Goal: Contribute content: Contribute content

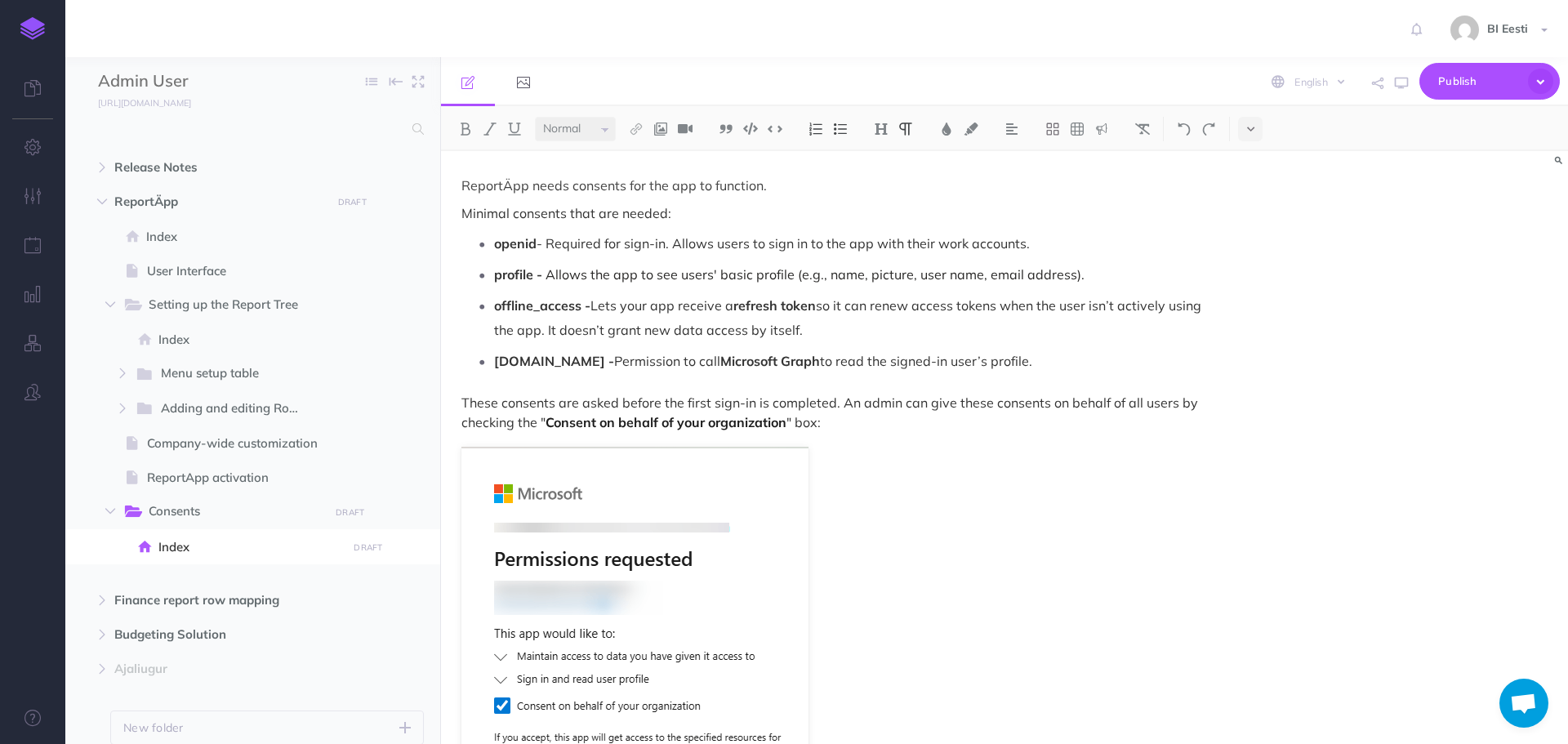
select select "null"
click at [388, 519] on icon "button" at bounding box center [385, 513] width 12 height 20
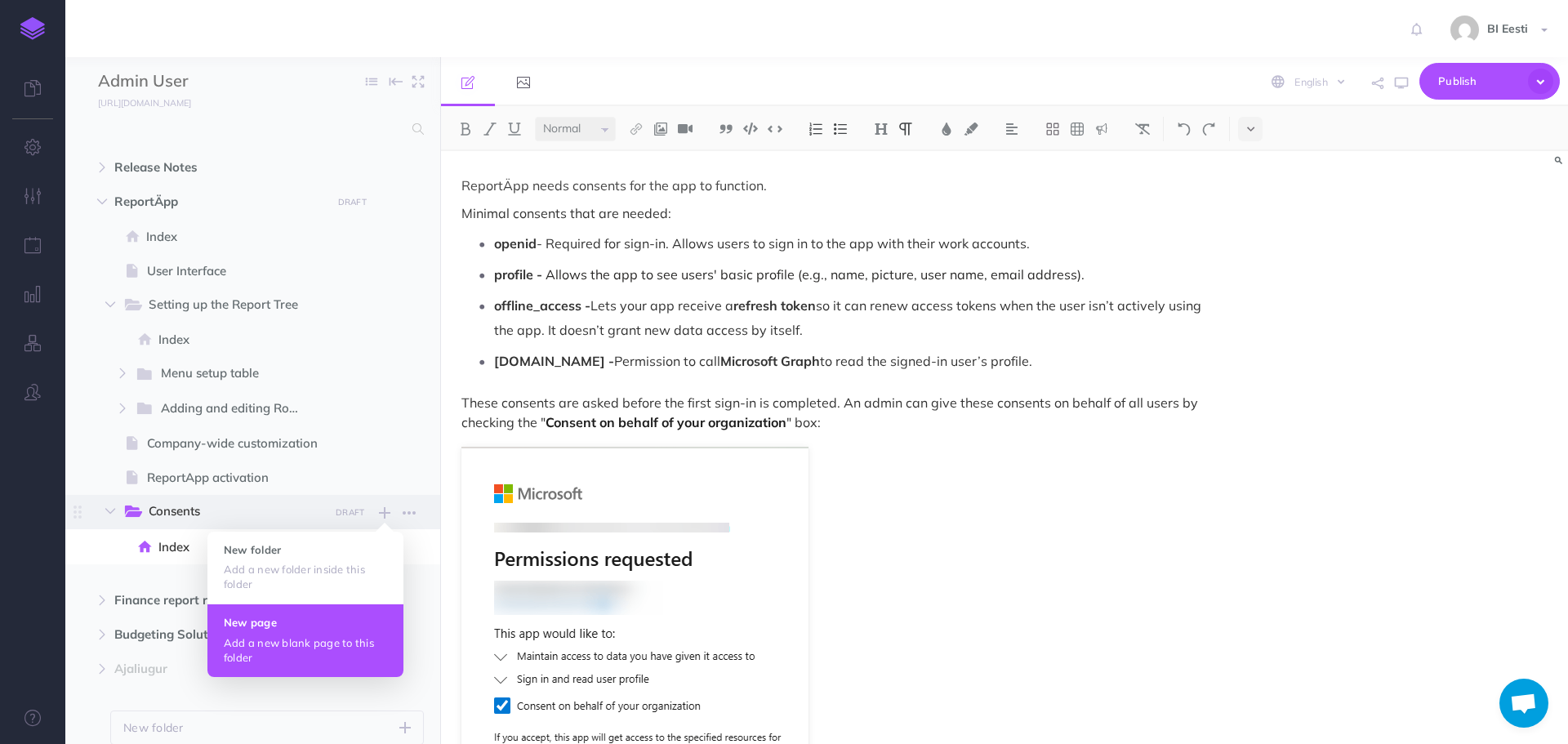
click at [283, 628] on h4 "New page" at bounding box center [305, 622] width 163 height 12
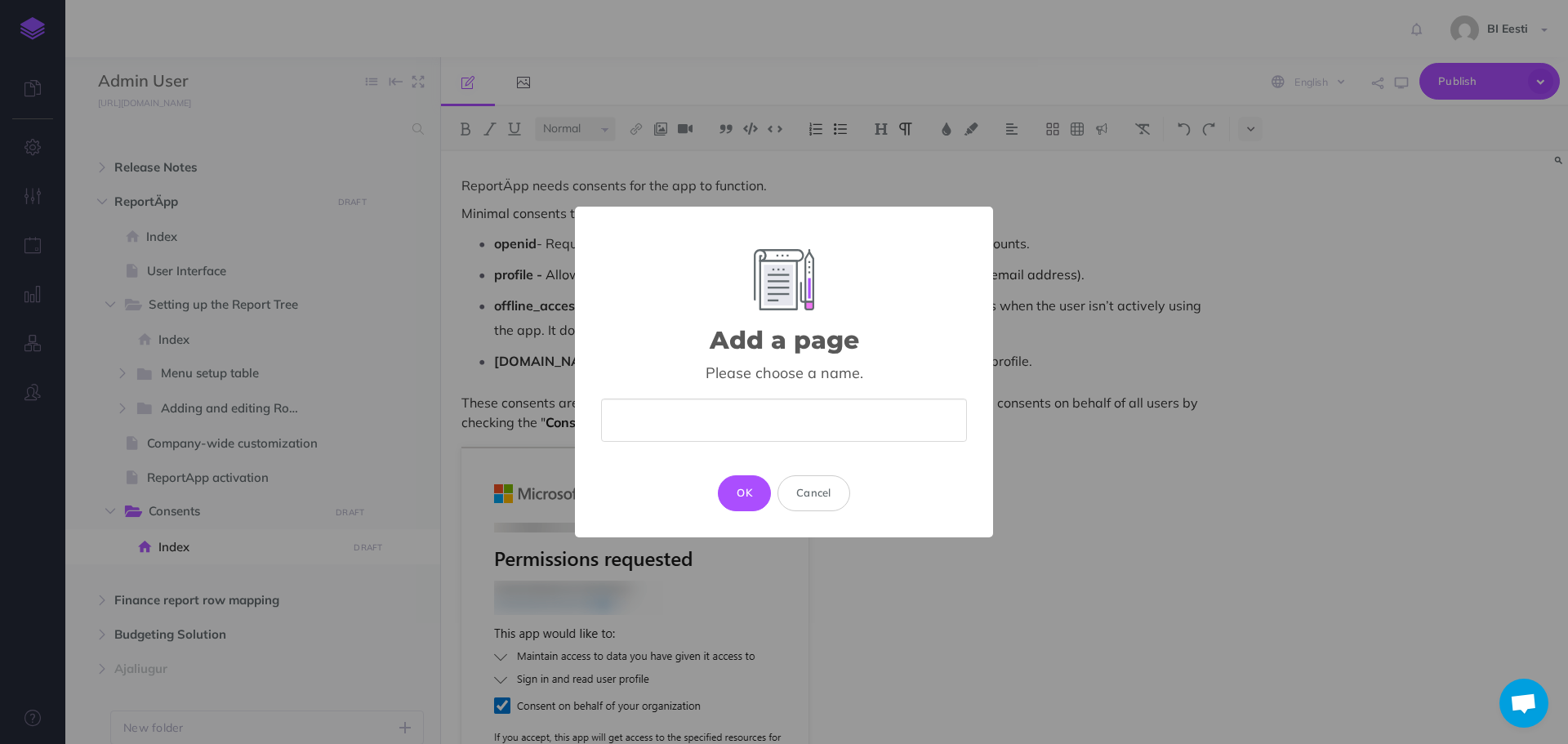
click at [733, 415] on input "text" at bounding box center [784, 421] width 366 height 43
type input "Azure Users"
click at [740, 497] on button "OK" at bounding box center [744, 494] width 53 height 36
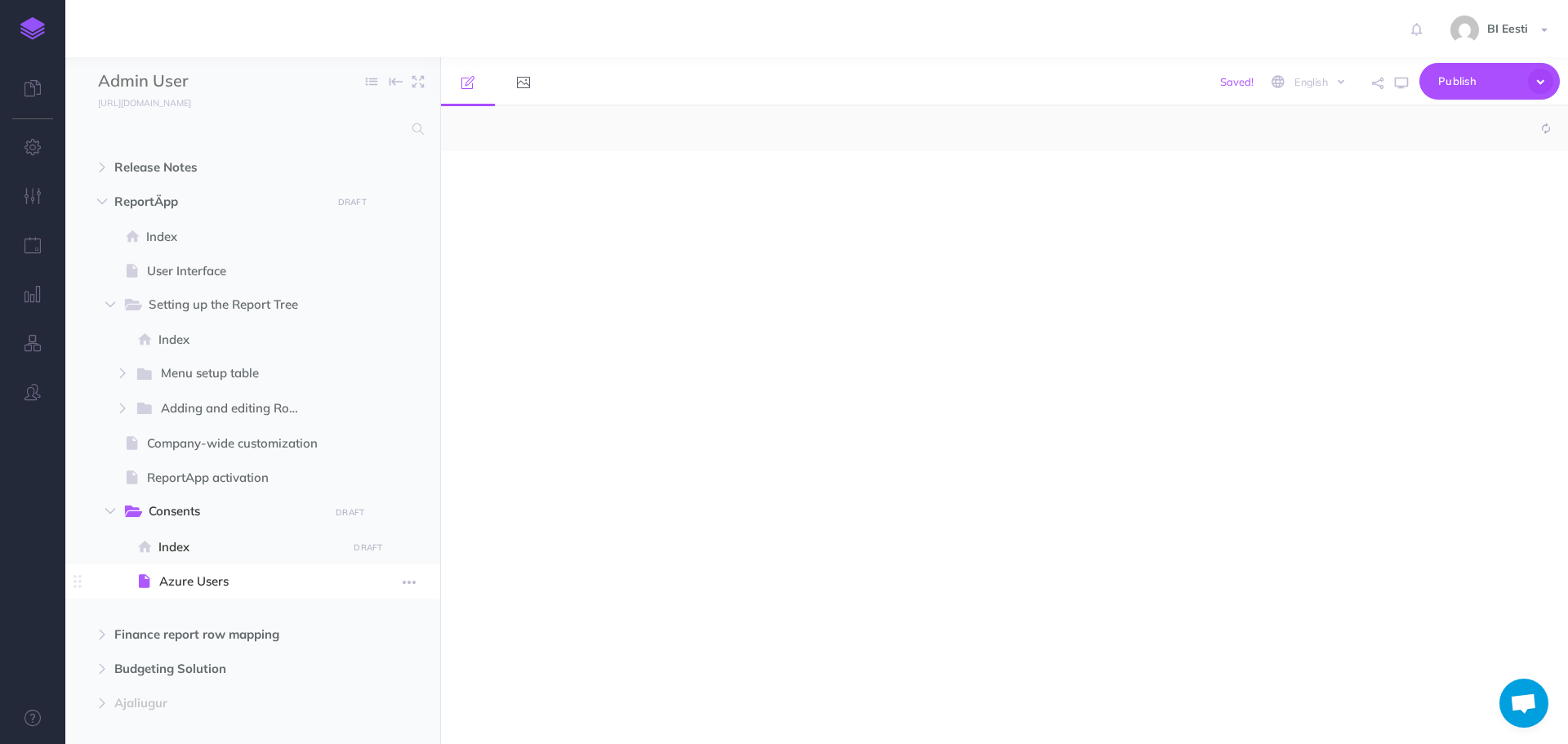
select select "null"
click at [1474, 81] on span "Publish" at bounding box center [1479, 81] width 81 height 25
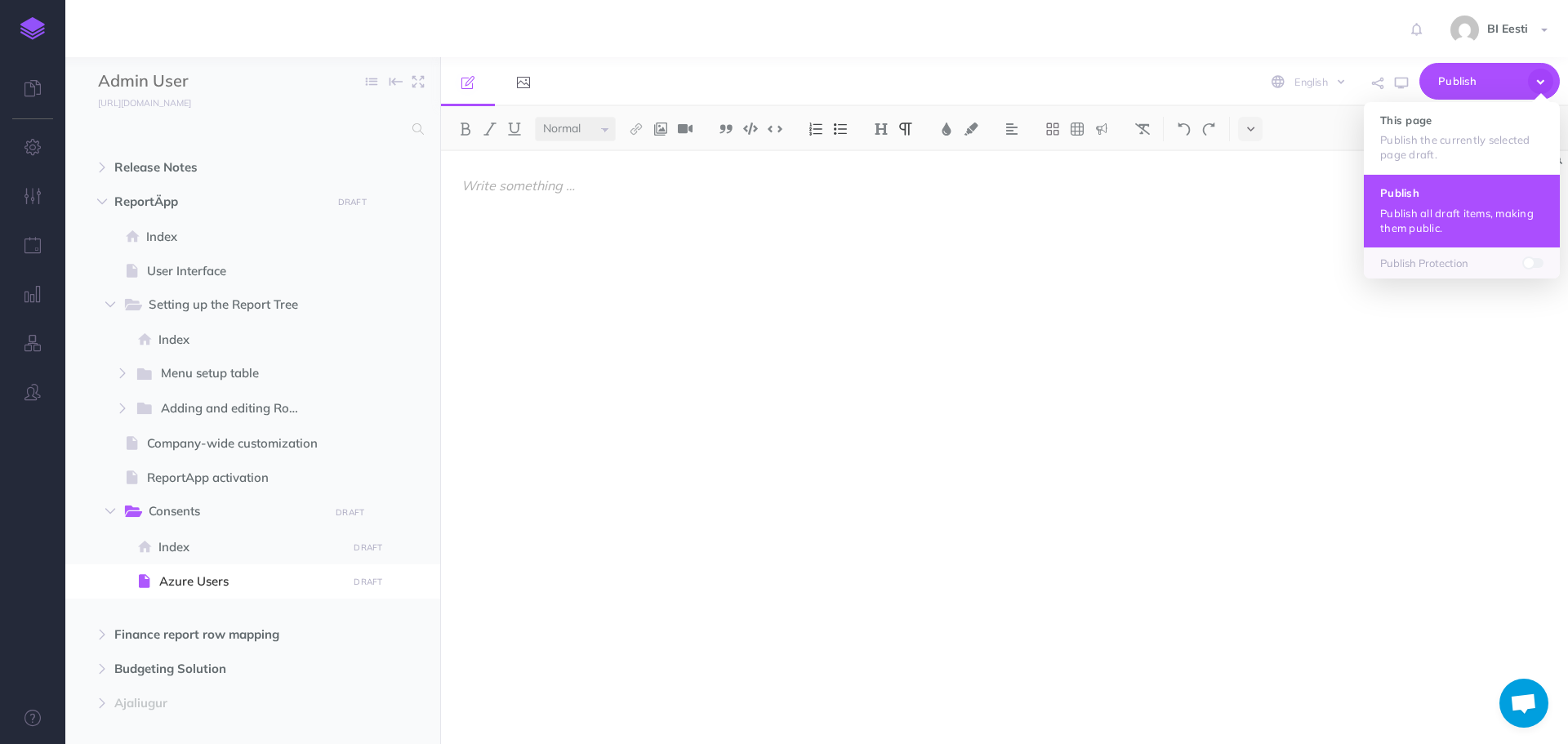
click at [1443, 201] on button "Publish Publish all draft items, making them public." at bounding box center [1461, 210] width 196 height 73
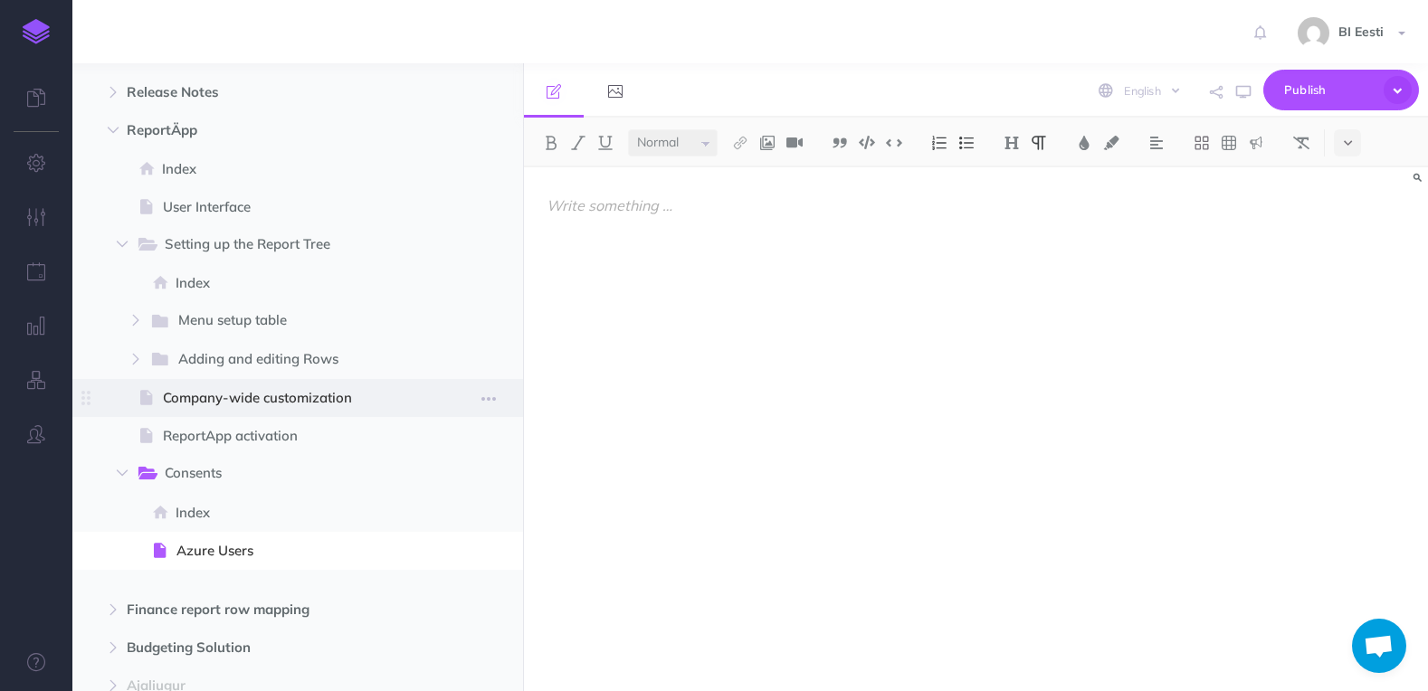
scroll to position [245, 0]
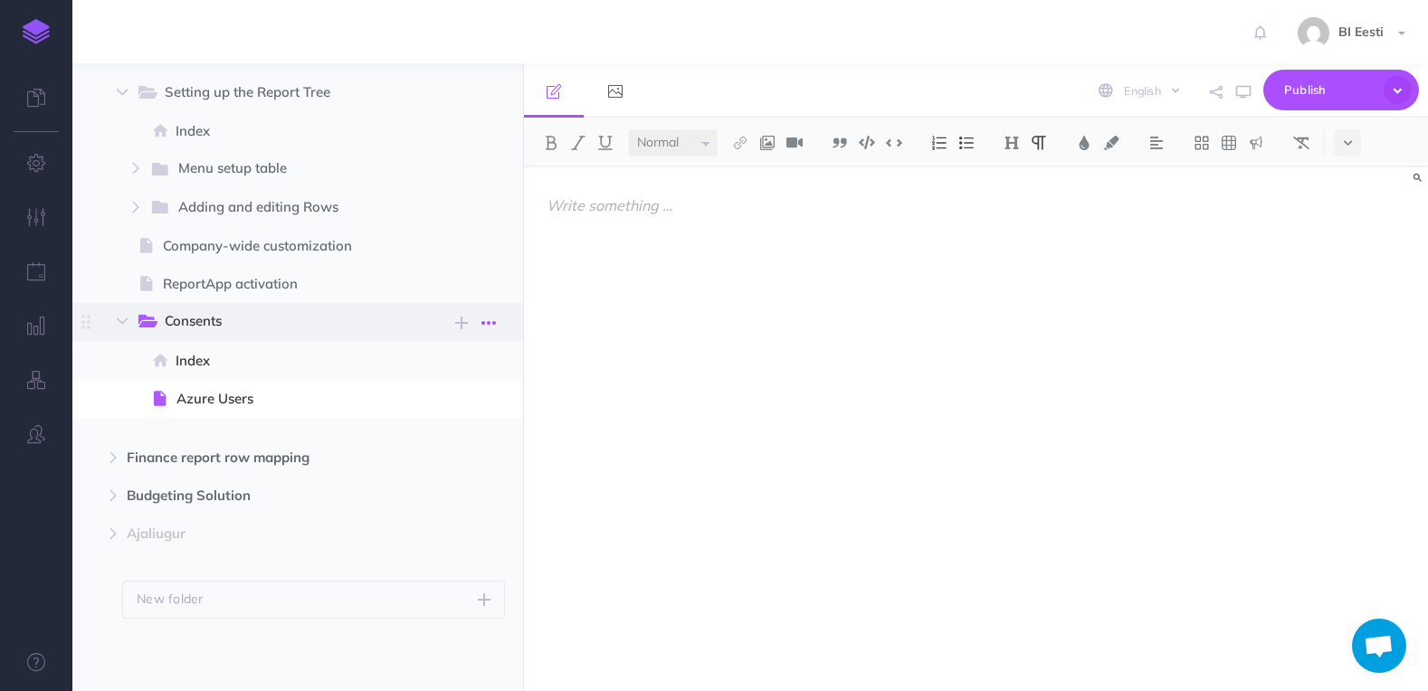
click at [498, 320] on button "button" at bounding box center [488, 322] width 33 height 24
click at [463, 322] on icon "button" at bounding box center [461, 323] width 13 height 22
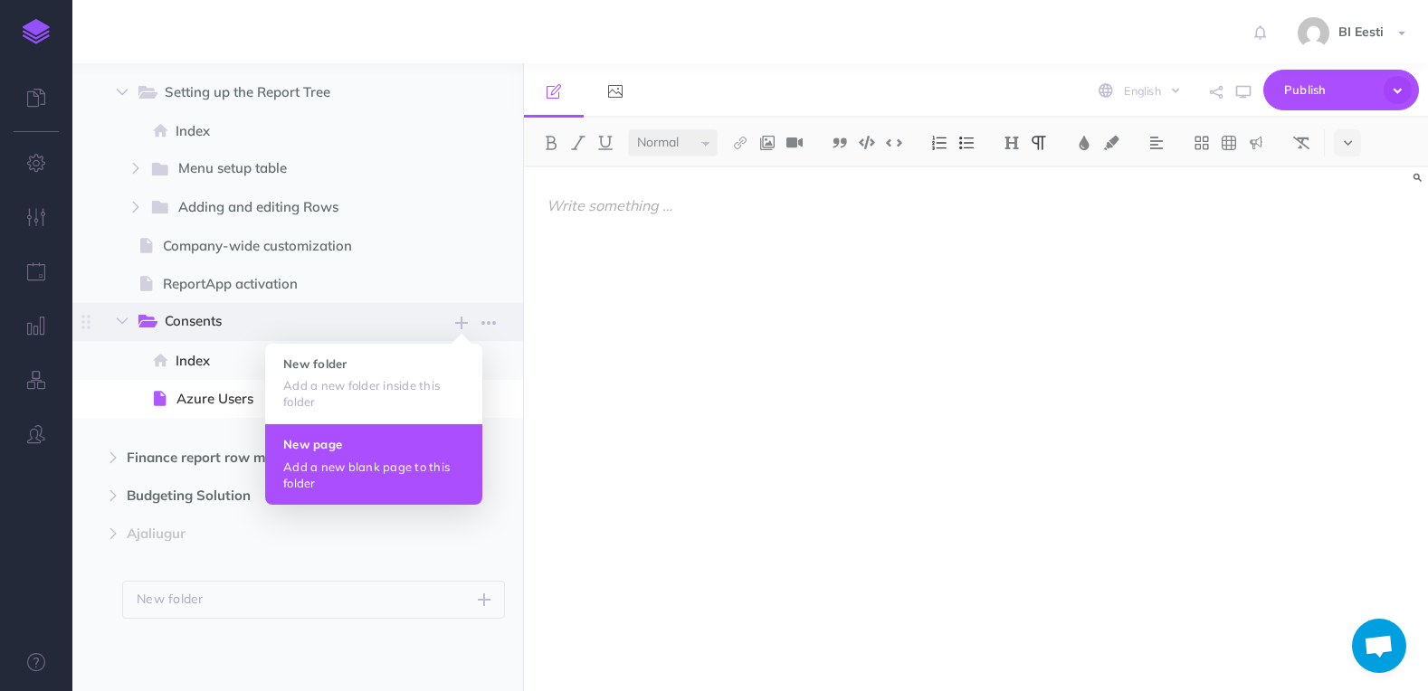
click at [358, 456] on button "New page Add a new blank page to this folder" at bounding box center [373, 463] width 217 height 81
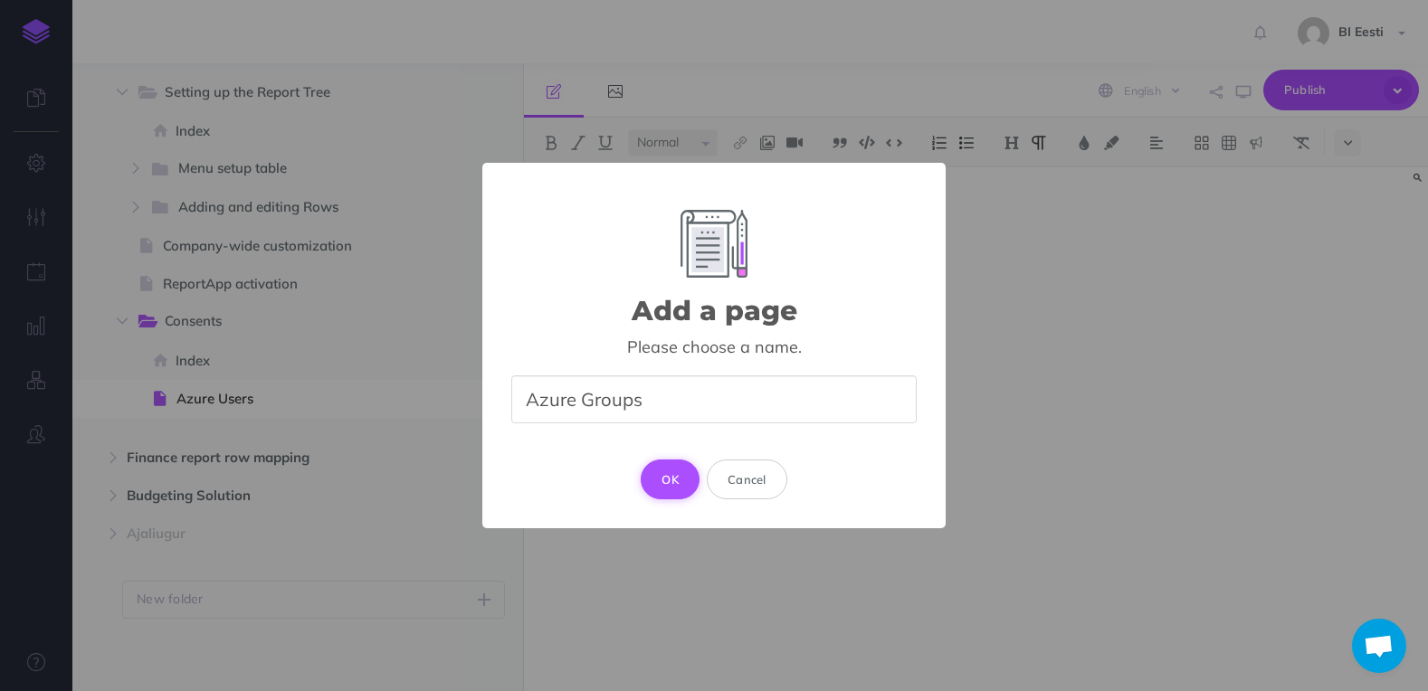
type input "Azure Groups"
click at [662, 481] on button "OK" at bounding box center [670, 480] width 59 height 40
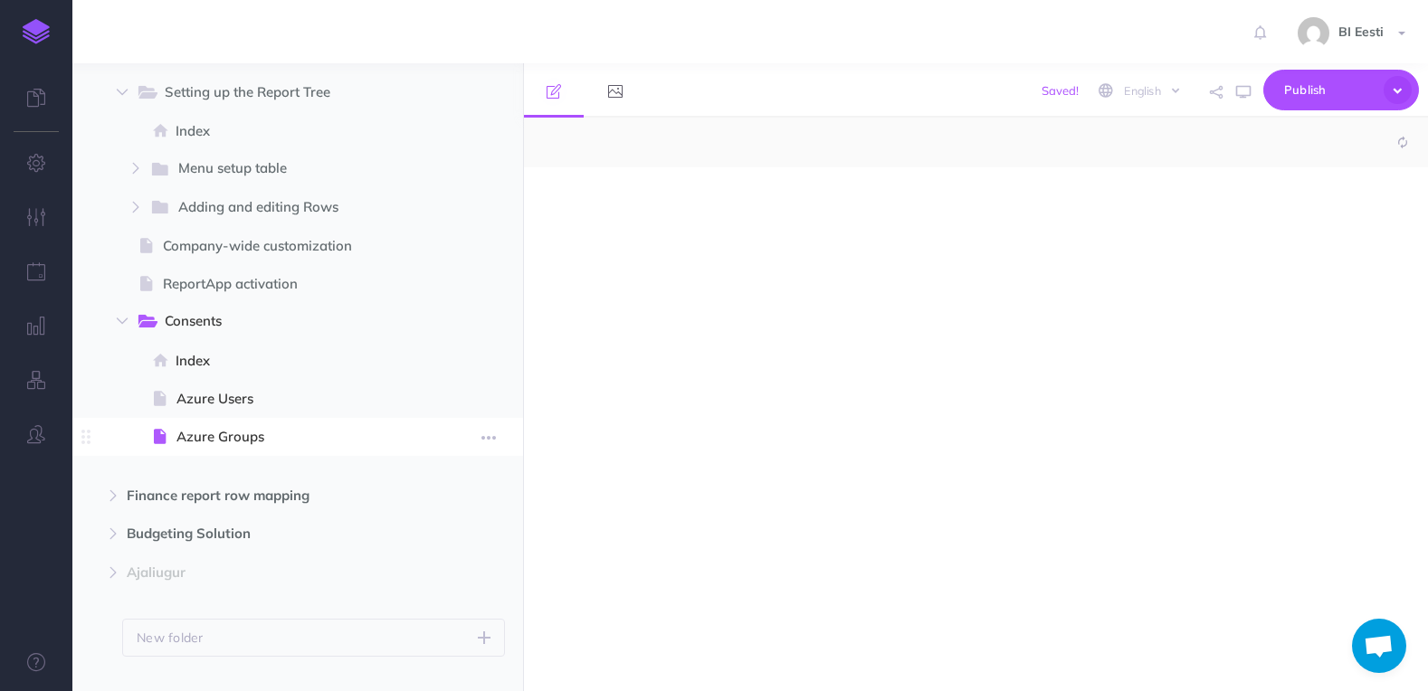
select select "null"
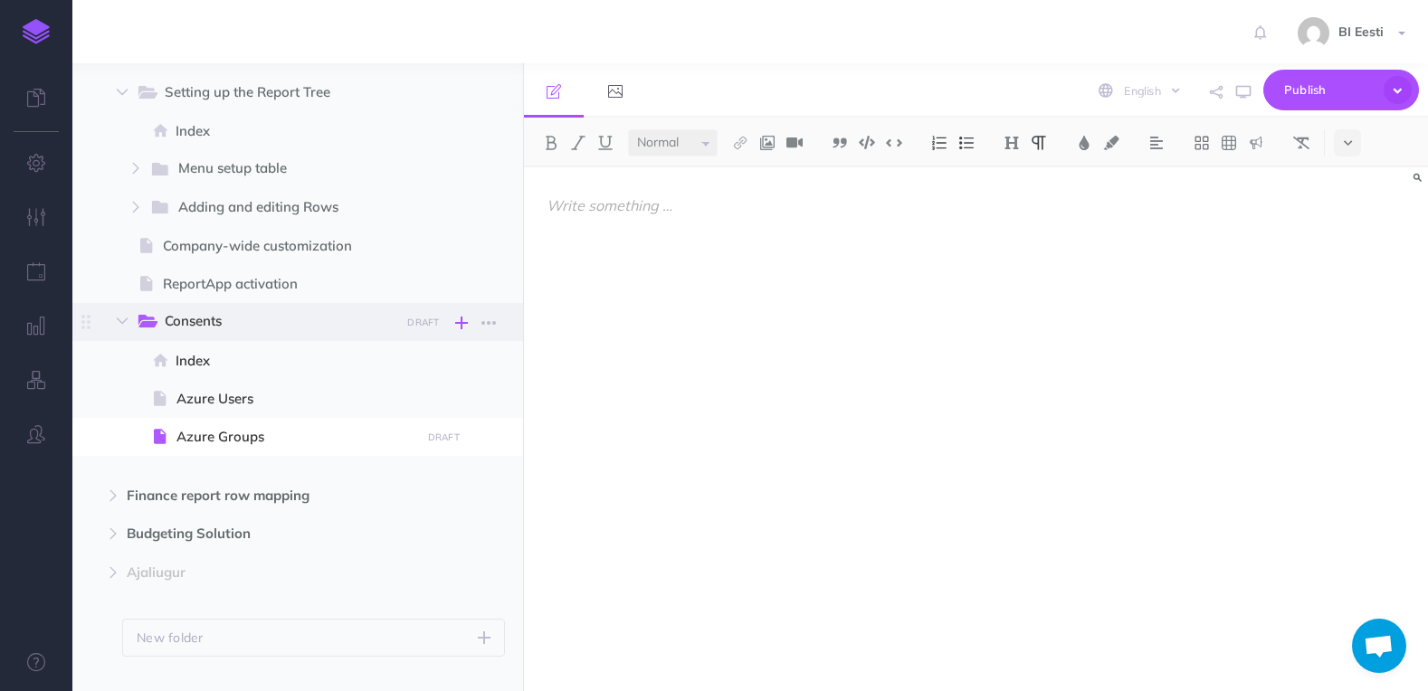
click at [461, 323] on icon "button" at bounding box center [461, 323] width 13 height 22
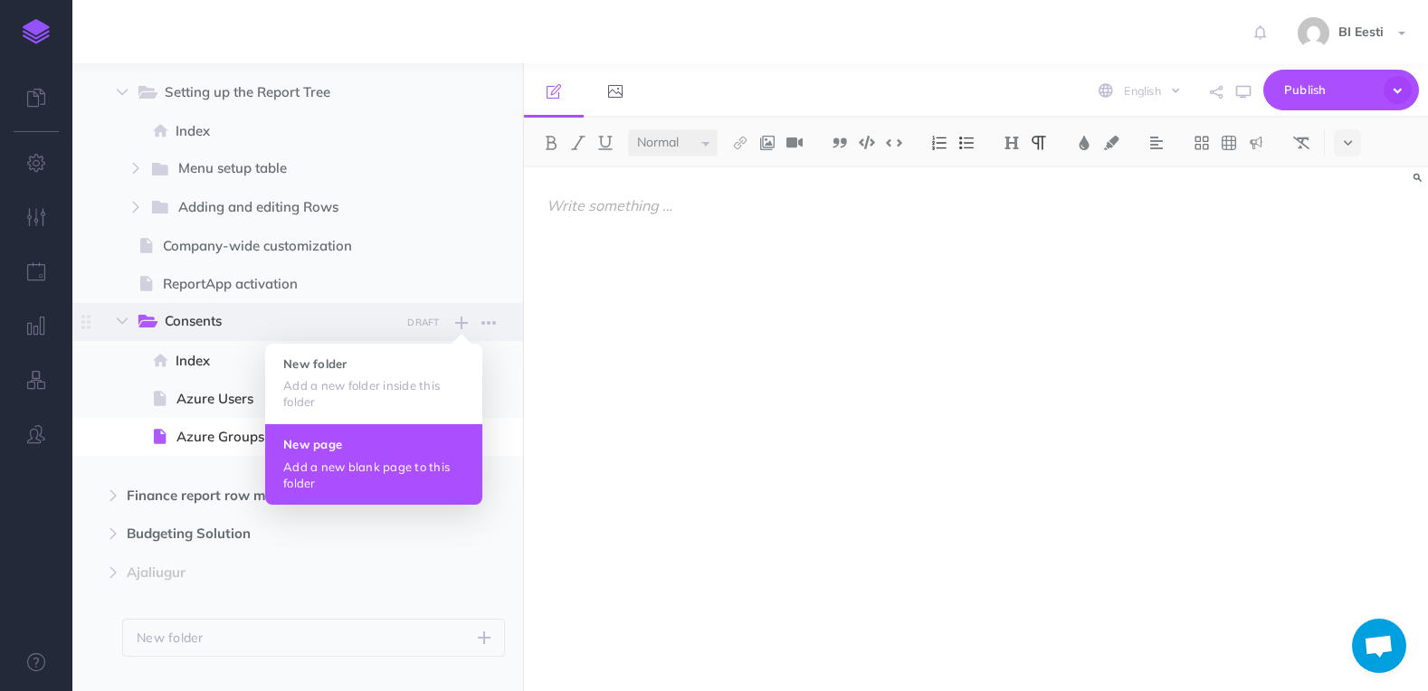
click at [362, 445] on h4 "New page" at bounding box center [373, 444] width 181 height 13
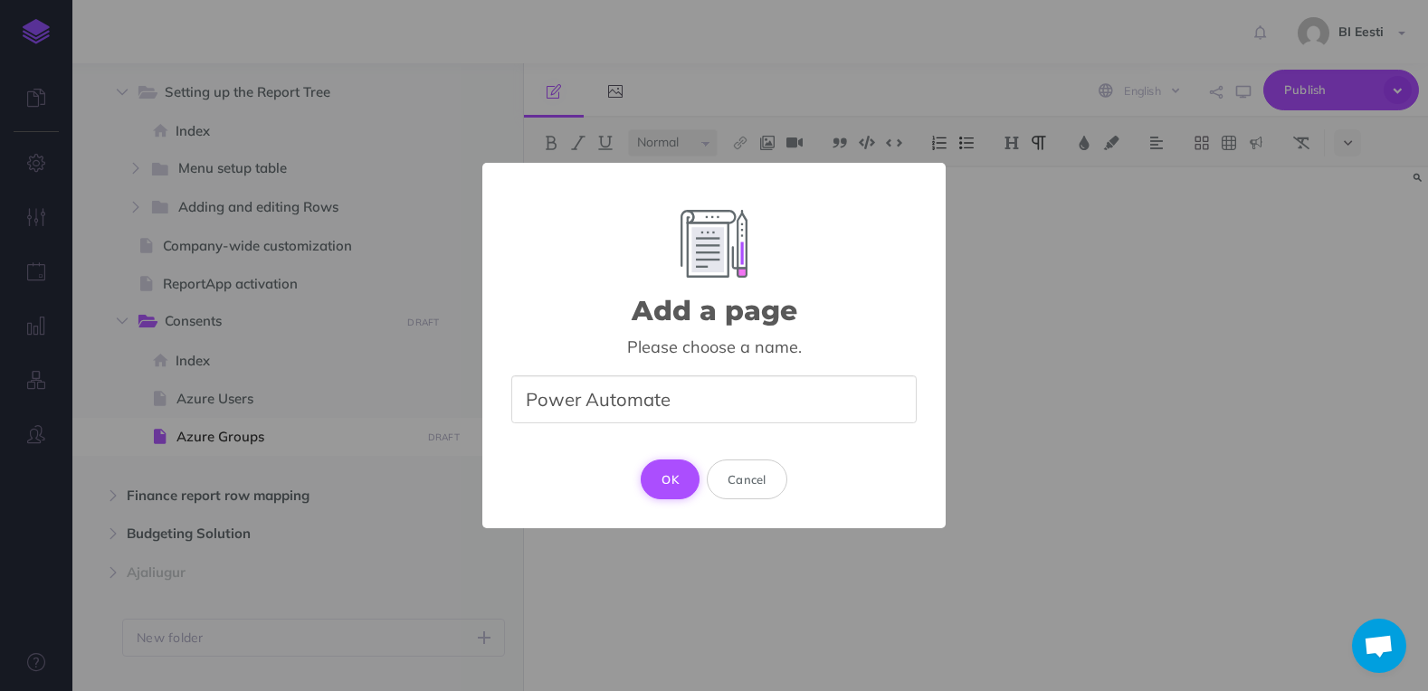
type input "Power Automate"
click at [674, 477] on button "OK" at bounding box center [670, 480] width 59 height 40
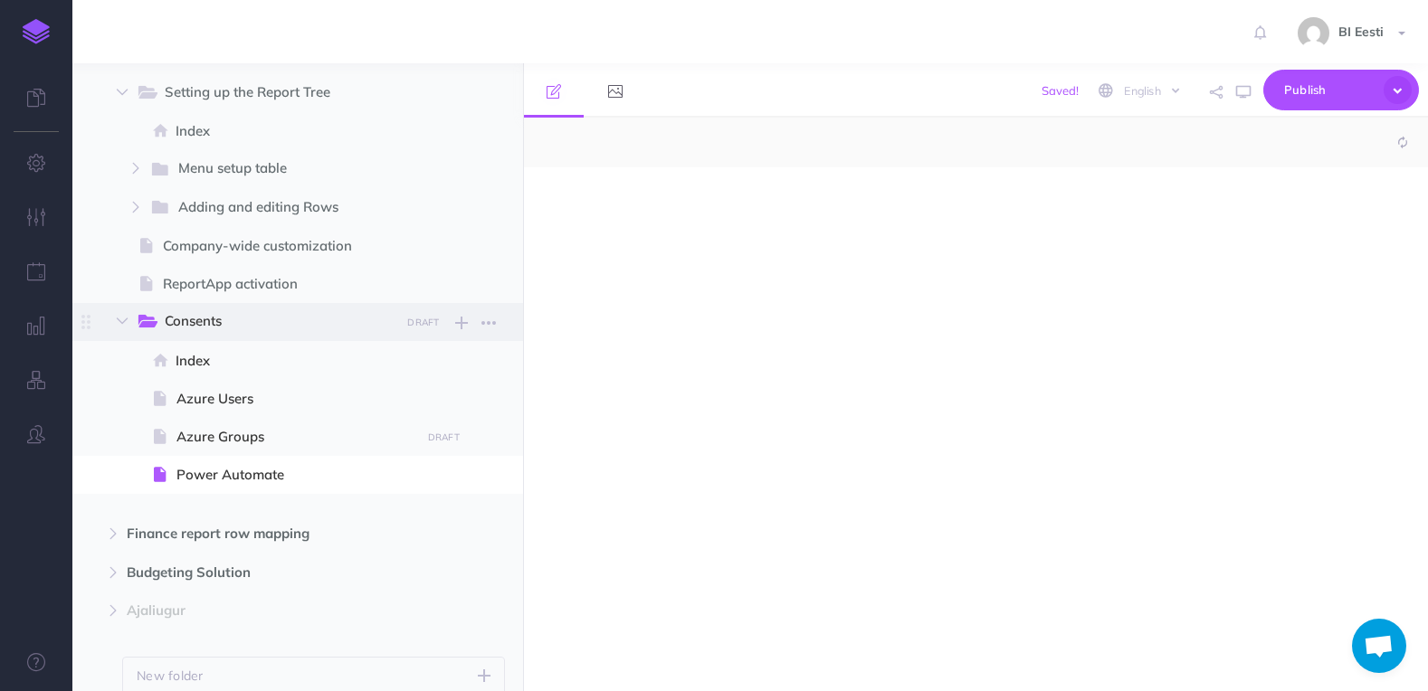
select select "null"
click at [459, 325] on icon "button" at bounding box center [461, 323] width 13 height 22
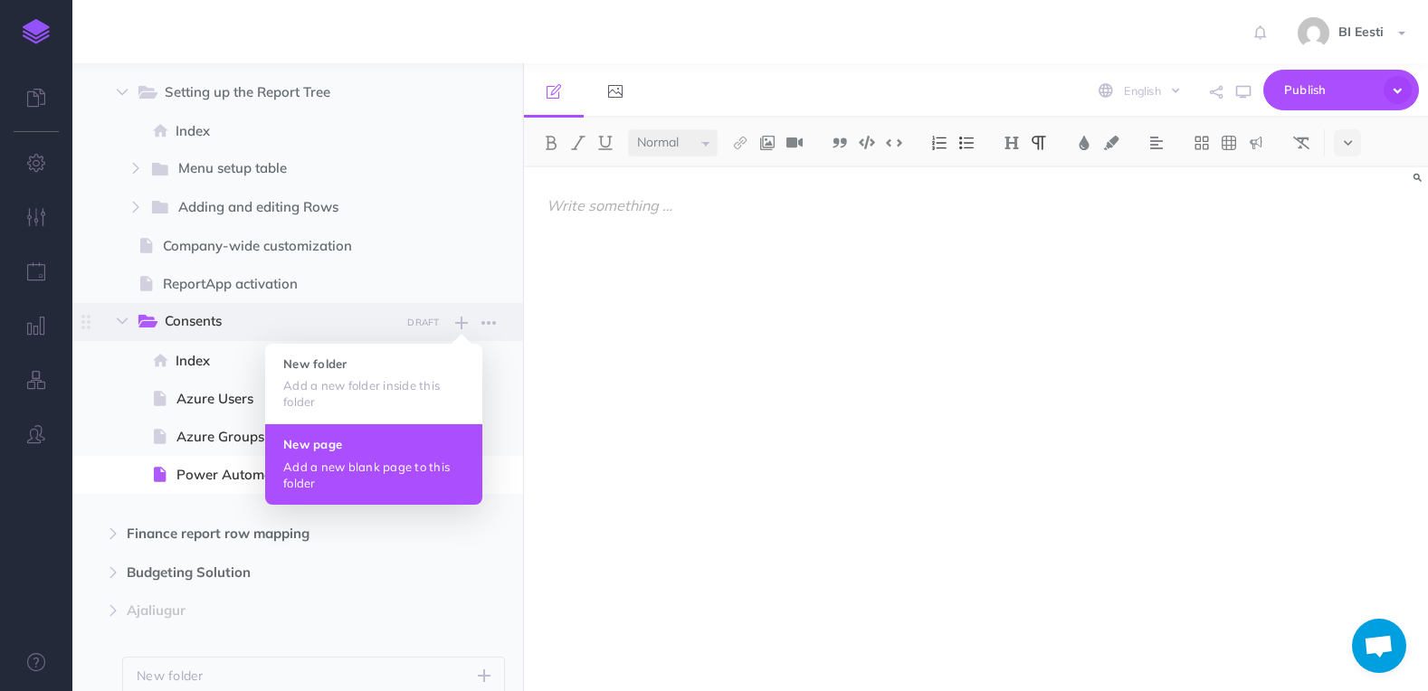
click at [366, 459] on p "Add a new blank page to this folder" at bounding box center [373, 475] width 181 height 33
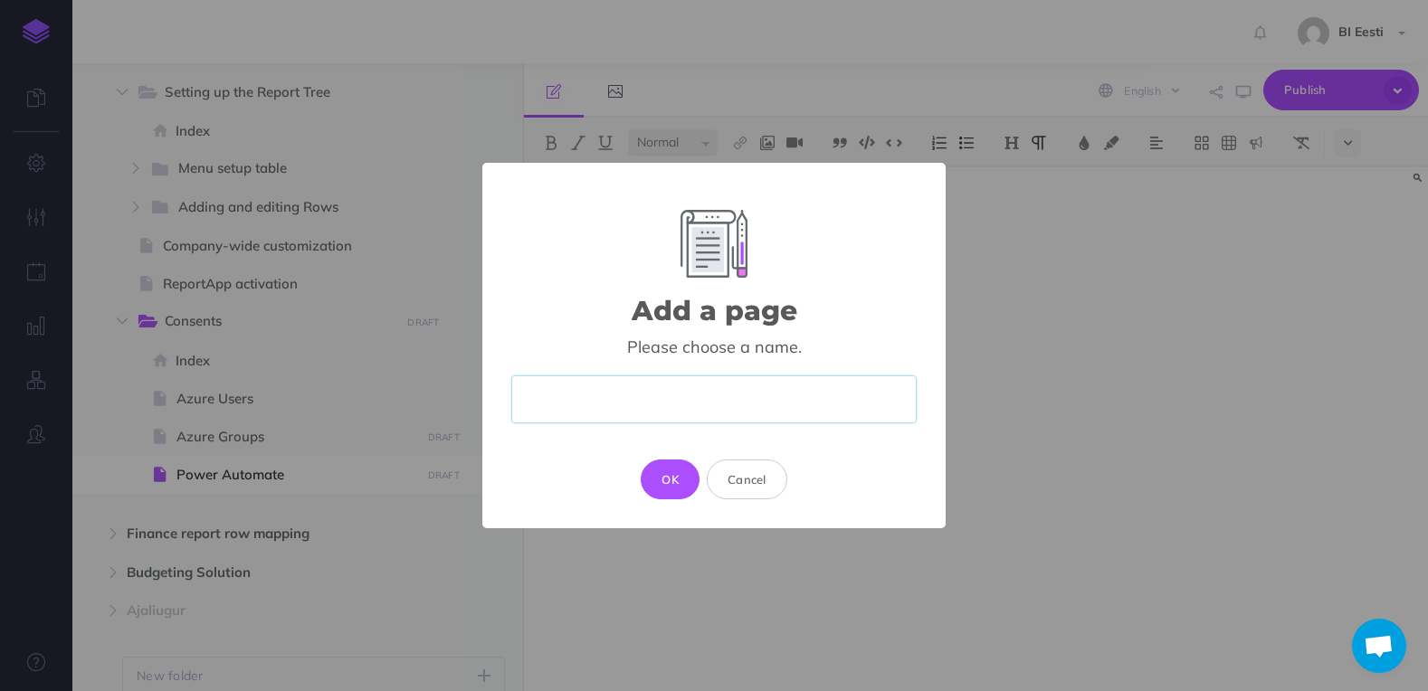
click at [705, 410] on input "text" at bounding box center [713, 399] width 405 height 48
type input "O"
drag, startPoint x: 622, startPoint y: 406, endPoint x: 611, endPoint y: 408, distance: 11.0
click at [611, 408] on input "Power BI workspace" at bounding box center [713, 399] width 405 height 48
type input "Power BI Workspace"
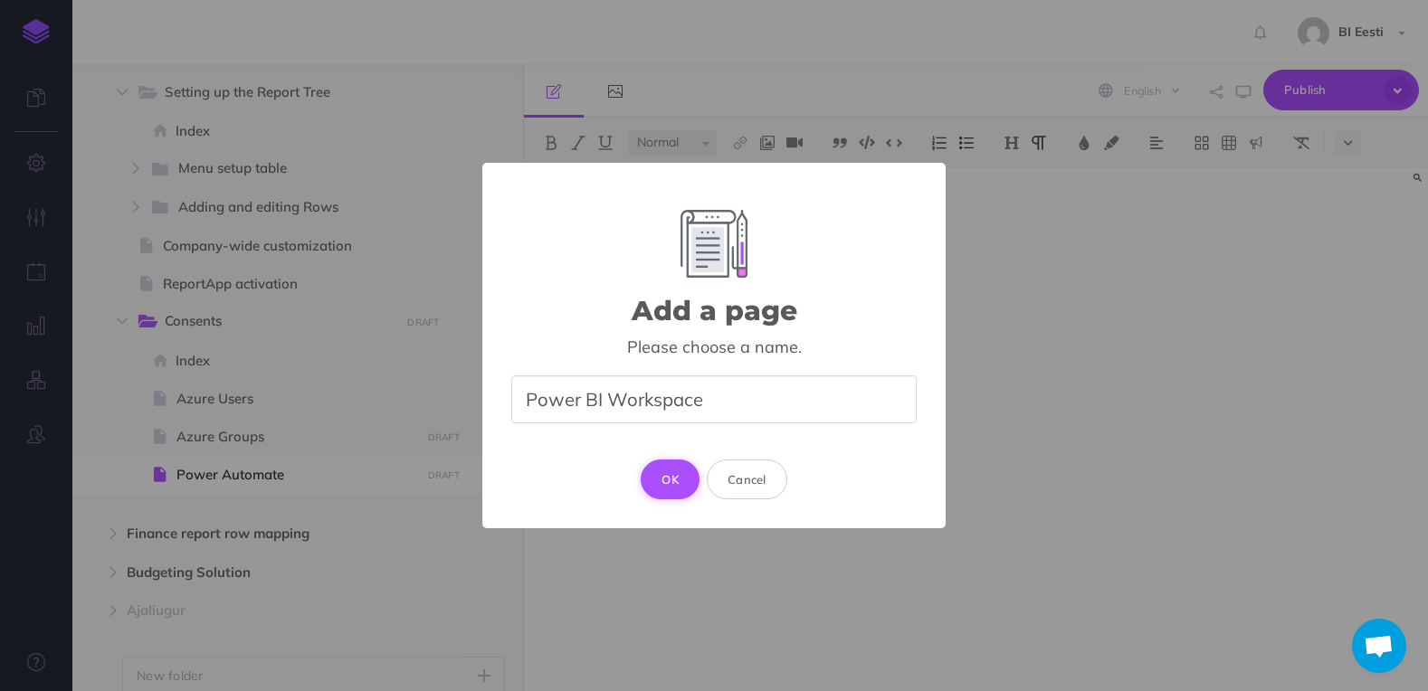
click at [665, 480] on button "OK" at bounding box center [670, 480] width 59 height 40
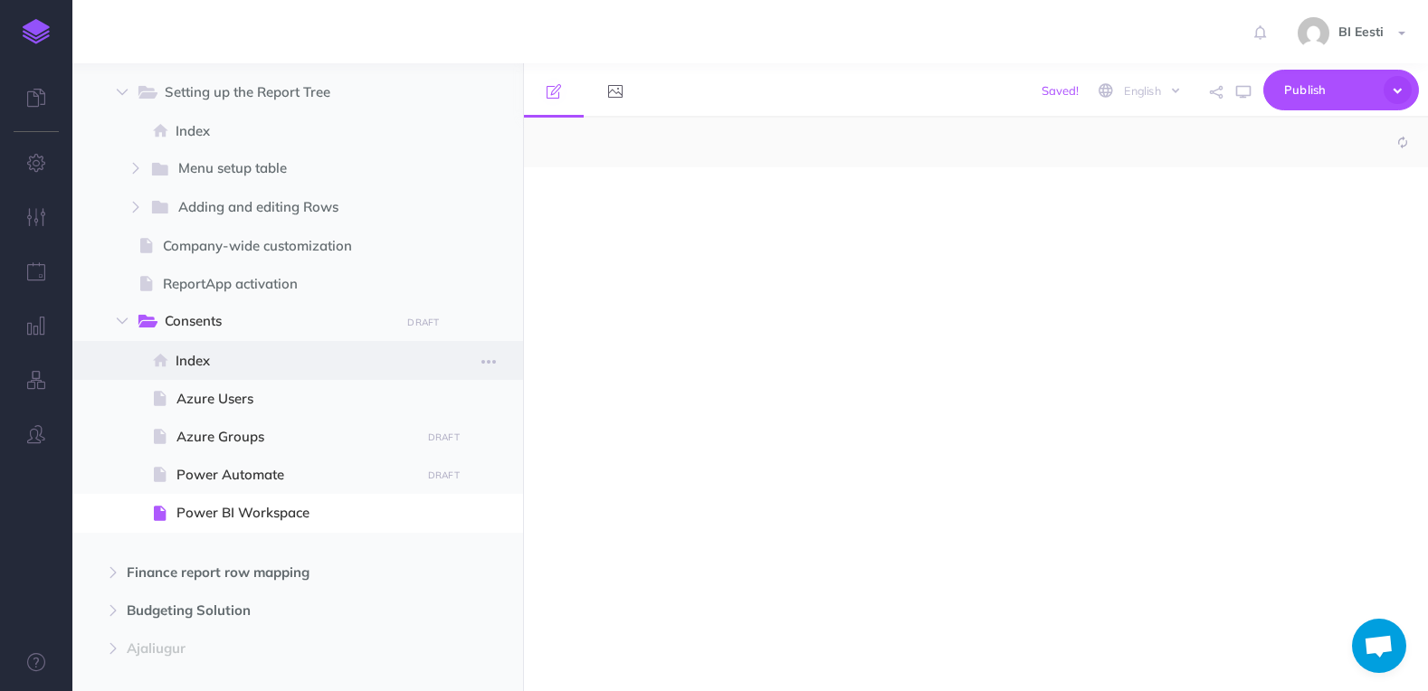
select select "null"
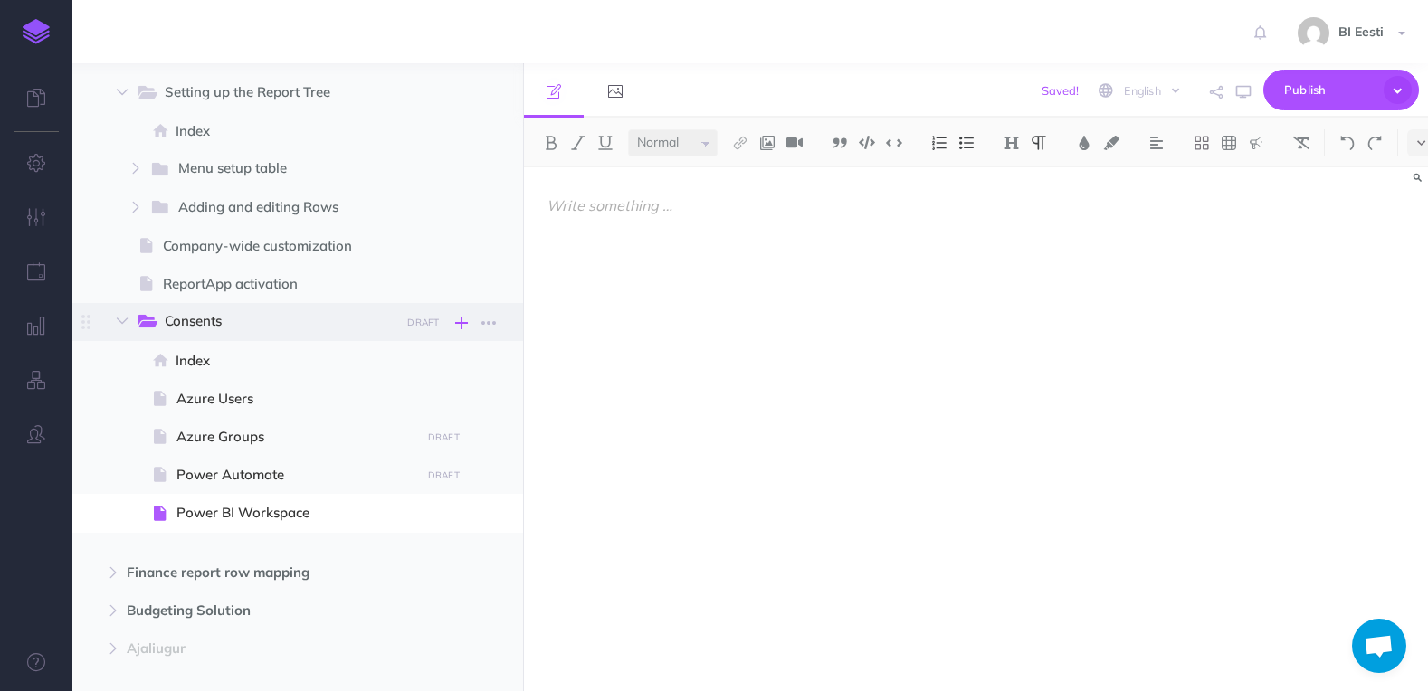
click at [459, 324] on icon "button" at bounding box center [461, 323] width 13 height 22
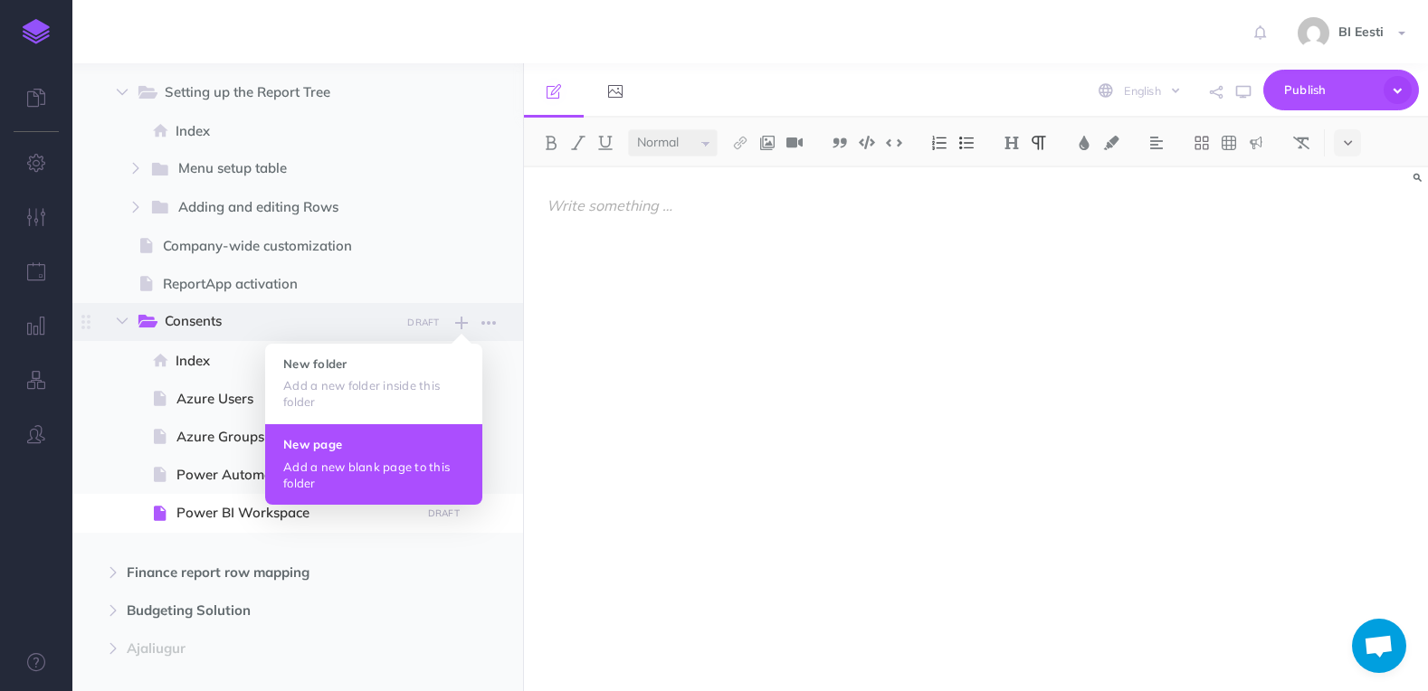
click at [347, 459] on p "Add a new blank page to this folder" at bounding box center [373, 475] width 181 height 33
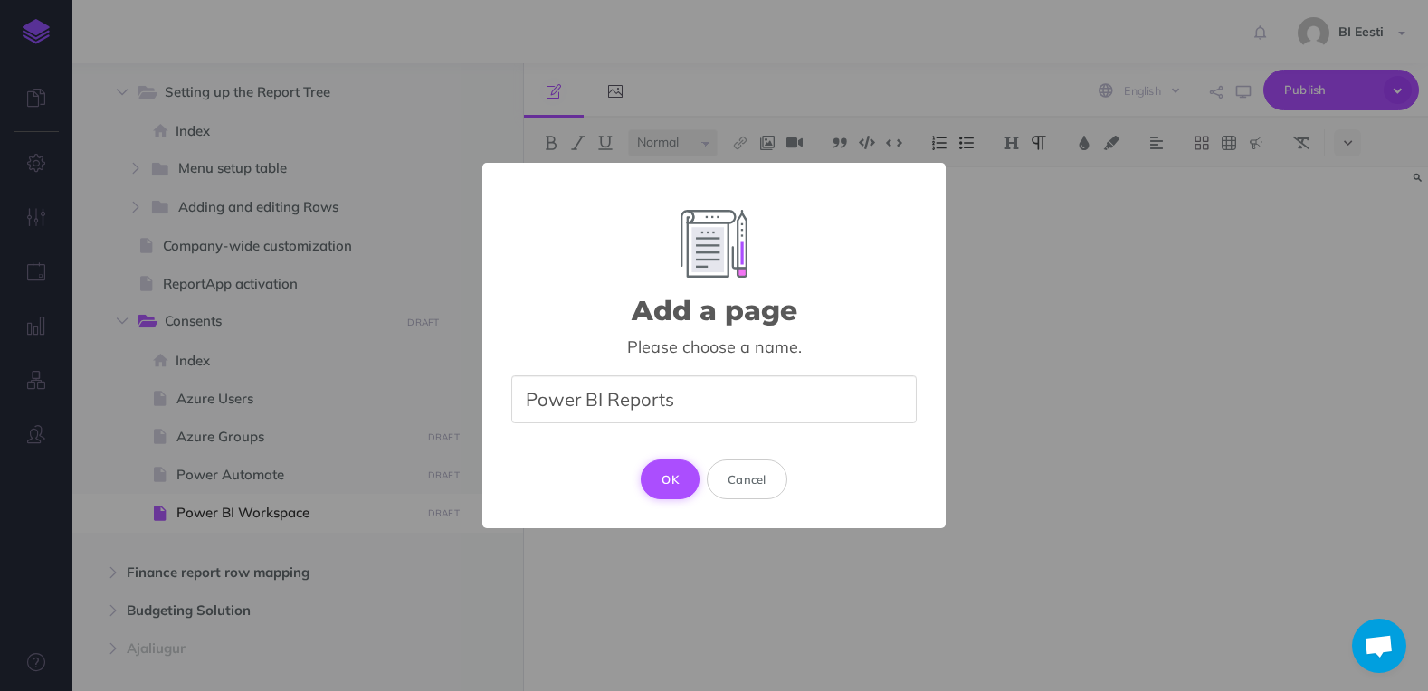
type input "Power BI Reports"
click at [670, 486] on button "OK" at bounding box center [670, 480] width 59 height 40
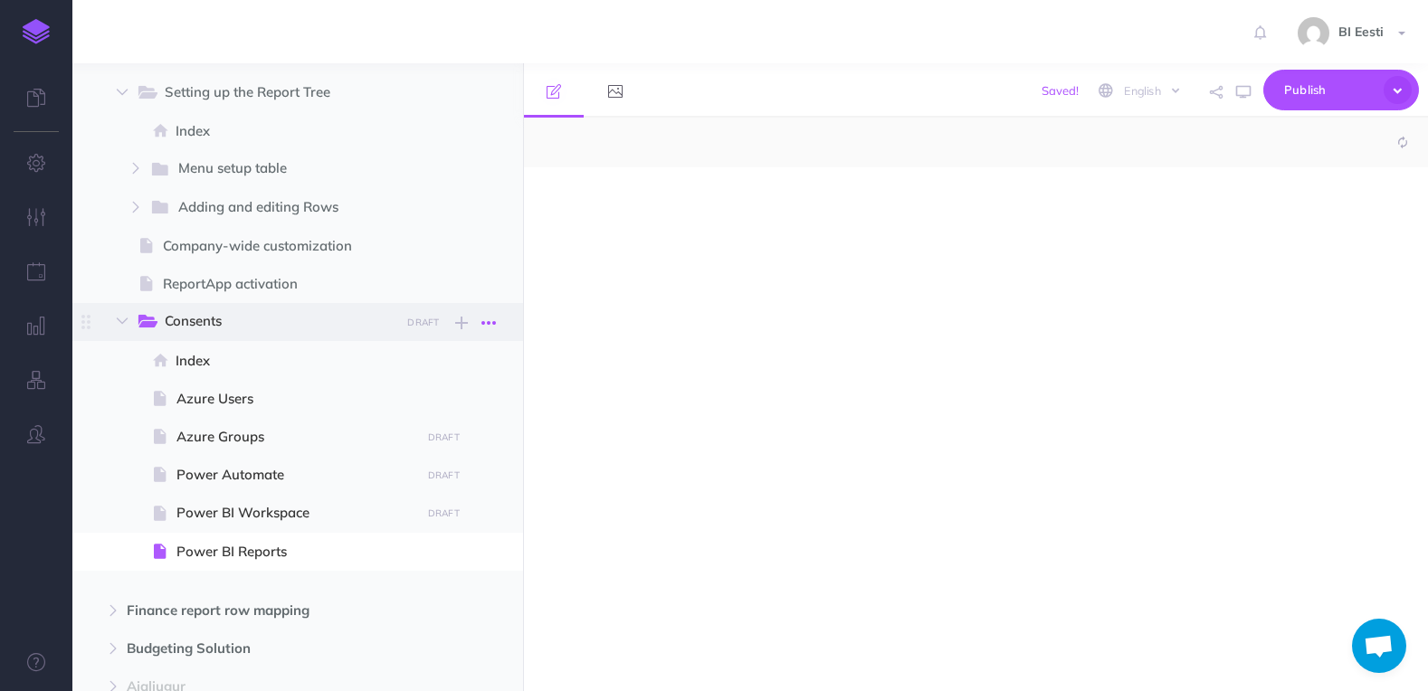
select select "null"
click at [458, 324] on icon "button" at bounding box center [461, 323] width 13 height 22
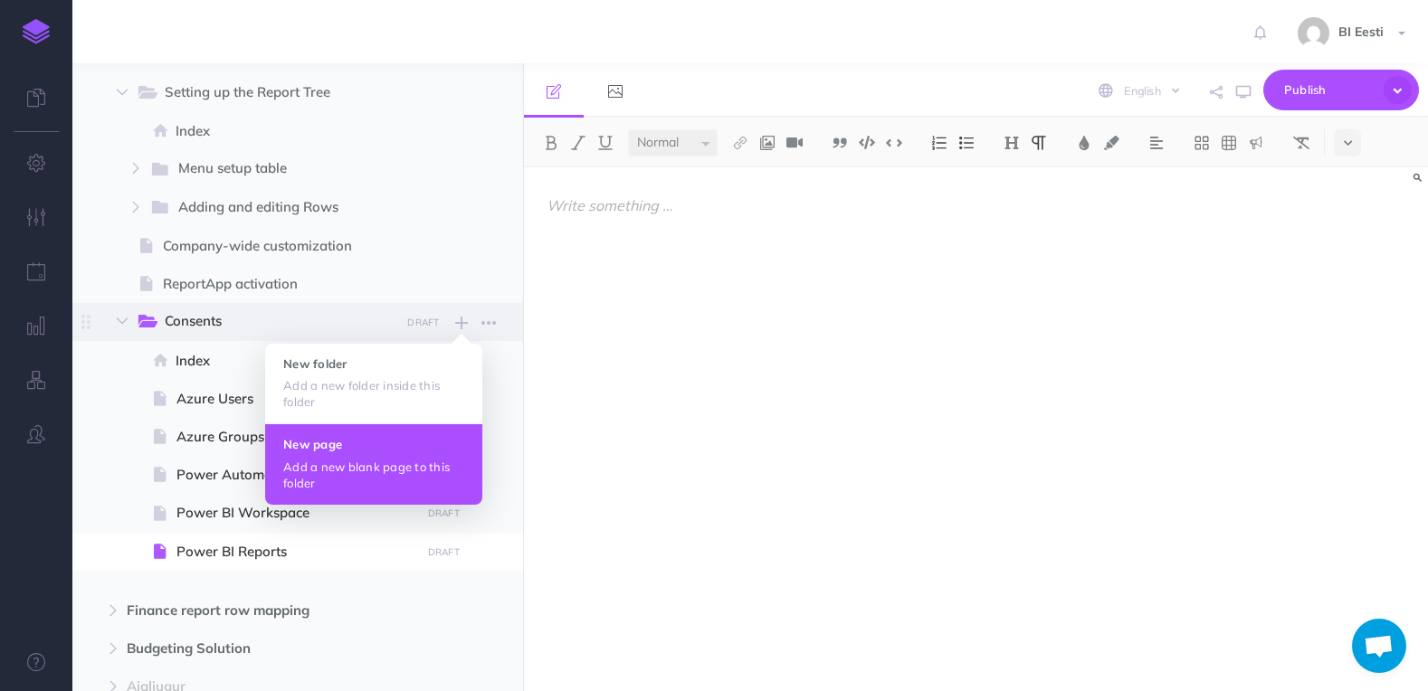
click at [354, 442] on h4 "New page" at bounding box center [373, 444] width 181 height 13
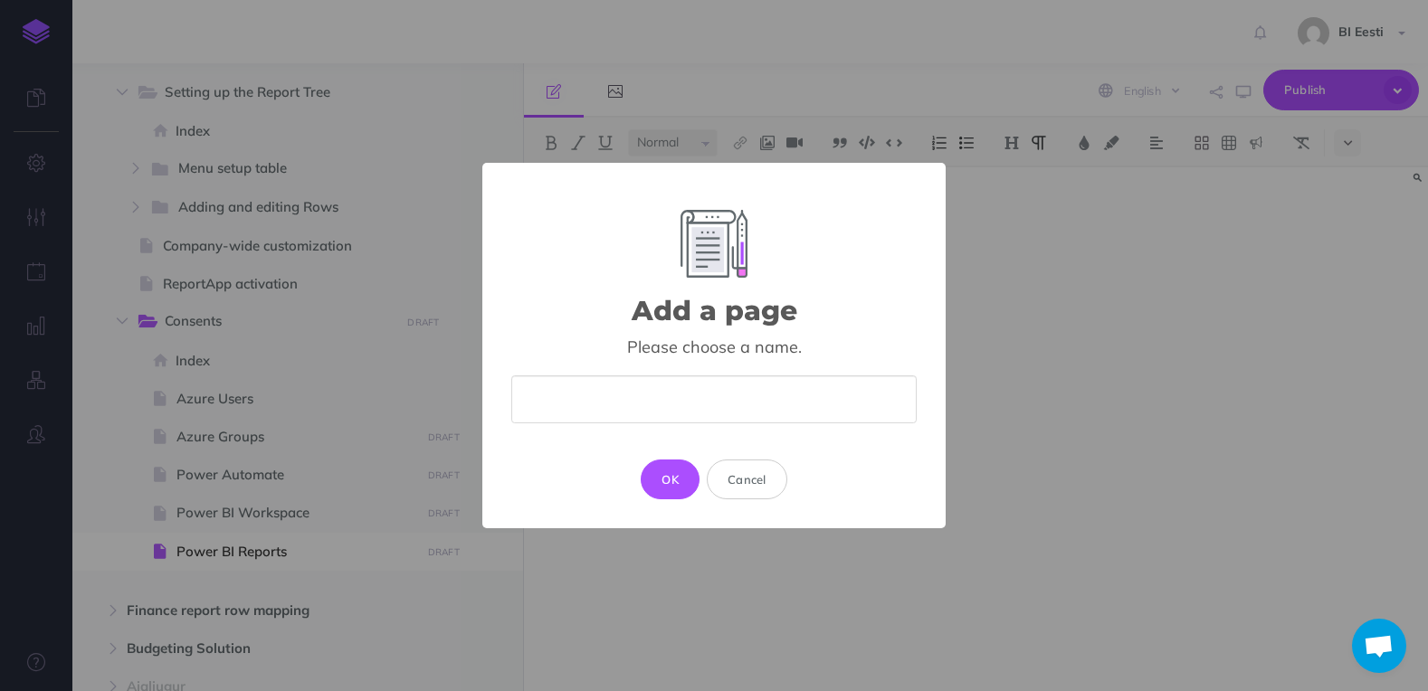
click at [593, 394] on input "text" at bounding box center [713, 399] width 405 height 48
type input "Power BI User State"
click at [675, 474] on button "OK" at bounding box center [670, 480] width 59 height 40
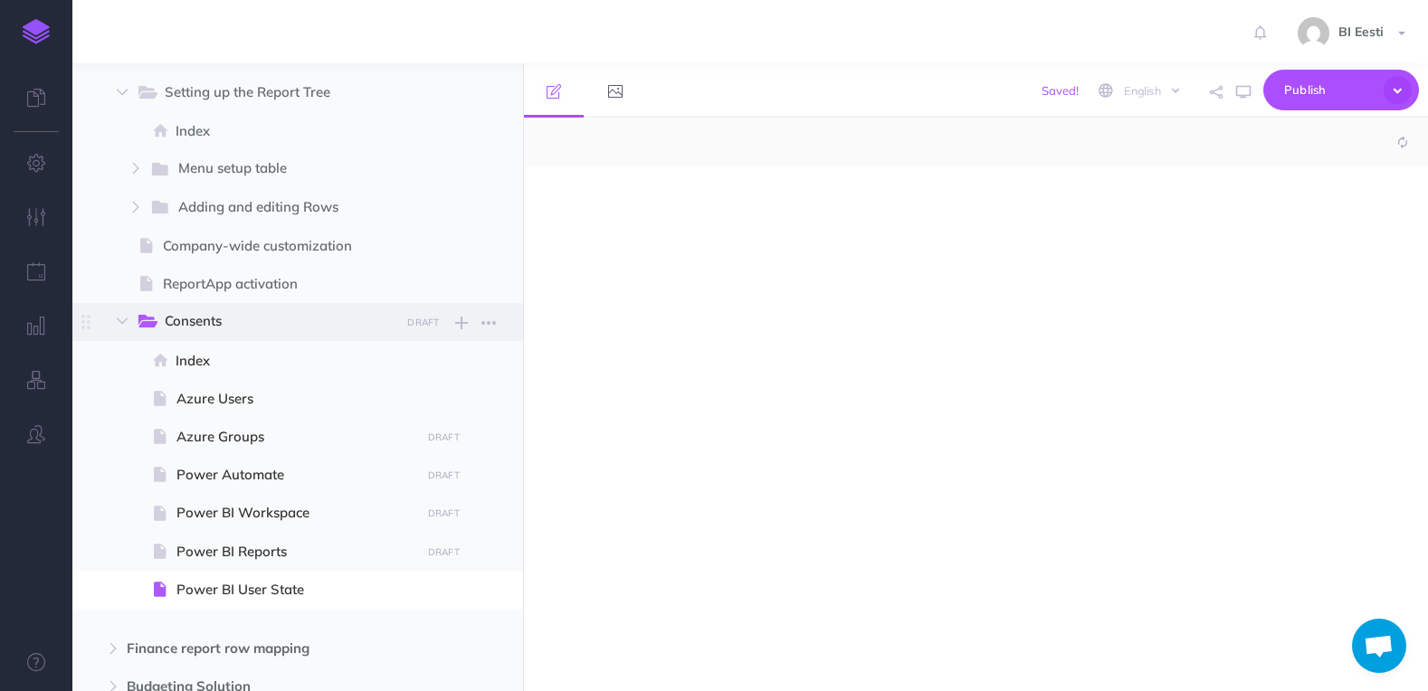
select select "null"
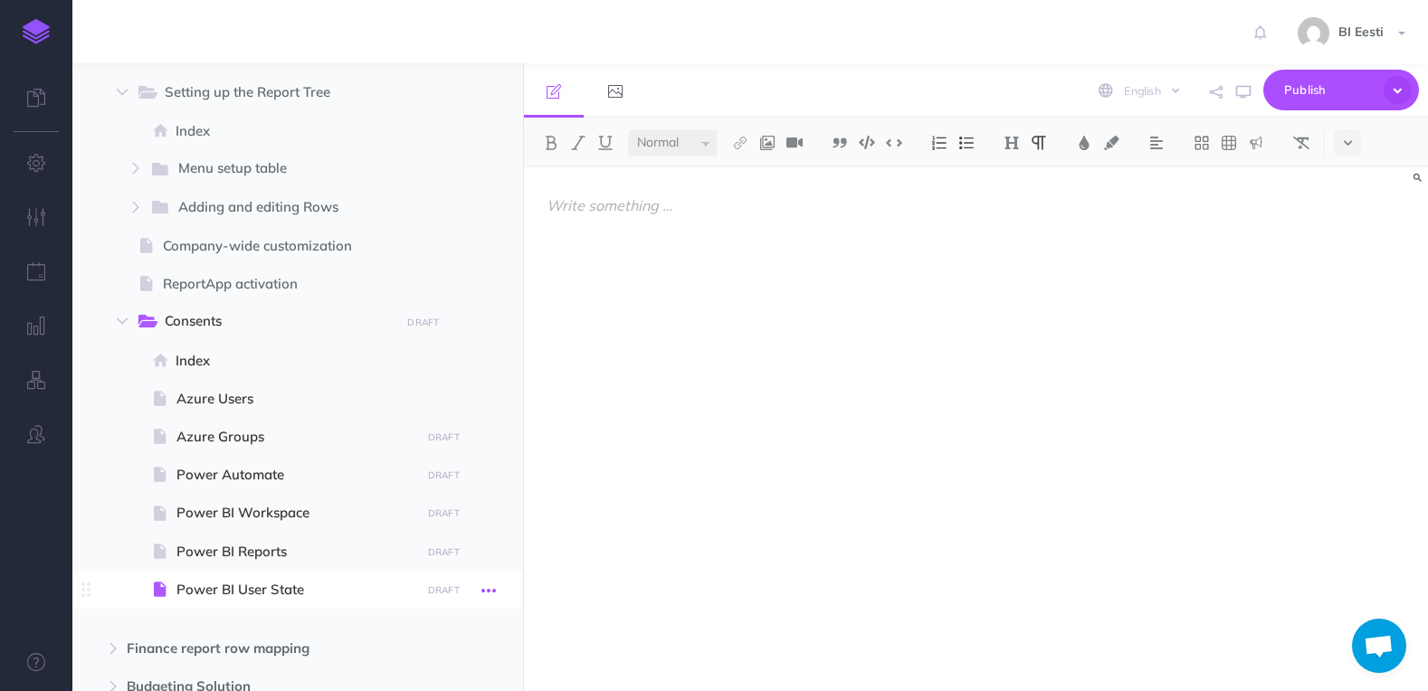
click at [494, 584] on icon "button" at bounding box center [488, 591] width 14 height 22
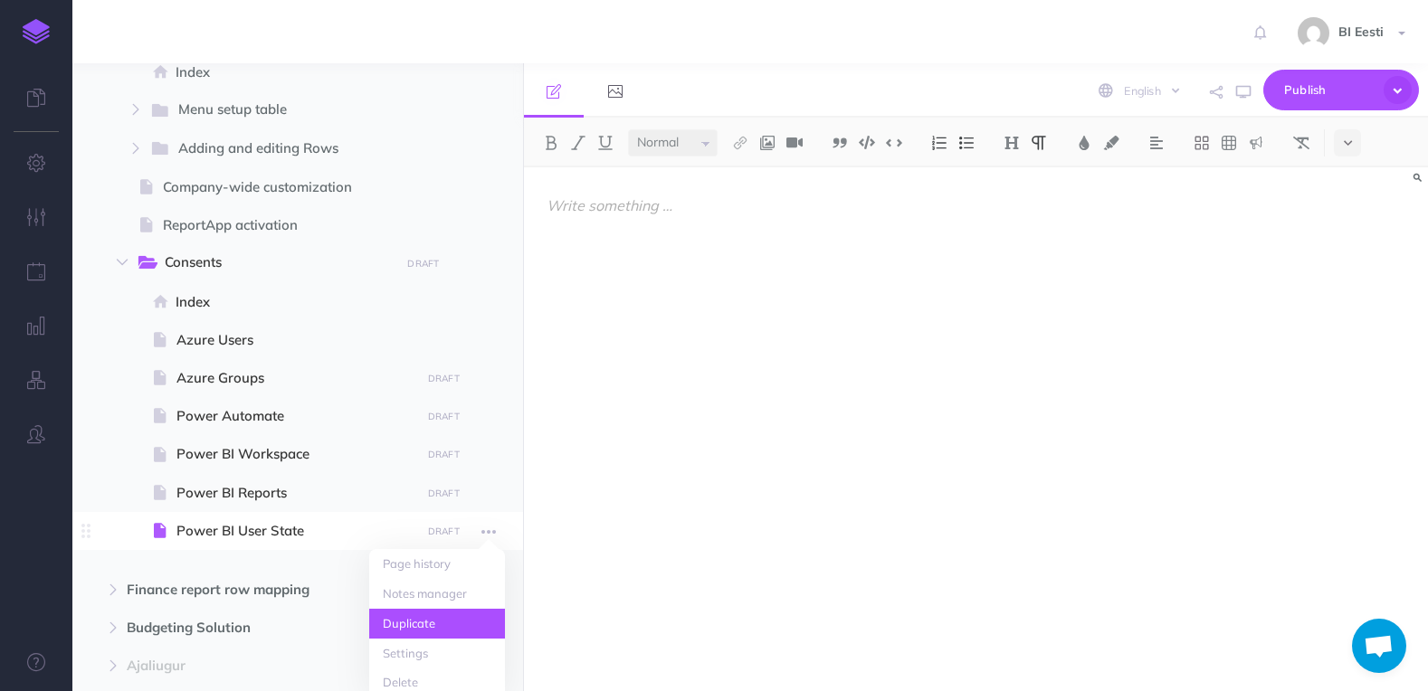
scroll to position [336, 0]
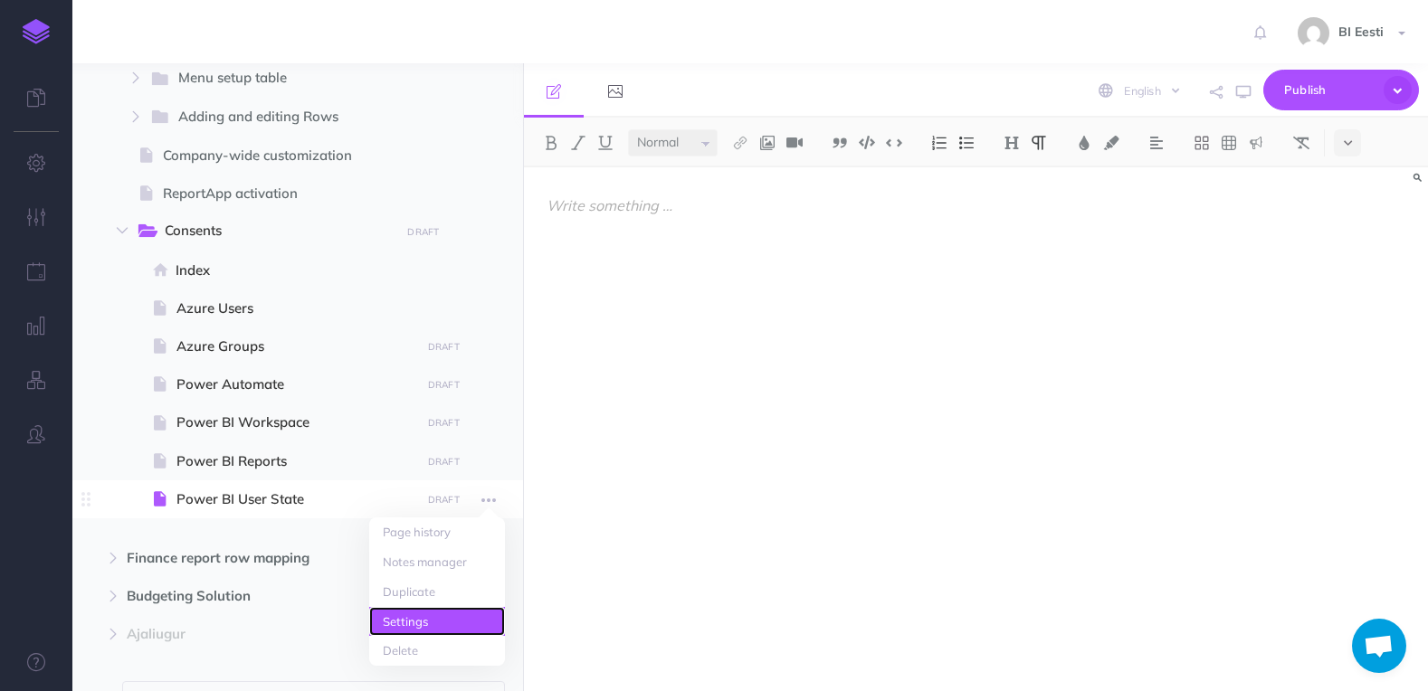
click at [454, 614] on link "Settings" at bounding box center [437, 622] width 136 height 30
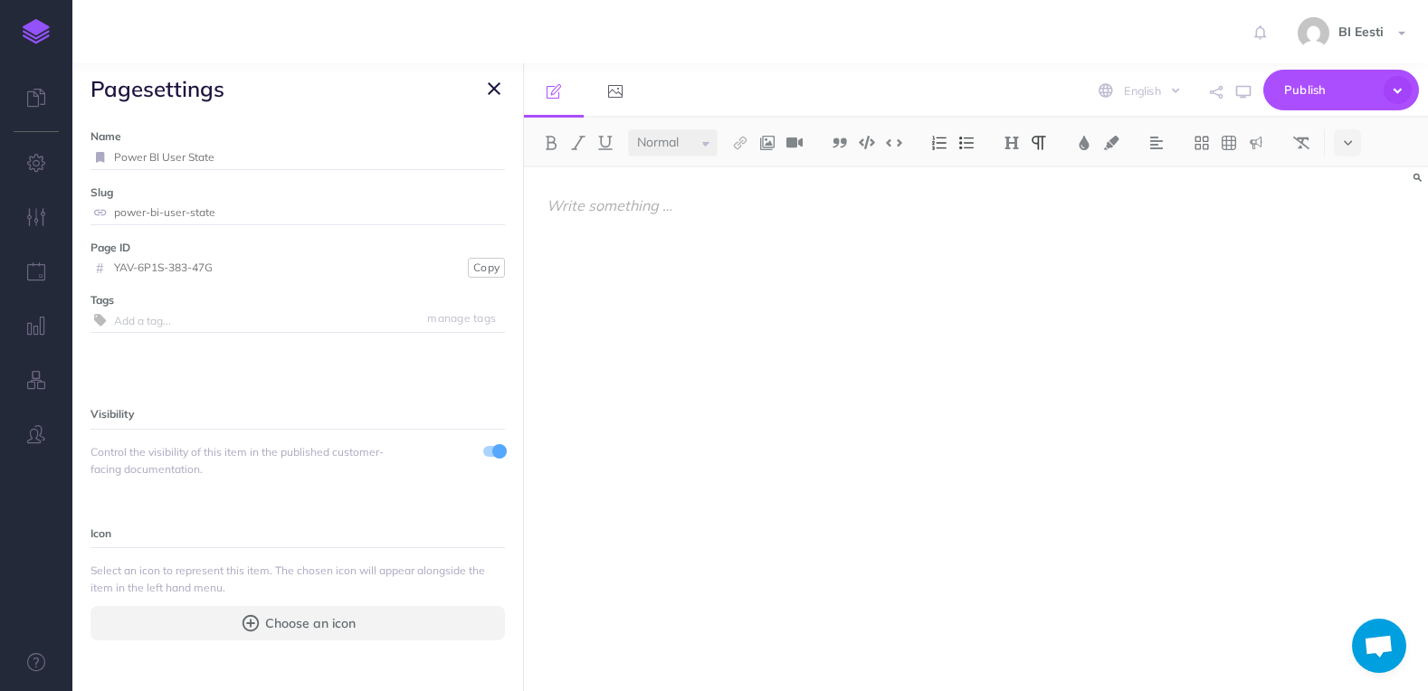
click at [217, 207] on input "power-bi-user-state" at bounding box center [309, 213] width 391 height 24
click at [98, 212] on icon at bounding box center [99, 212] width 19 height 11
drag, startPoint x: 252, startPoint y: 213, endPoint x: 26, endPoint y: 216, distance: 225.3
click at [72, 216] on div "Toggle Navigation BI Eesti Settings Account Settings Teams BI Support Documenta…" at bounding box center [749, 345] width 1355 height 691
click at [494, 87] on icon "button" at bounding box center [494, 89] width 13 height 22
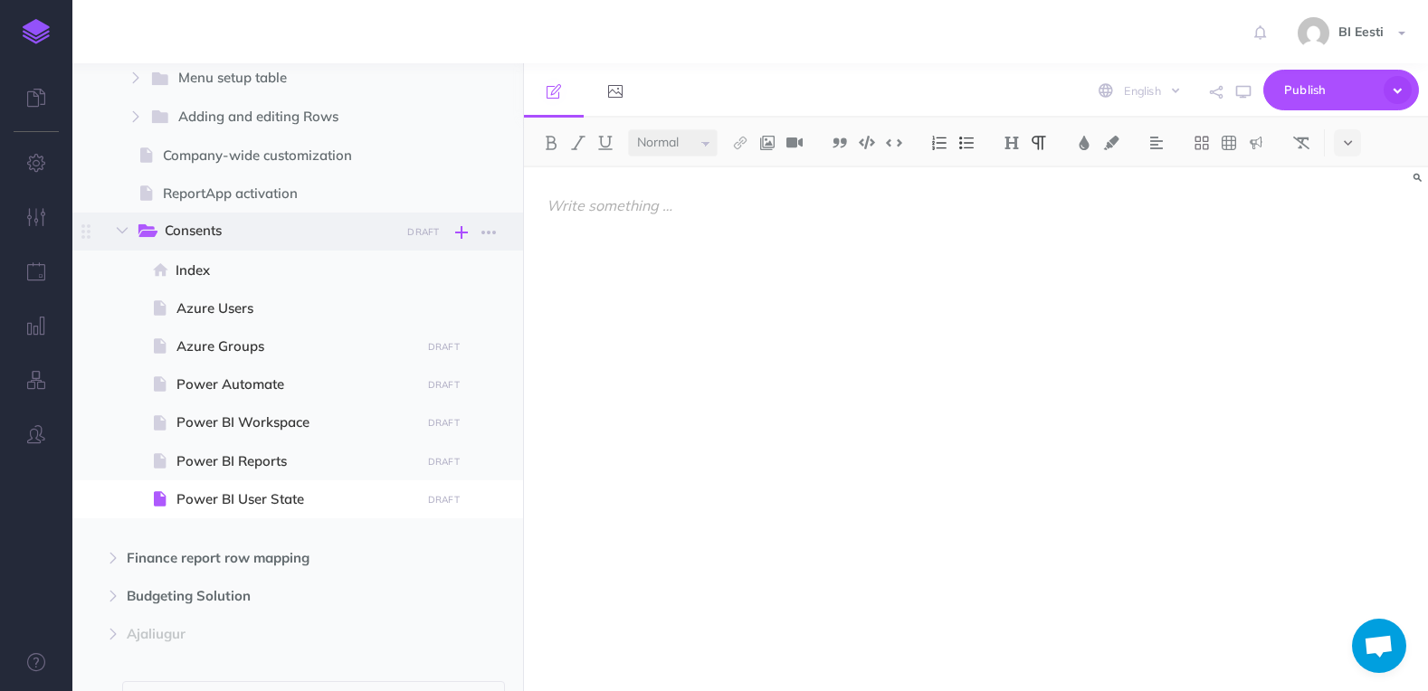
click at [457, 231] on icon "button" at bounding box center [461, 233] width 13 height 22
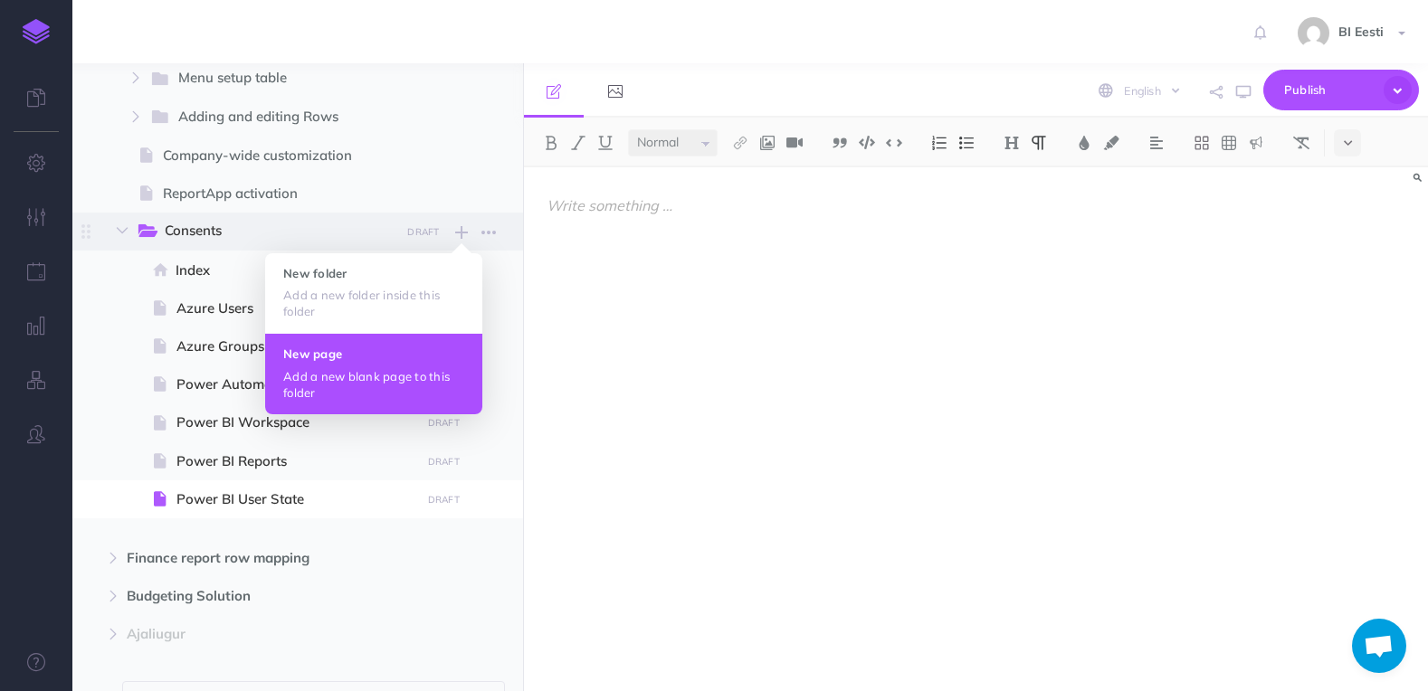
click at [361, 365] on button "New page Add a new blank page to this folder" at bounding box center [373, 373] width 217 height 81
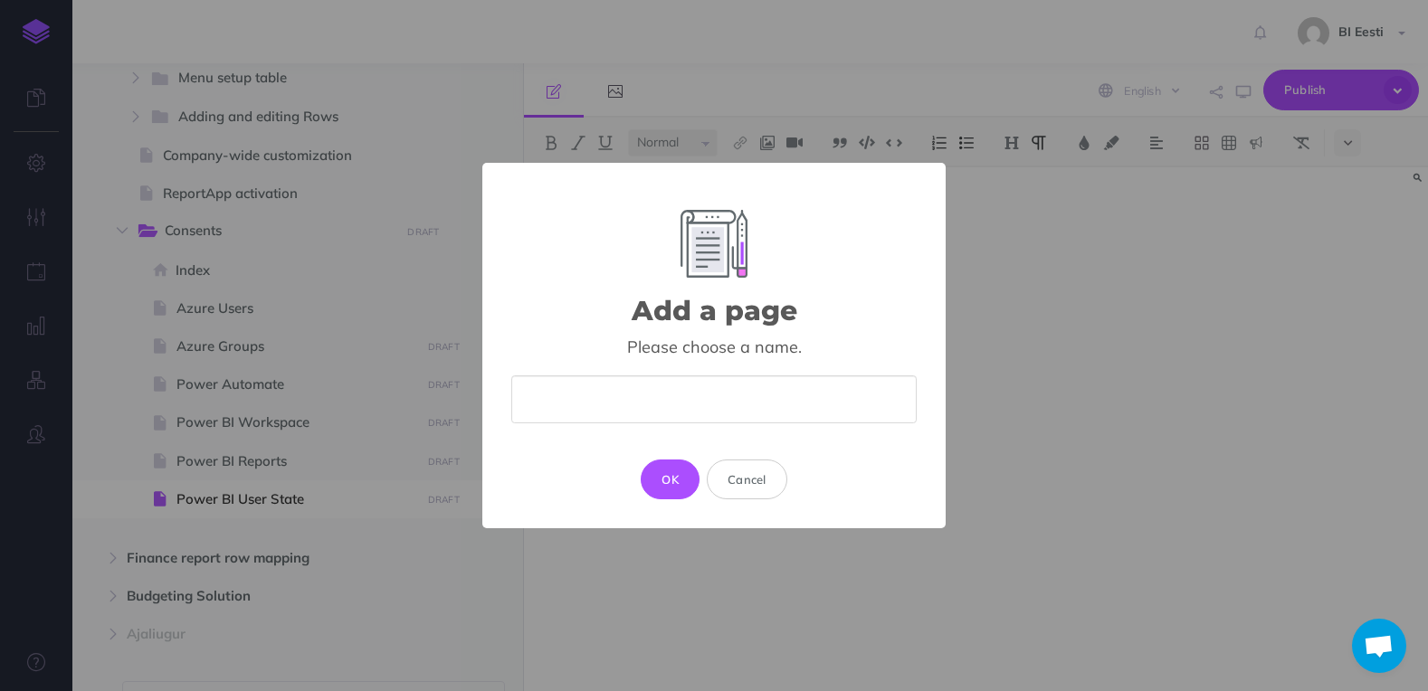
click at [662, 385] on input "text" at bounding box center [713, 399] width 405 height 48
click at [702, 398] on input "Power BI Dataset" at bounding box center [713, 399] width 405 height 48
type input "Power BI Dataset"
click at [673, 480] on button "OK" at bounding box center [670, 480] width 59 height 40
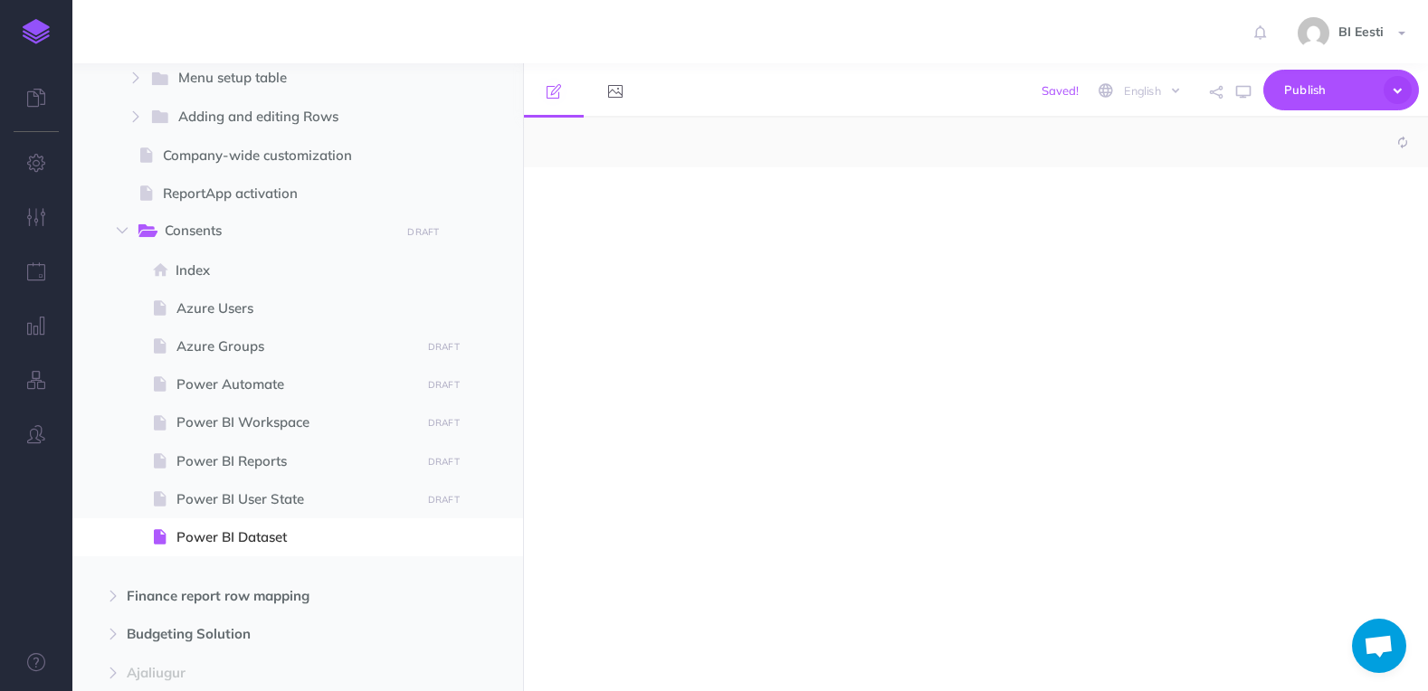
select select "null"
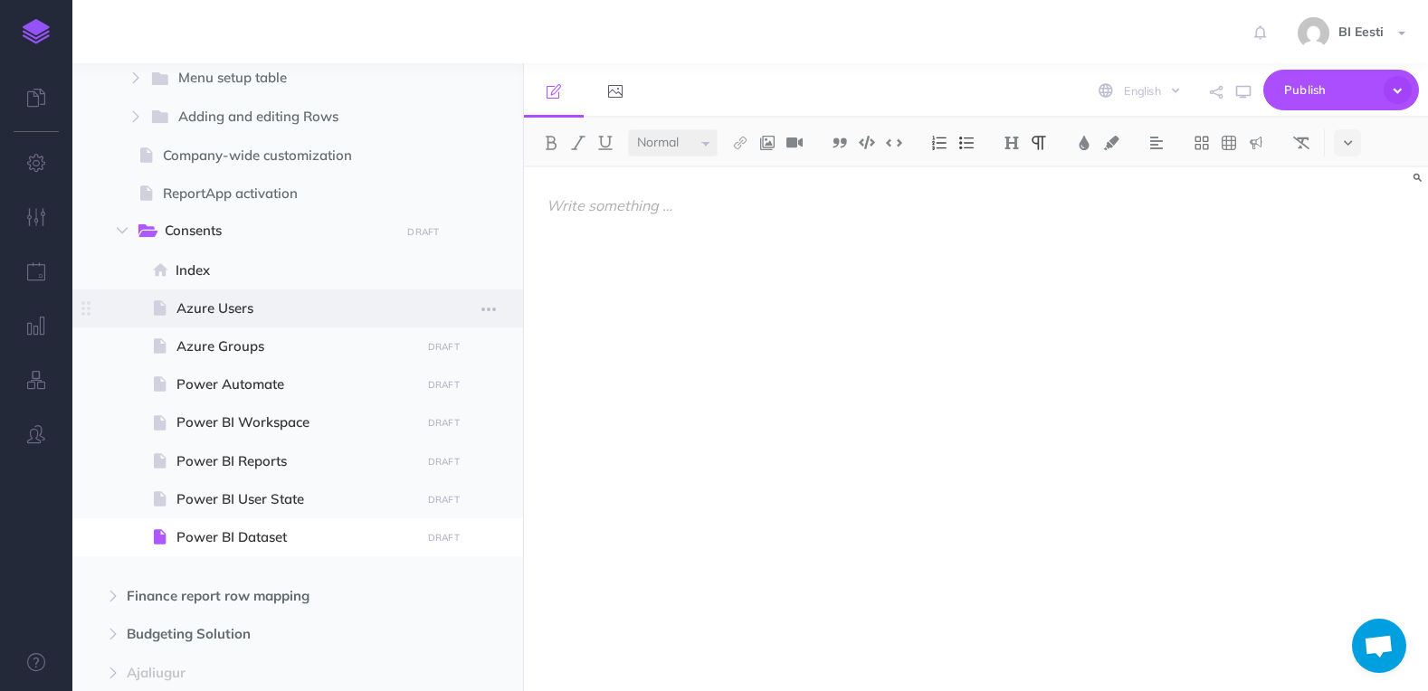
click at [275, 319] on span at bounding box center [297, 309] width 451 height 38
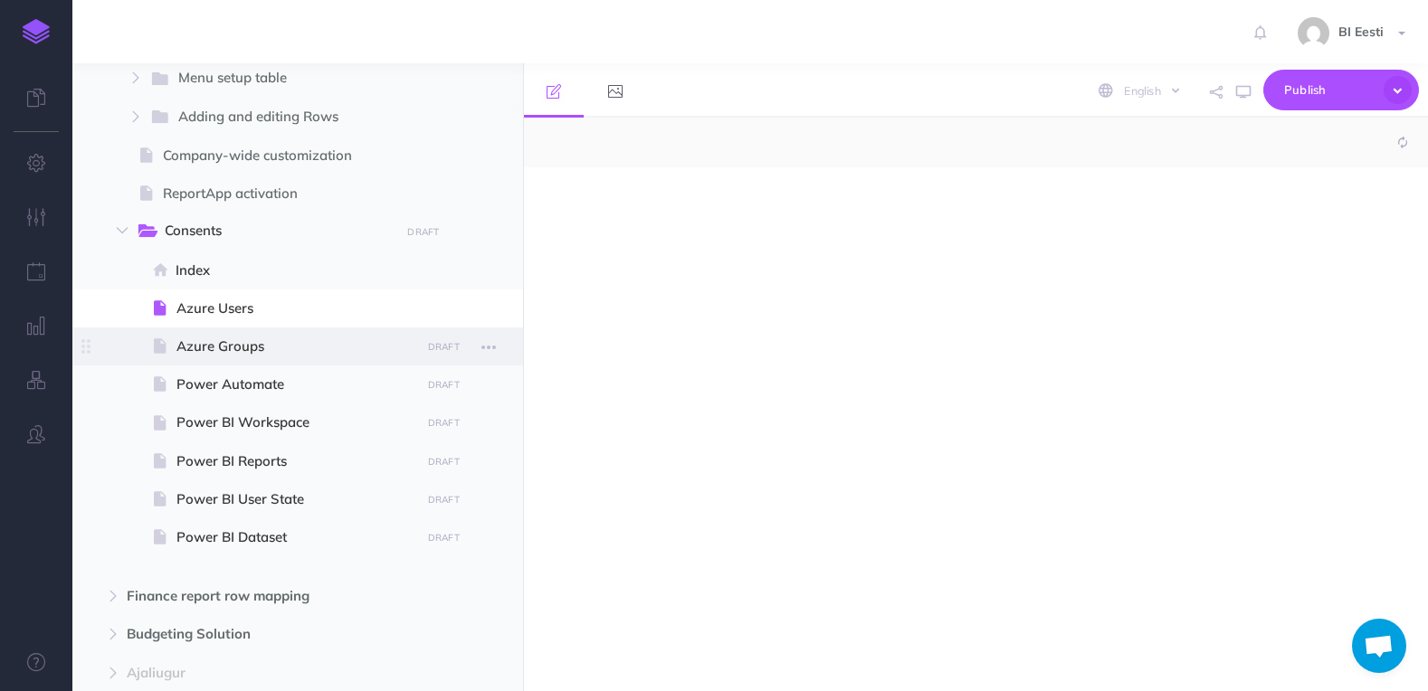
click at [275, 347] on span "Azure Groups" at bounding box center [295, 347] width 238 height 22
select select "null"
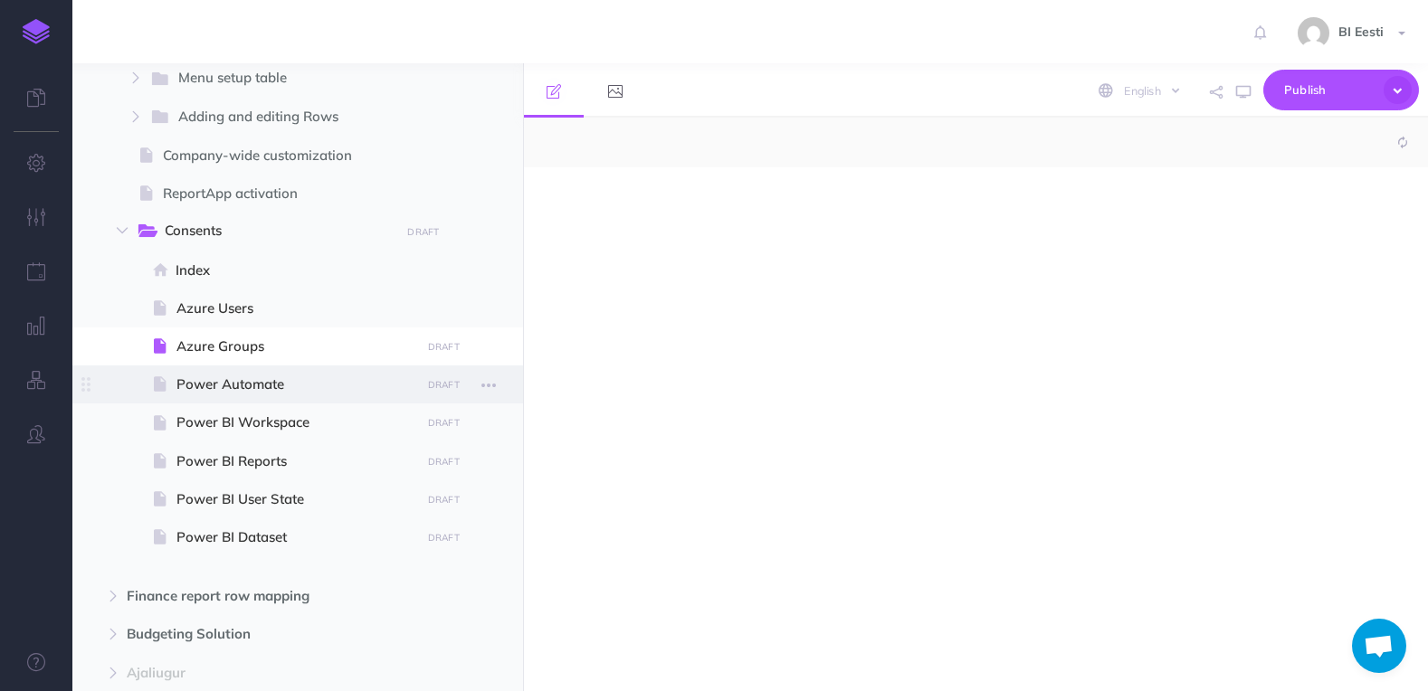
select select "null"
click at [285, 377] on span "Power Automate" at bounding box center [295, 385] width 238 height 22
select select "null"
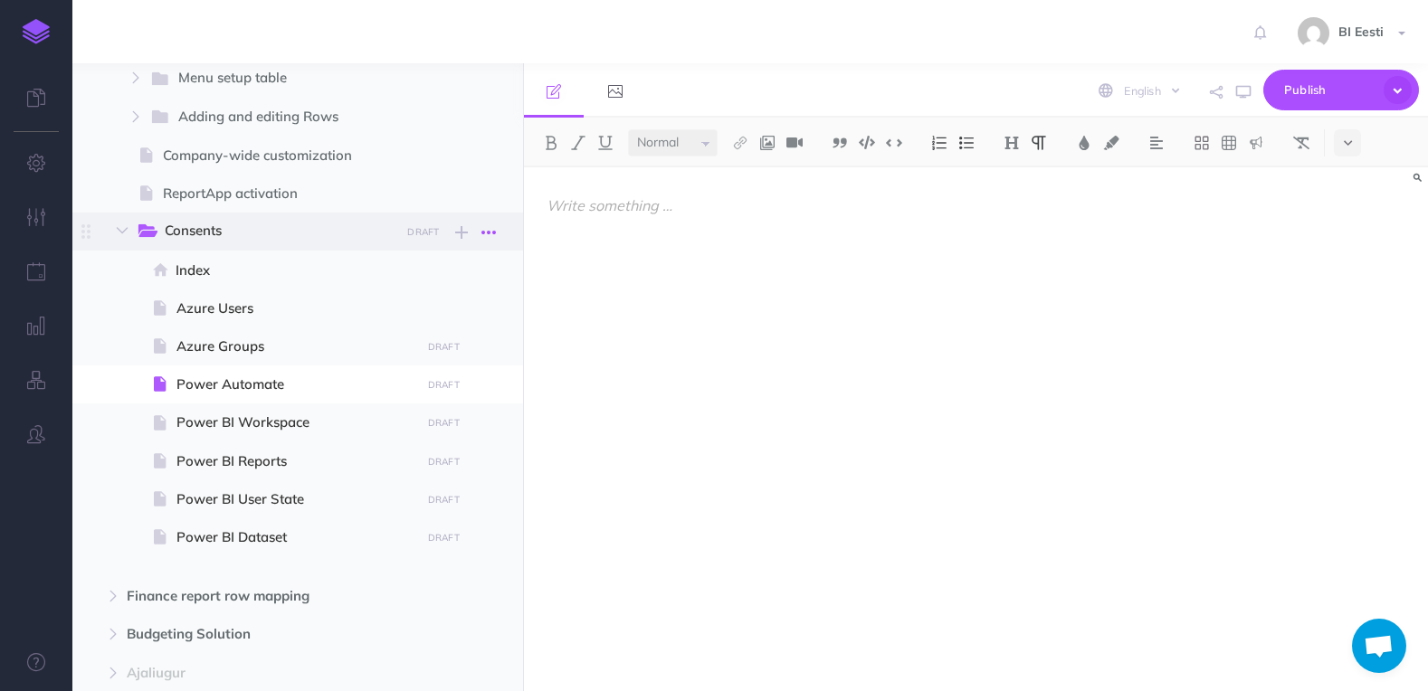
click at [492, 226] on icon "button" at bounding box center [488, 233] width 14 height 22
click at [446, 320] on link "Settings" at bounding box center [437, 324] width 136 height 30
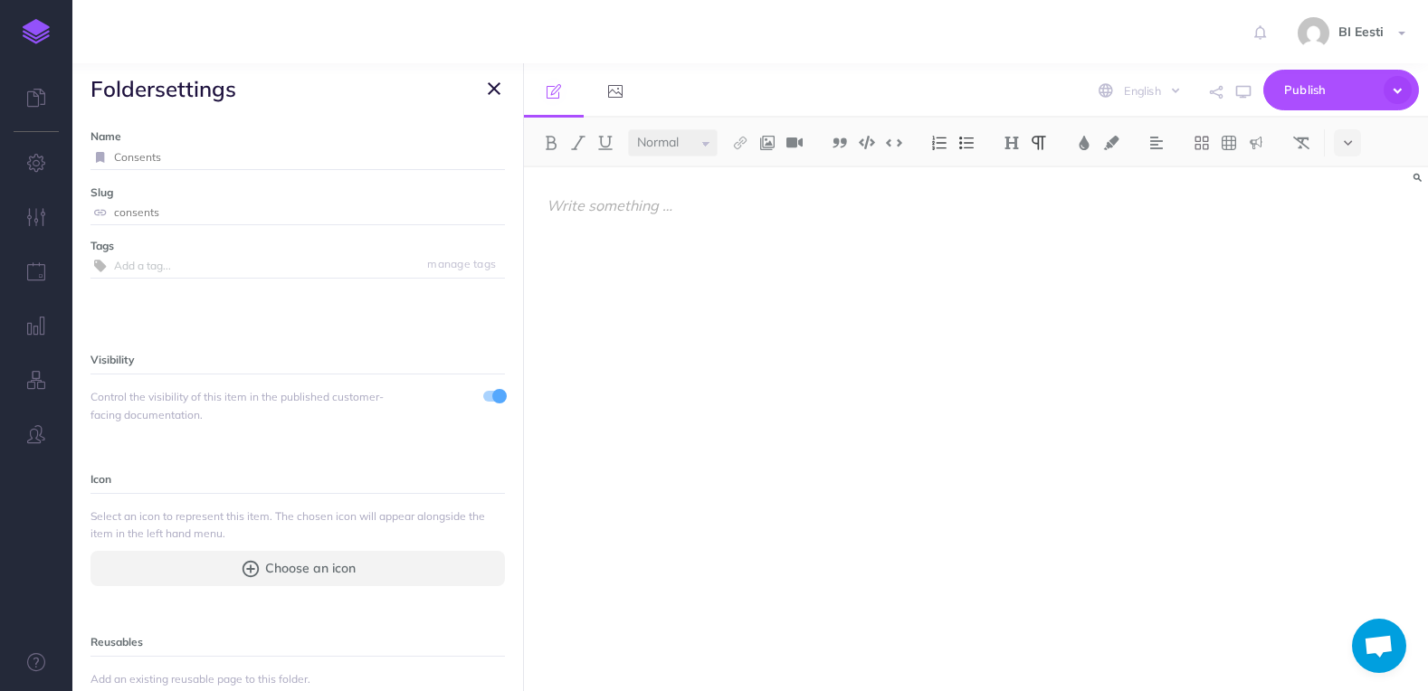
click at [483, 396] on span at bounding box center [494, 396] width 22 height 11
click at [498, 82] on icon "button" at bounding box center [494, 89] width 13 height 22
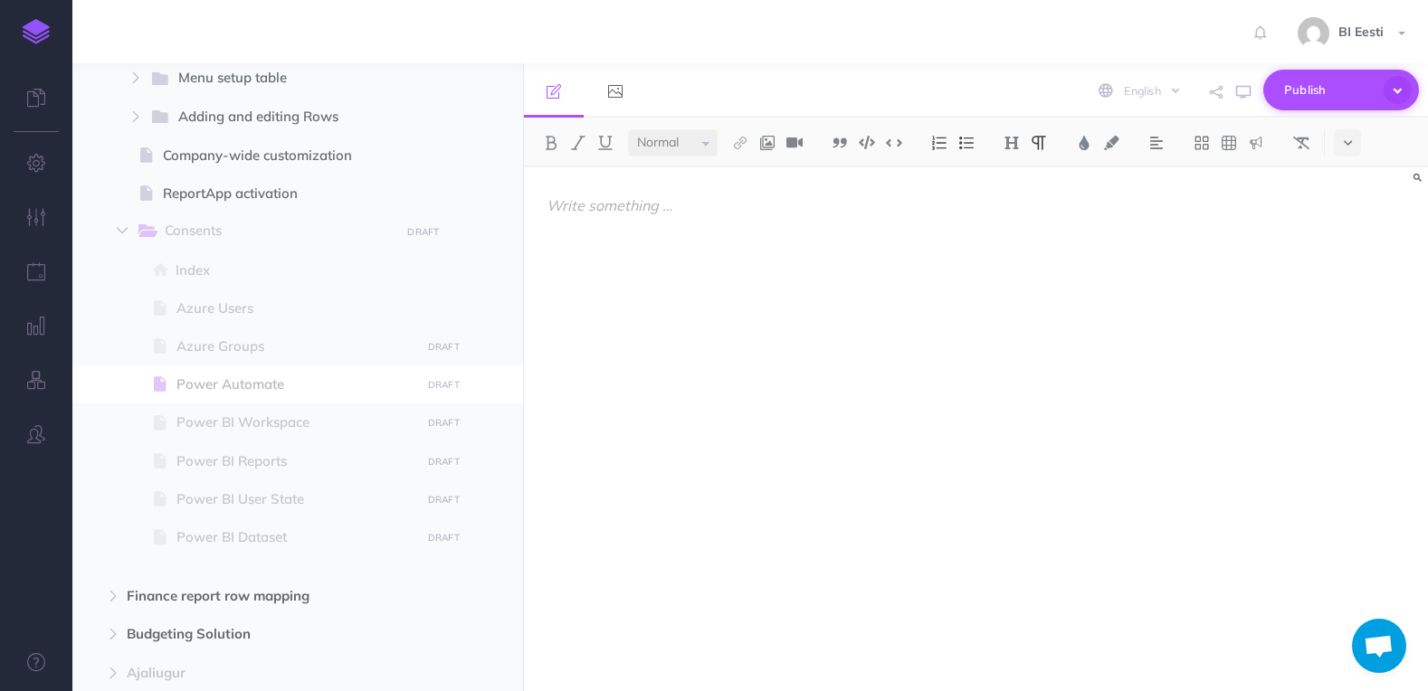
click at [1362, 81] on span "Publish" at bounding box center [1329, 90] width 90 height 28
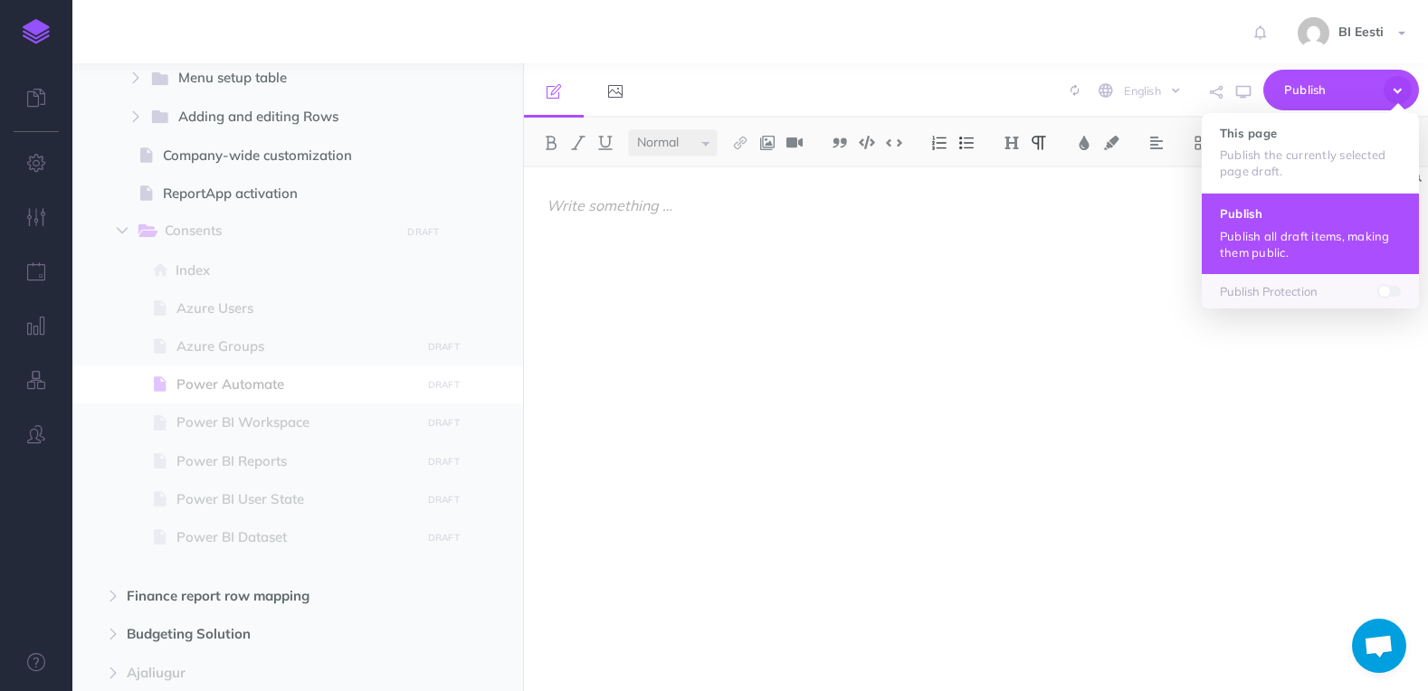
click at [1282, 237] on p "Publish all draft items, making them public." at bounding box center [1310, 244] width 181 height 33
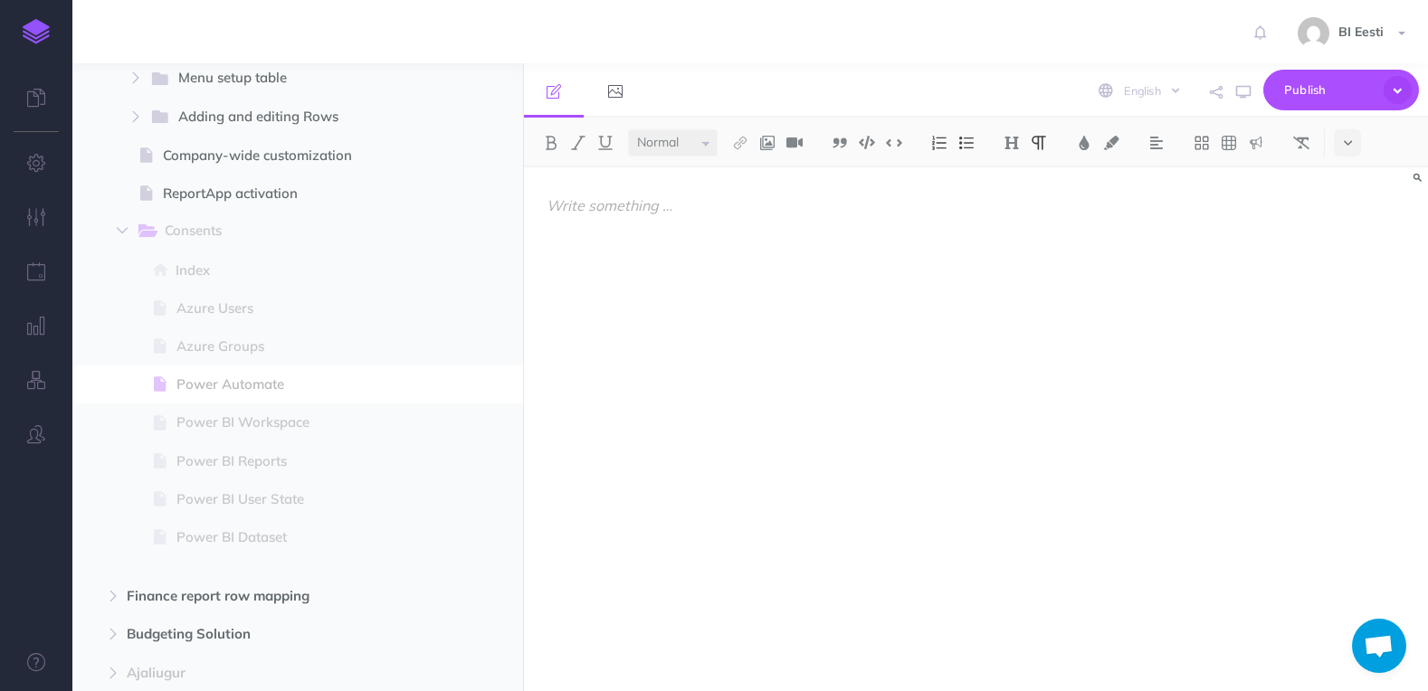
click at [35, 24] on img at bounding box center [36, 31] width 27 height 25
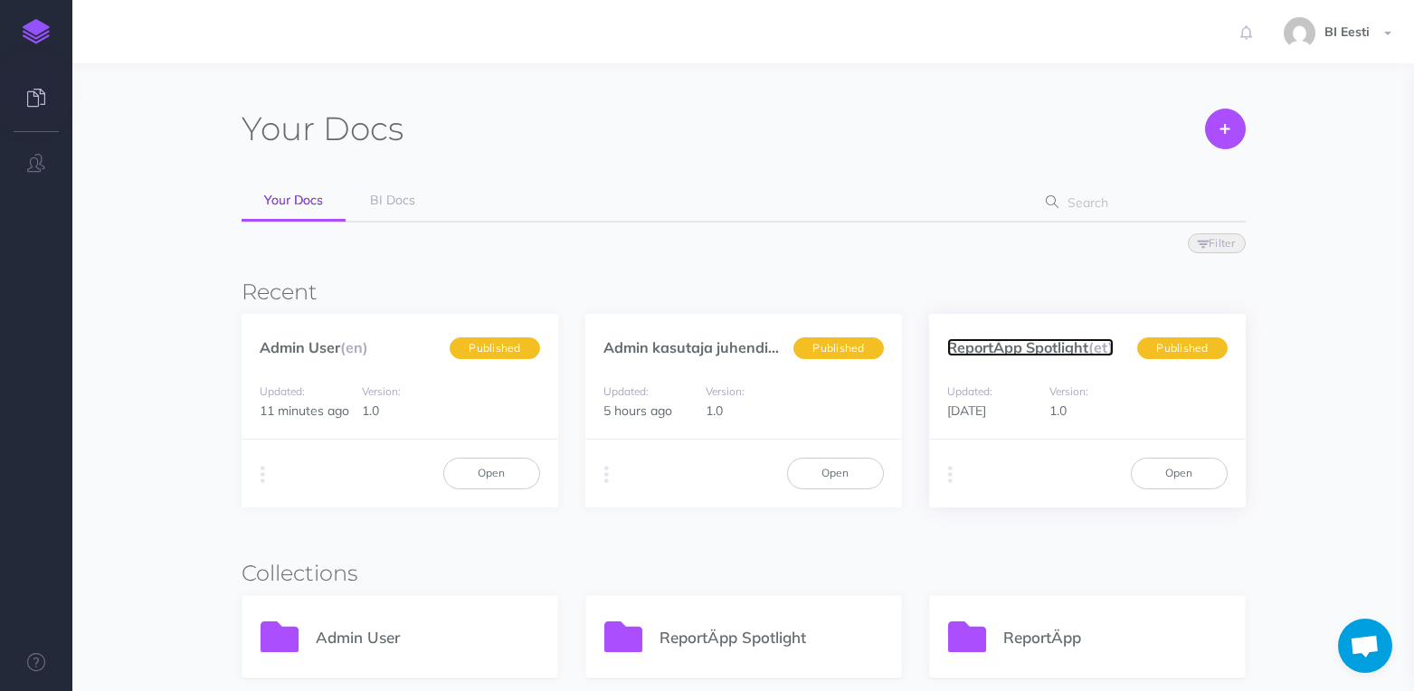
click at [1021, 339] on link "ReportÄpp Spotlight (et)" at bounding box center [1030, 347] width 166 height 18
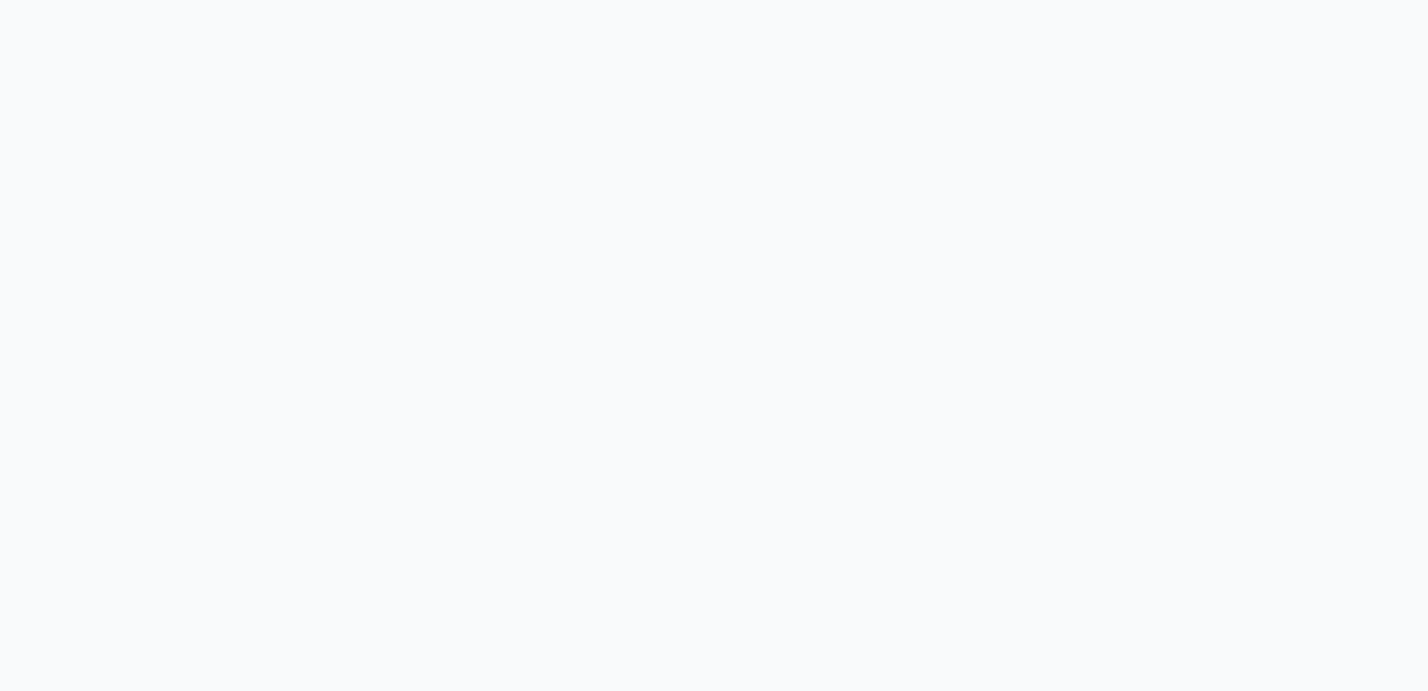
select select "et"
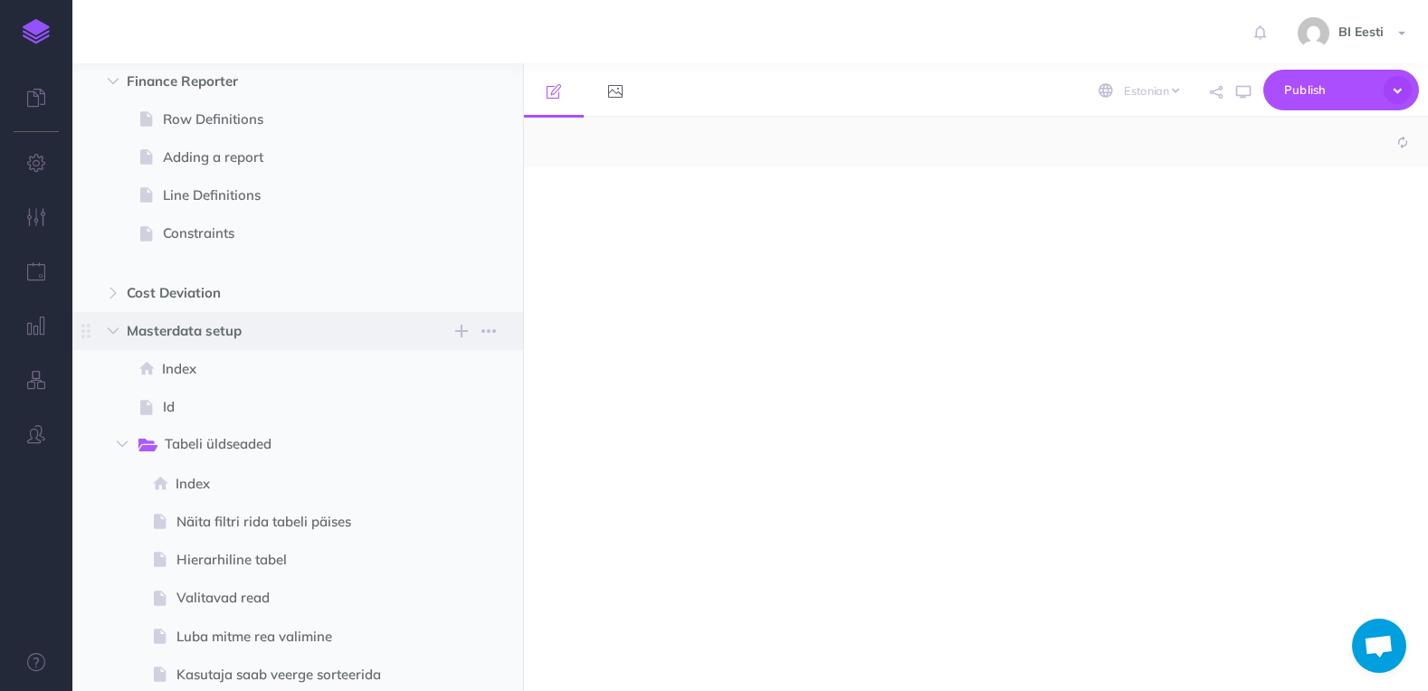
select select "null"
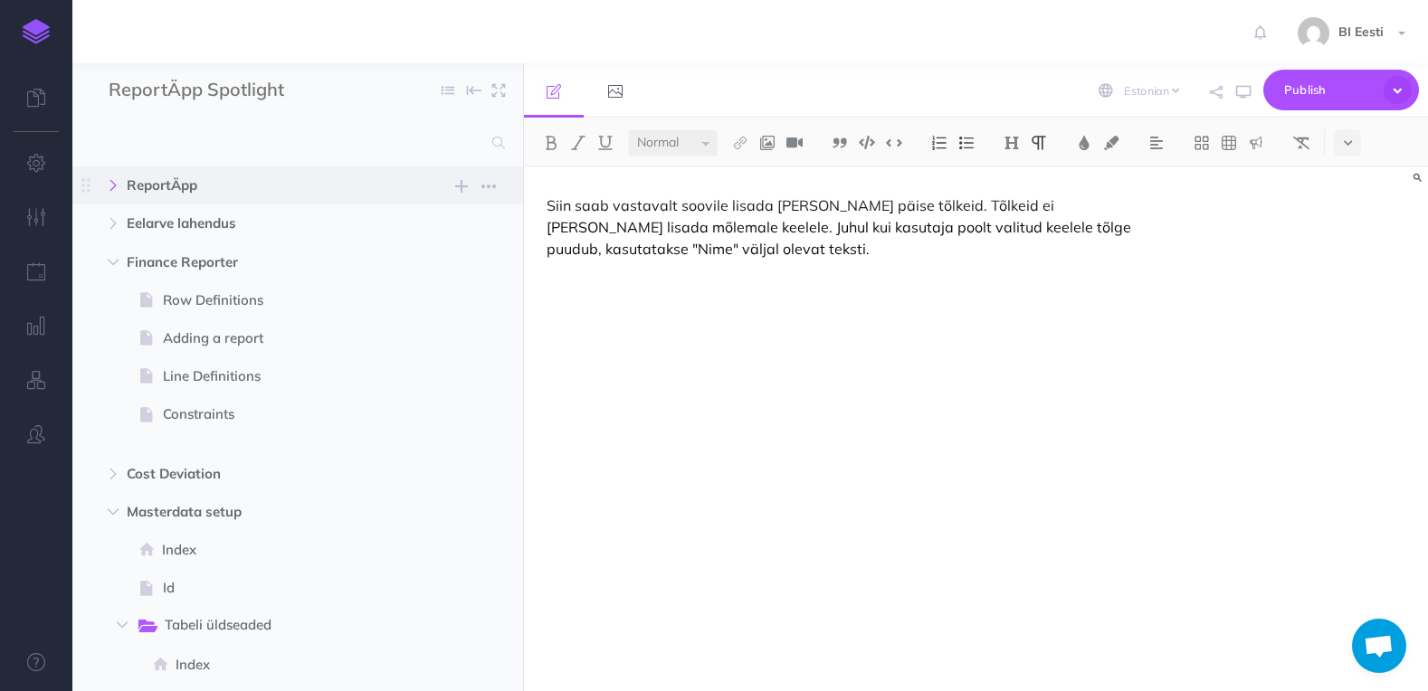
click at [113, 194] on button "button" at bounding box center [113, 186] width 33 height 22
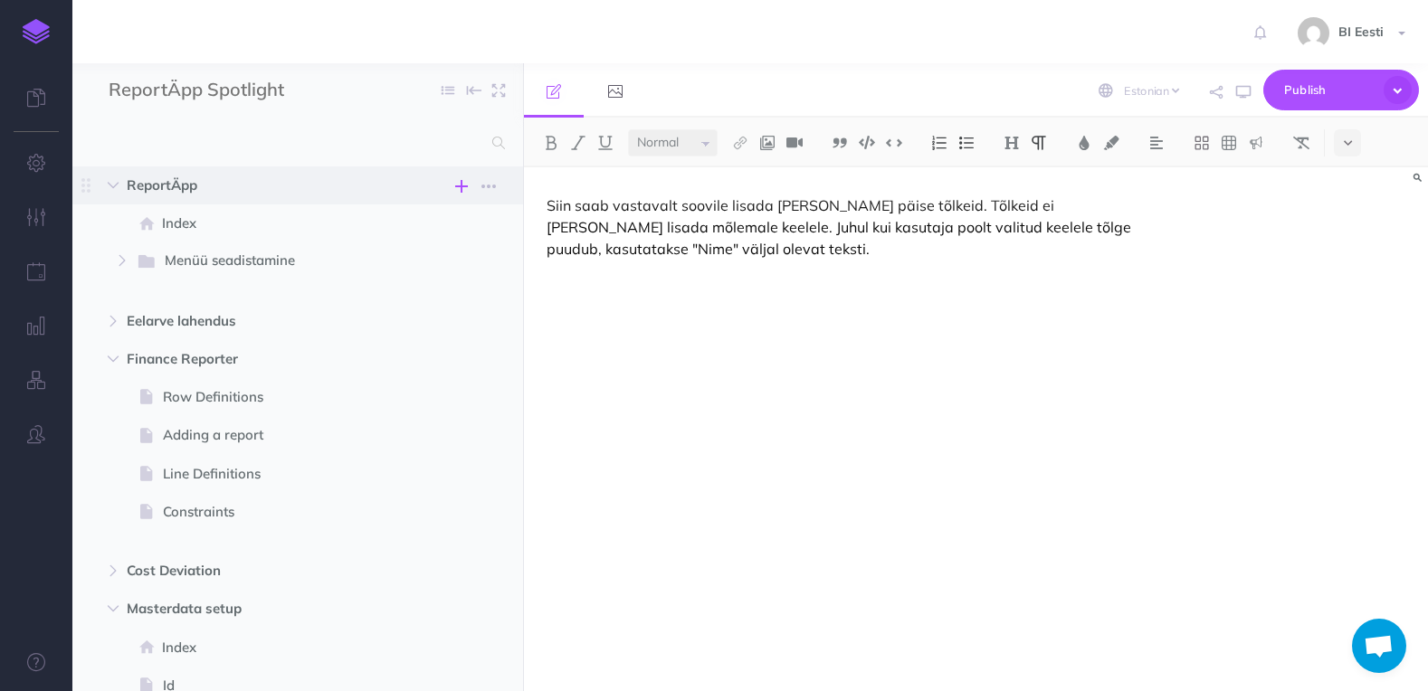
click at [462, 183] on icon "button" at bounding box center [461, 187] width 13 height 22
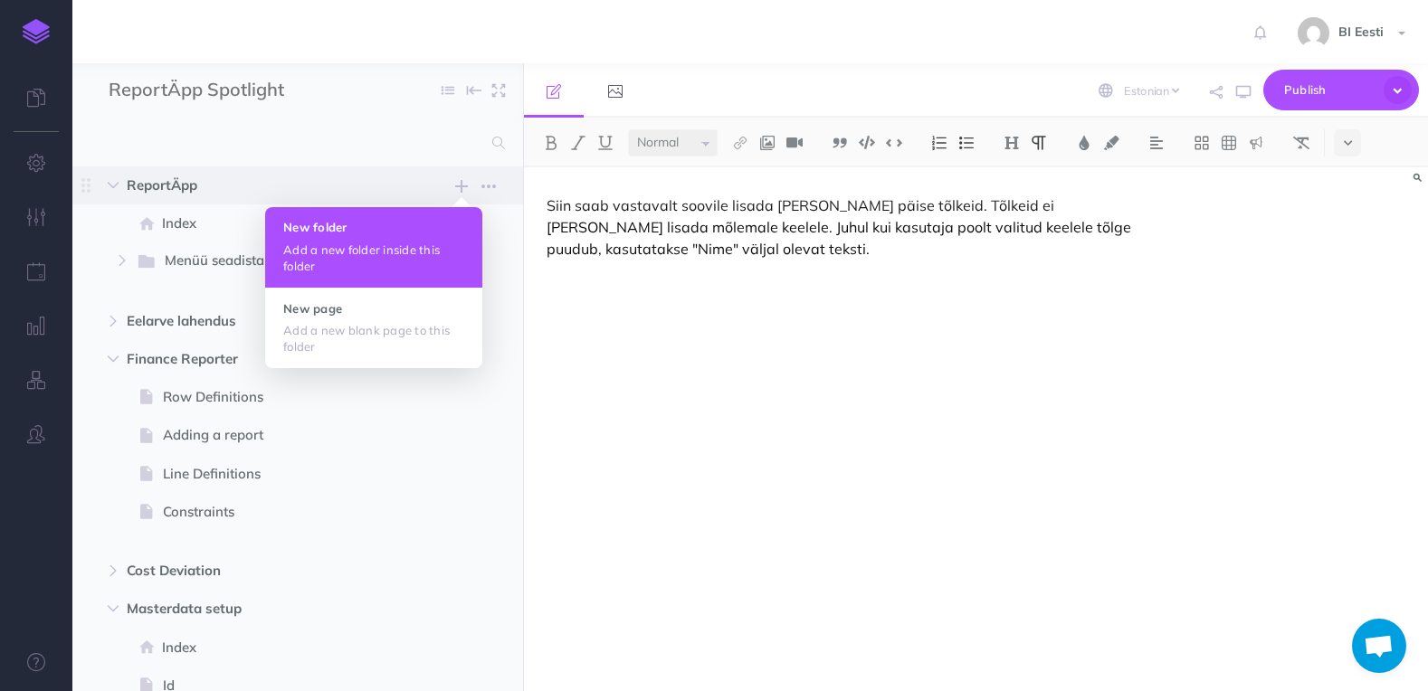
drag, startPoint x: 356, startPoint y: 307, endPoint x: 382, endPoint y: 238, distance: 73.3
click at [382, 238] on ul "New folder Add a new folder inside this folder New page Add a new blank page to…" at bounding box center [373, 287] width 217 height 161
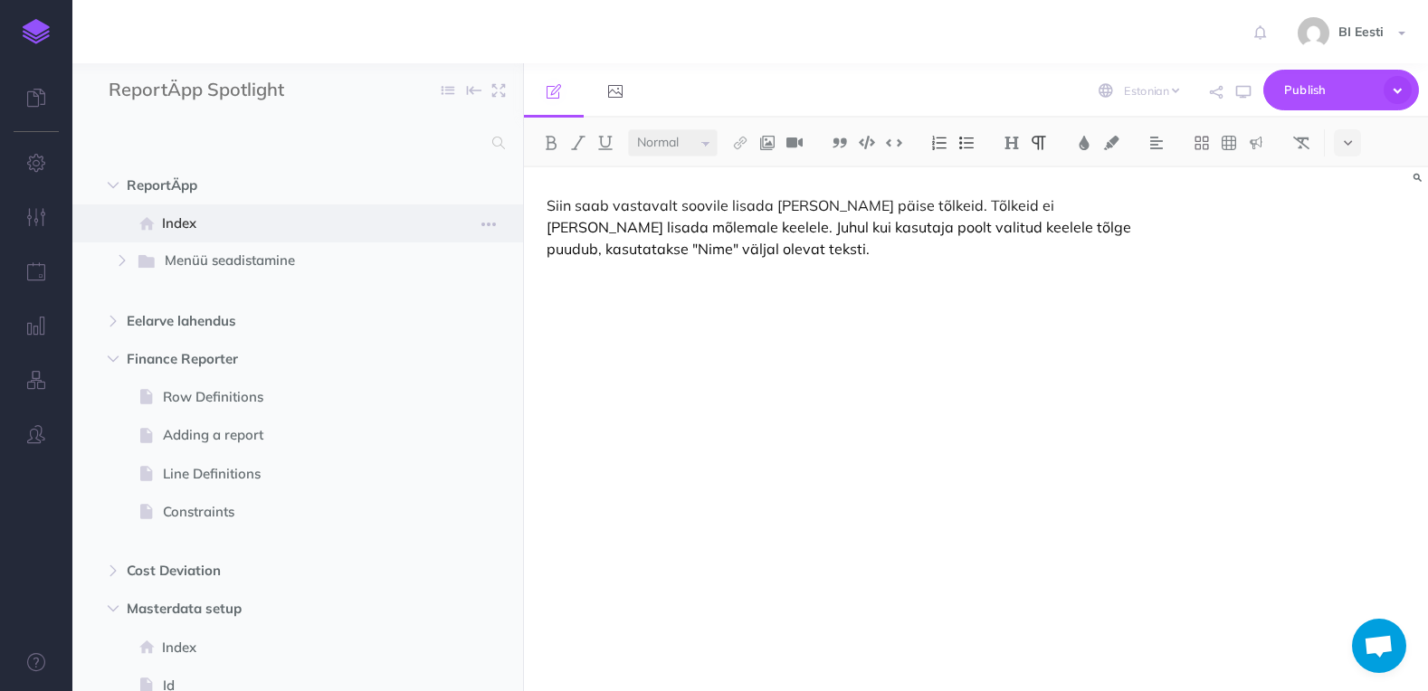
click at [382, 238] on span at bounding box center [297, 223] width 451 height 38
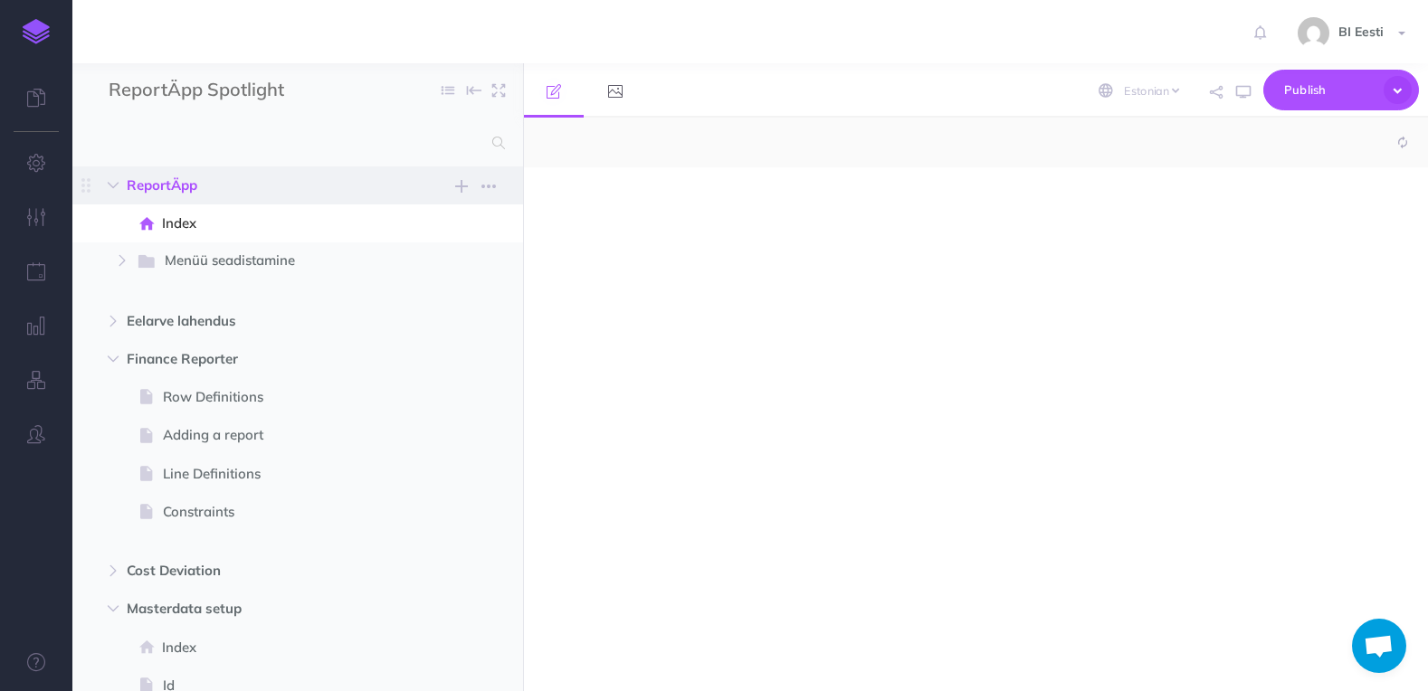
select select "null"
click at [440, 189] on span "ReportÄpp New folder Add a new folder inside this folder New page Add a new bla…" at bounding box center [318, 185] width 383 height 38
click at [457, 185] on icon "button" at bounding box center [461, 187] width 13 height 22
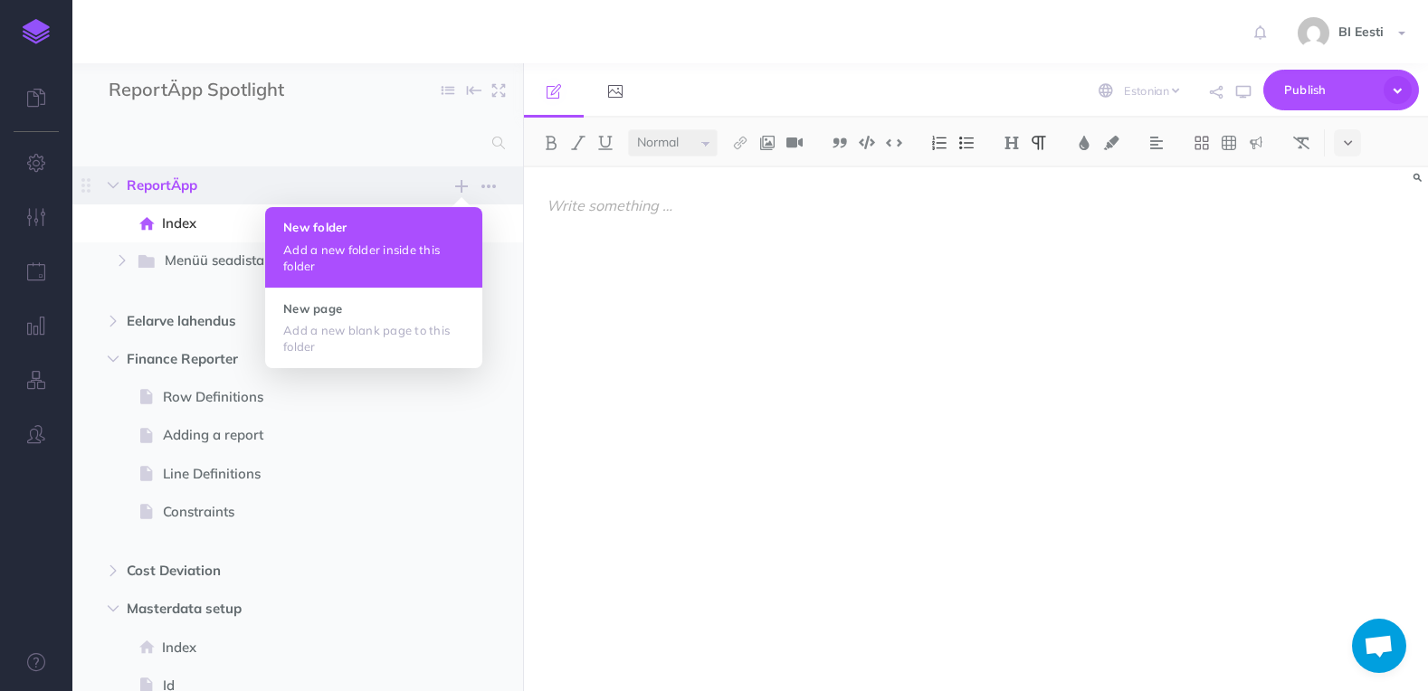
click at [427, 234] on button "New folder Add a new folder inside this folder" at bounding box center [373, 247] width 217 height 80
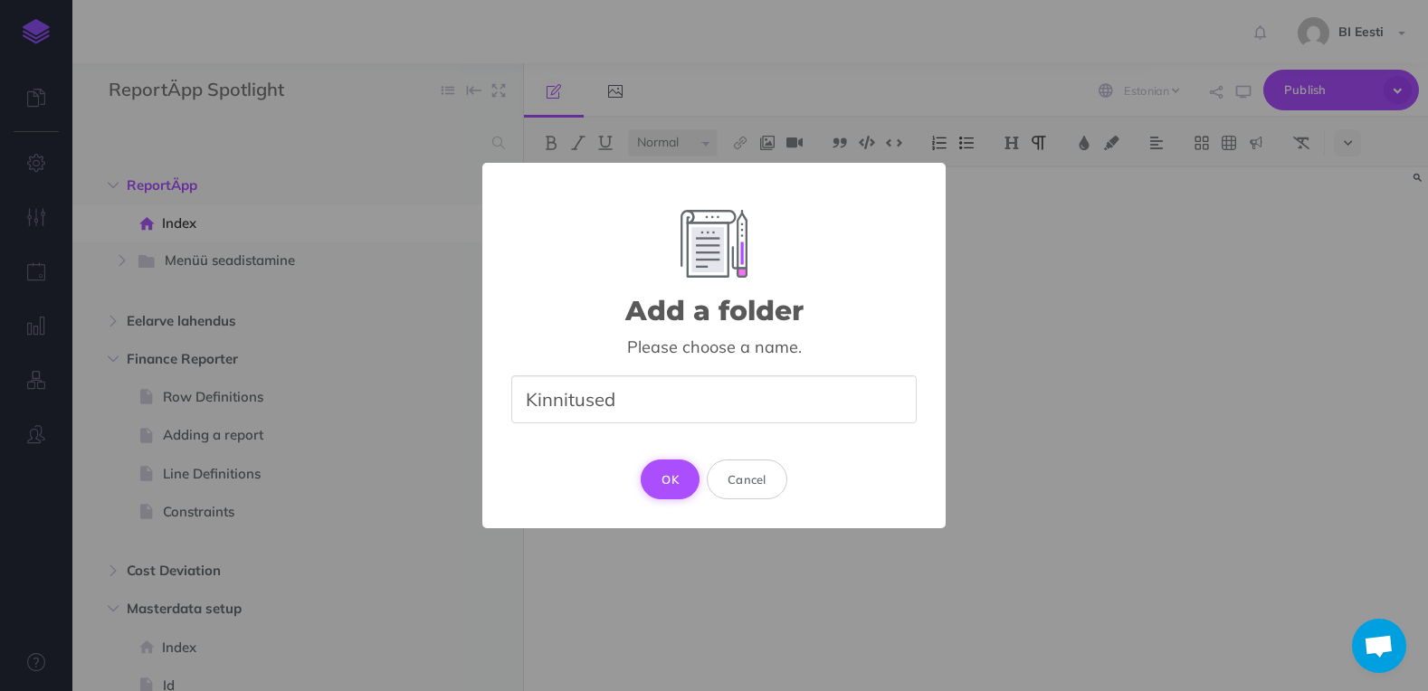
type input "Kinnitused"
click at [665, 486] on button "OK" at bounding box center [670, 480] width 59 height 40
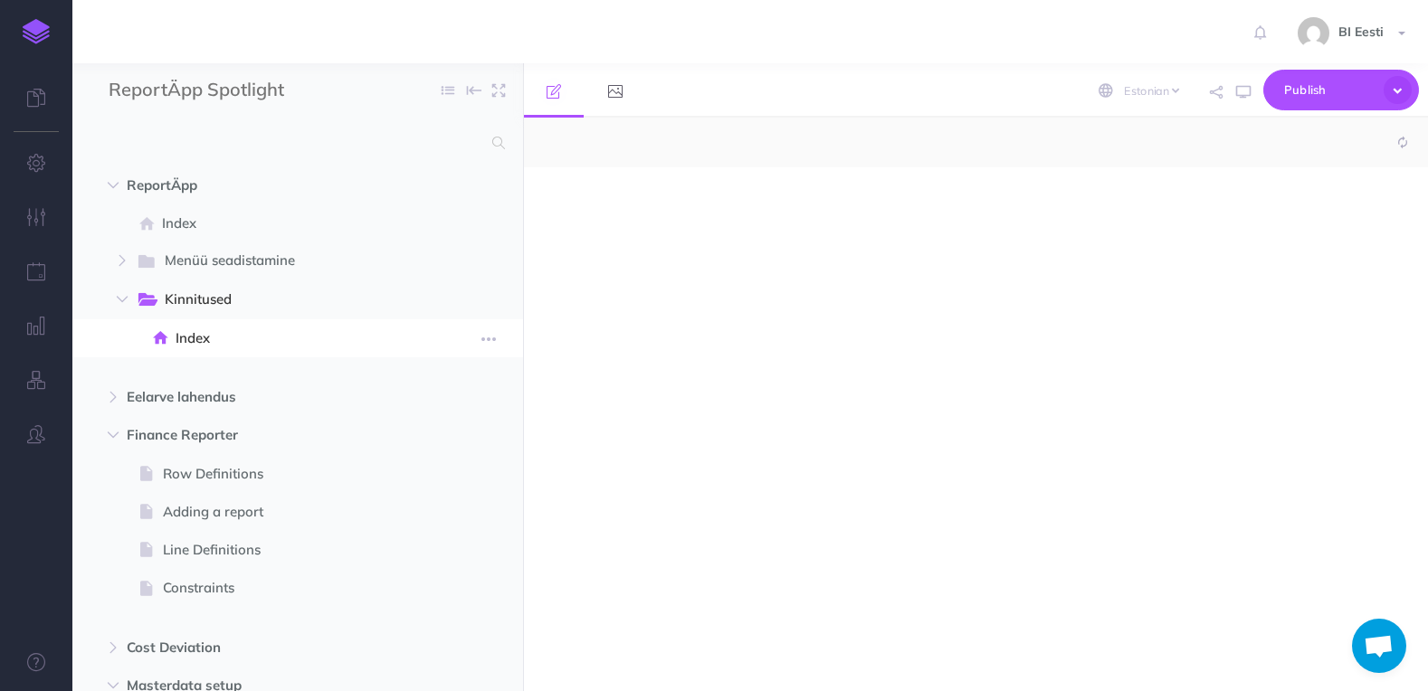
select select "null"
click at [282, 336] on span "Index" at bounding box center [295, 339] width 239 height 22
click at [778, 252] on div at bounding box center [840, 420] width 632 height 506
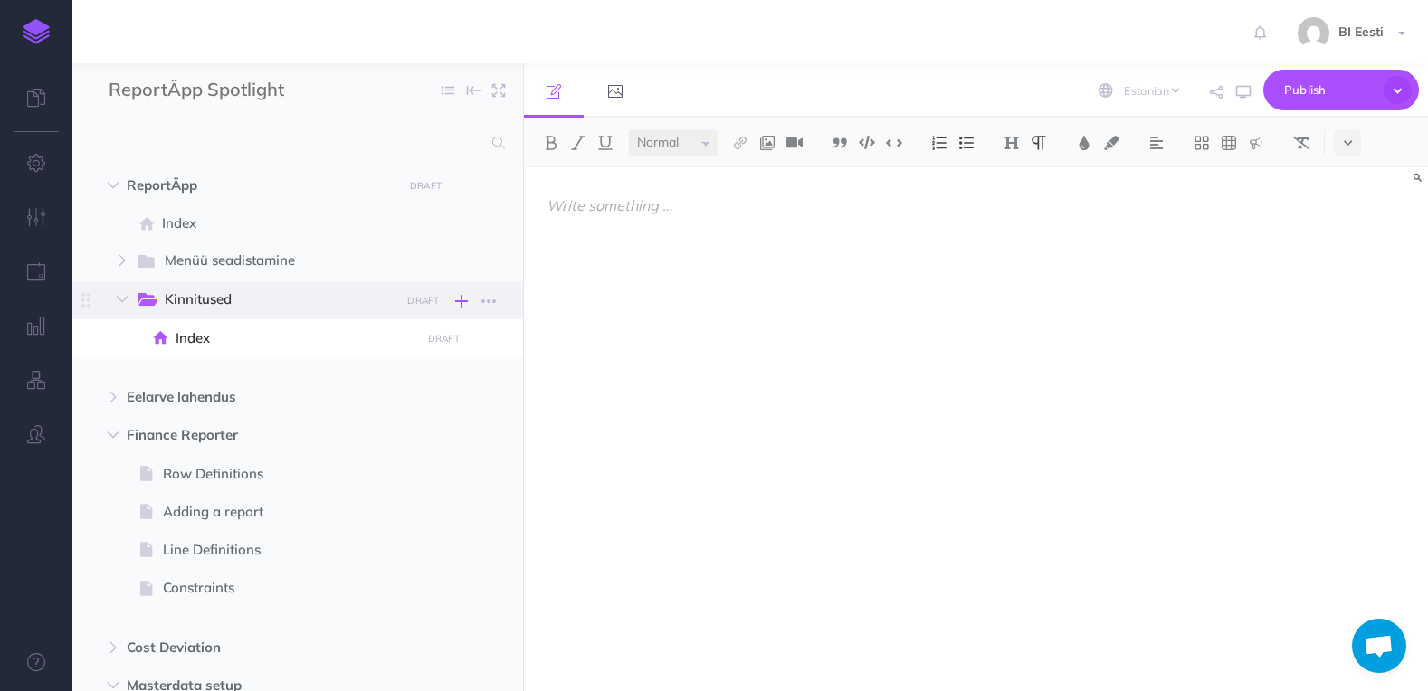
click at [465, 300] on icon "button" at bounding box center [461, 301] width 13 height 22
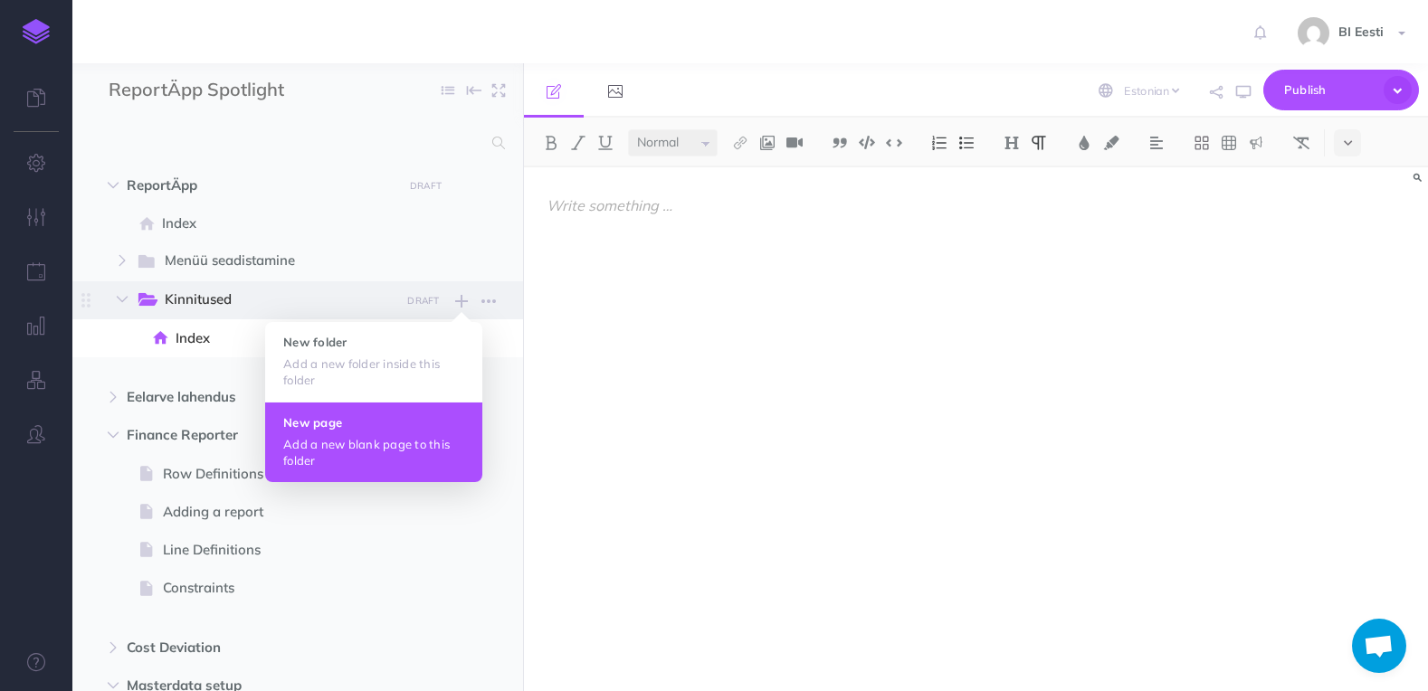
click at [352, 426] on h4 "New page" at bounding box center [373, 422] width 181 height 13
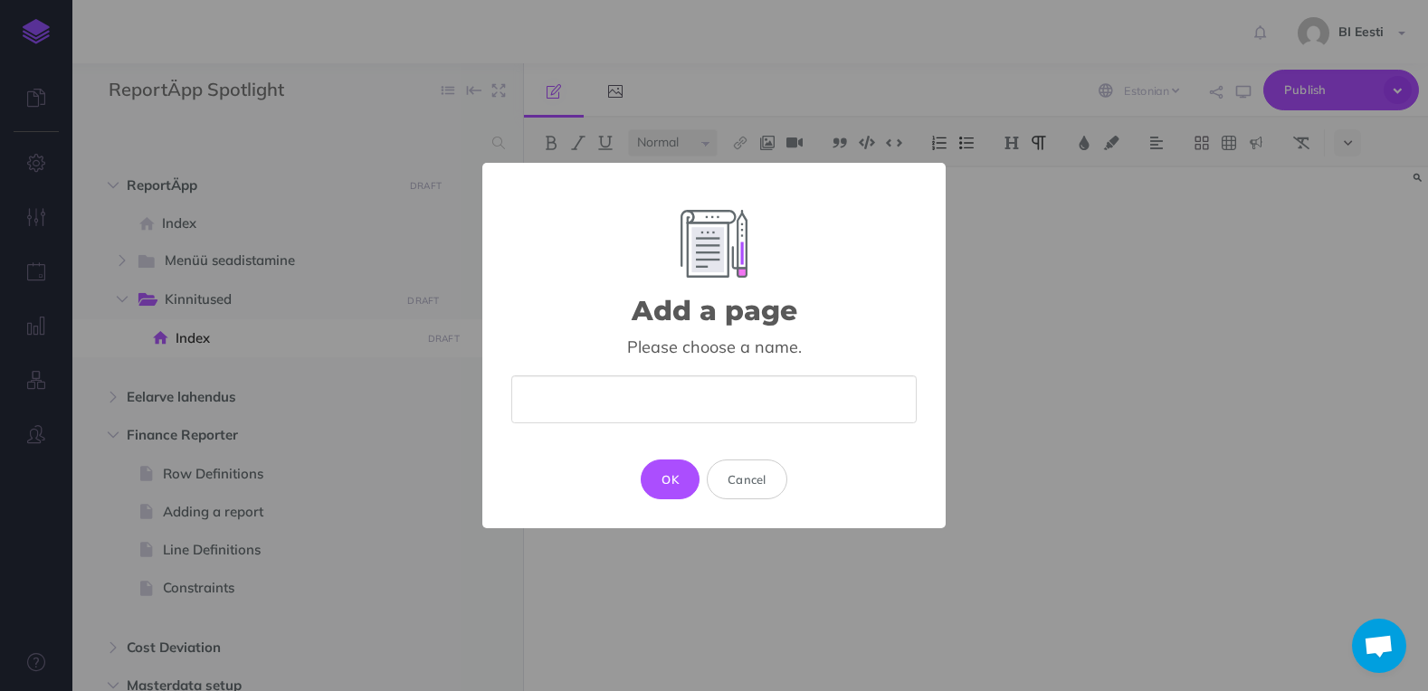
click at [703, 376] on input "text" at bounding box center [713, 399] width 405 height 48
type input "Kinnituse modali info"
click at [683, 458] on div "Add a page × Please choose a name. Kinnituse modali info OK Cancel" at bounding box center [713, 346] width 463 height 366
click at [679, 473] on button "OK" at bounding box center [670, 480] width 59 height 40
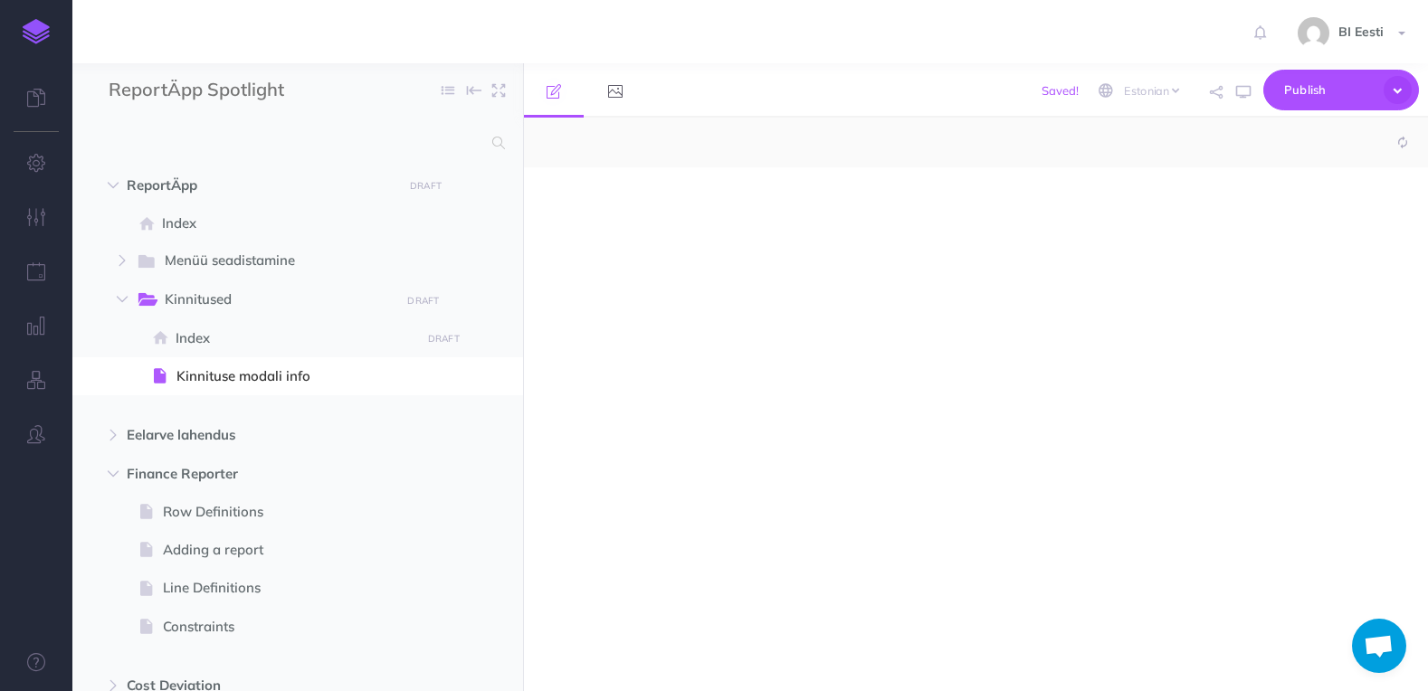
select select "null"
click at [662, 241] on div at bounding box center [840, 420] width 632 height 506
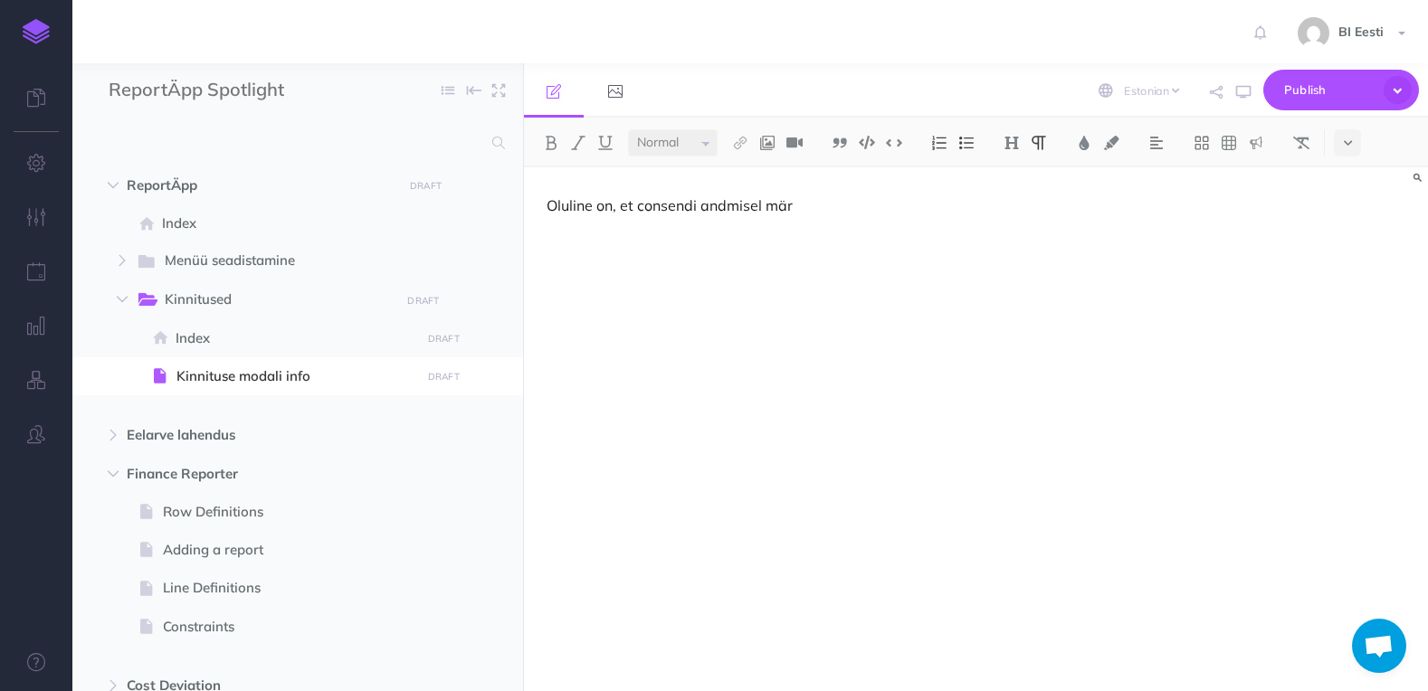
click at [797, 214] on p "Oluline on, et consendi andmisel mär" at bounding box center [839, 206] width 587 height 22
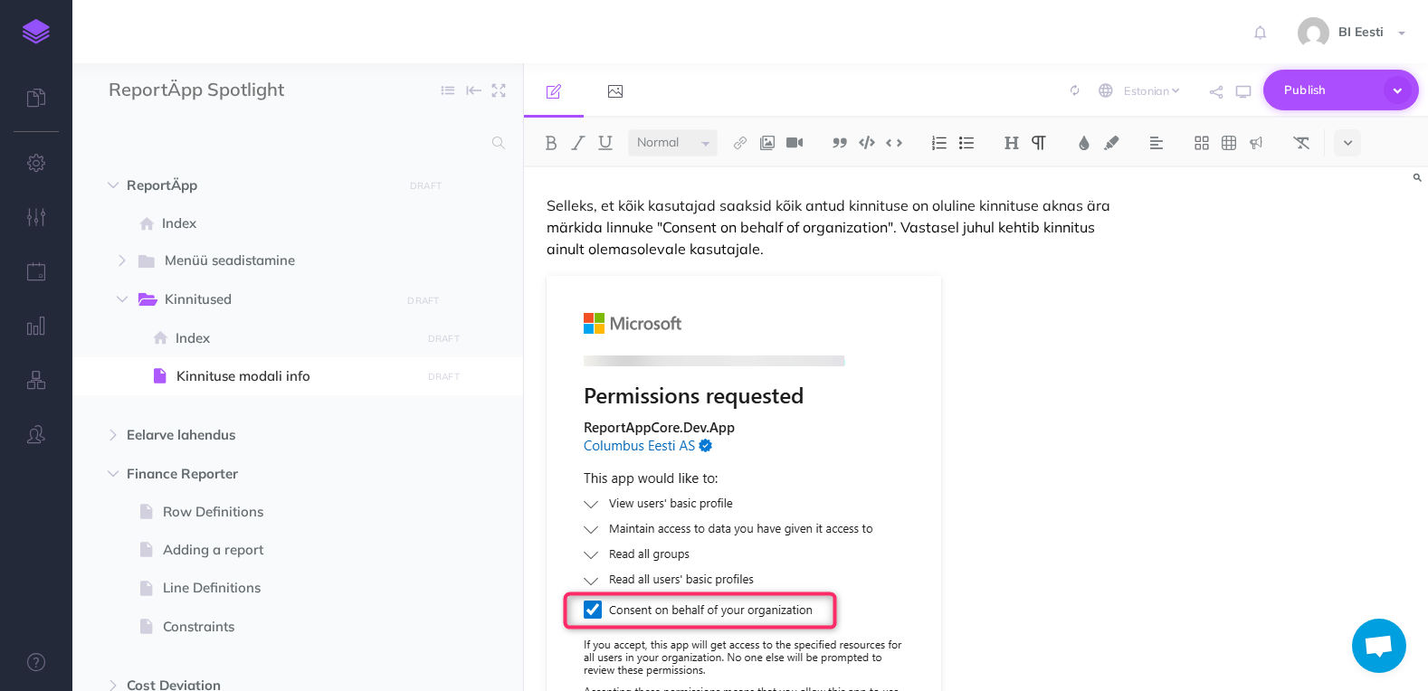
click at [1318, 85] on span "Publish" at bounding box center [1329, 90] width 90 height 28
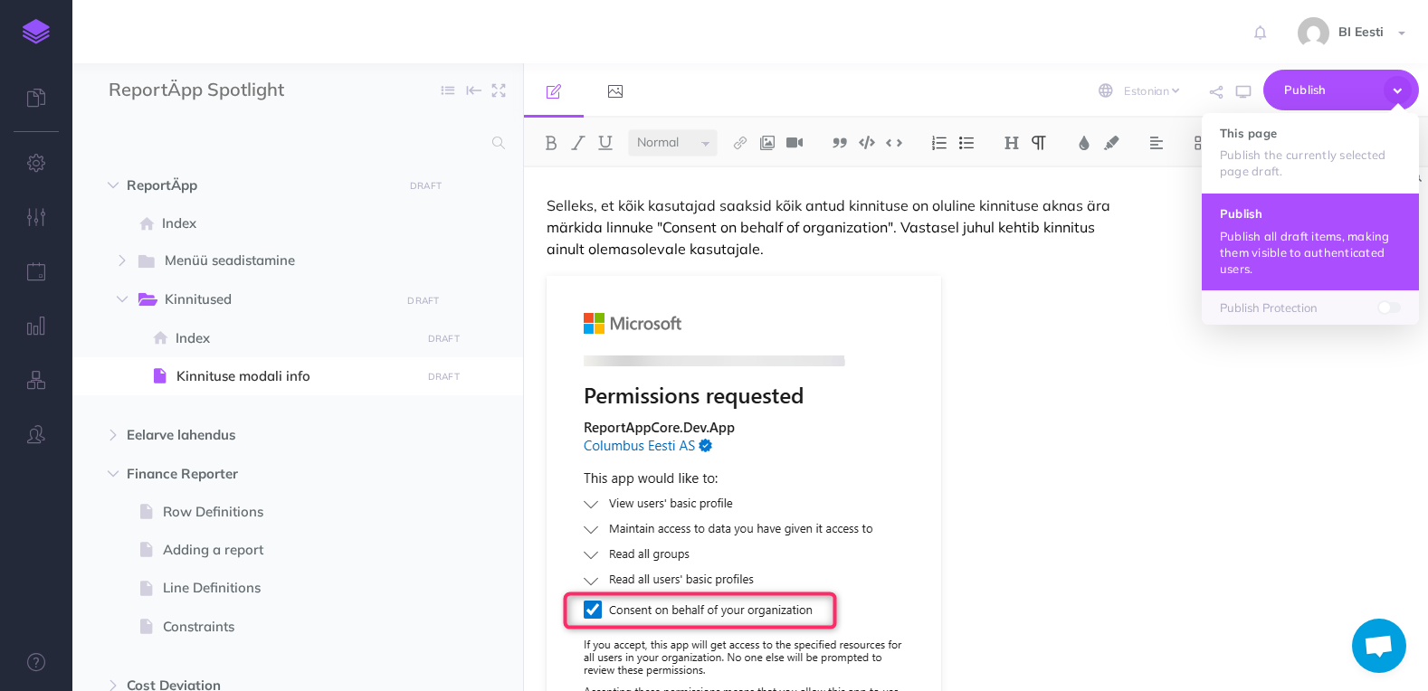
click at [1319, 250] on p "Publish all draft items, making them visible to authenticated users." at bounding box center [1310, 252] width 181 height 49
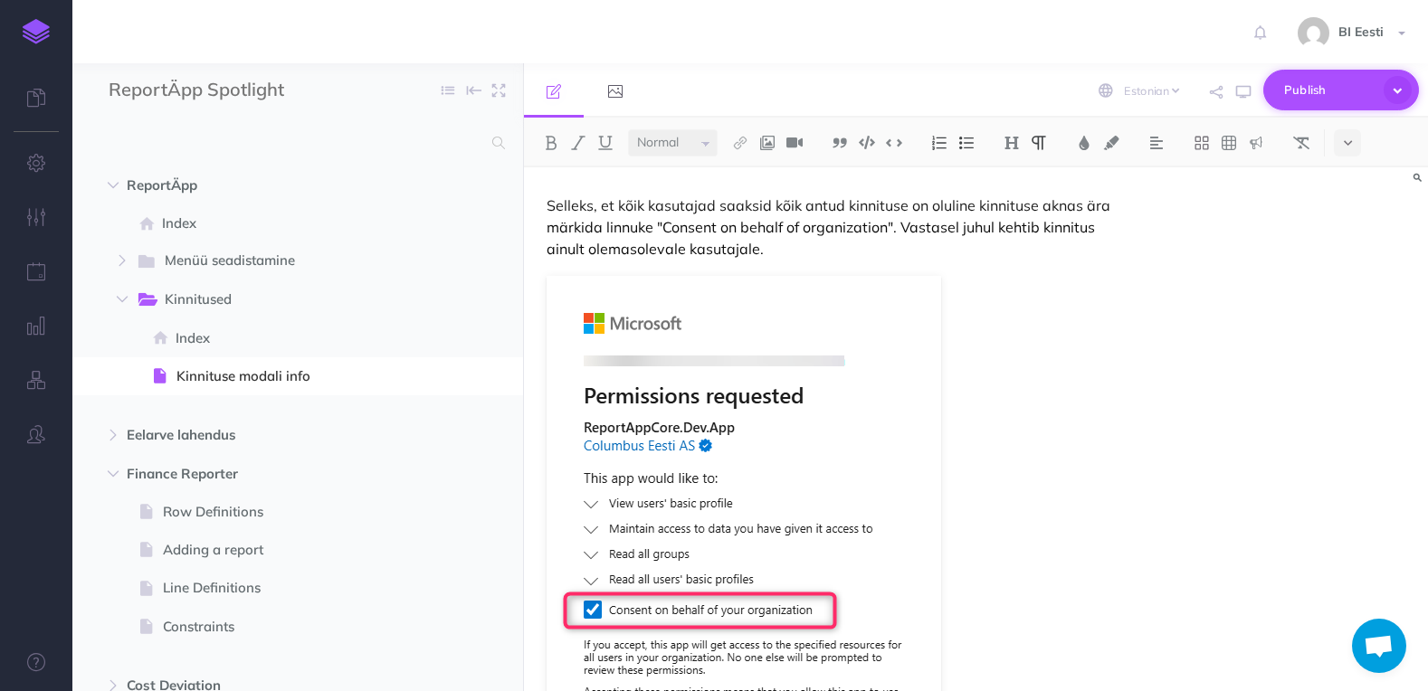
click at [1317, 96] on span "Publish" at bounding box center [1329, 90] width 90 height 28
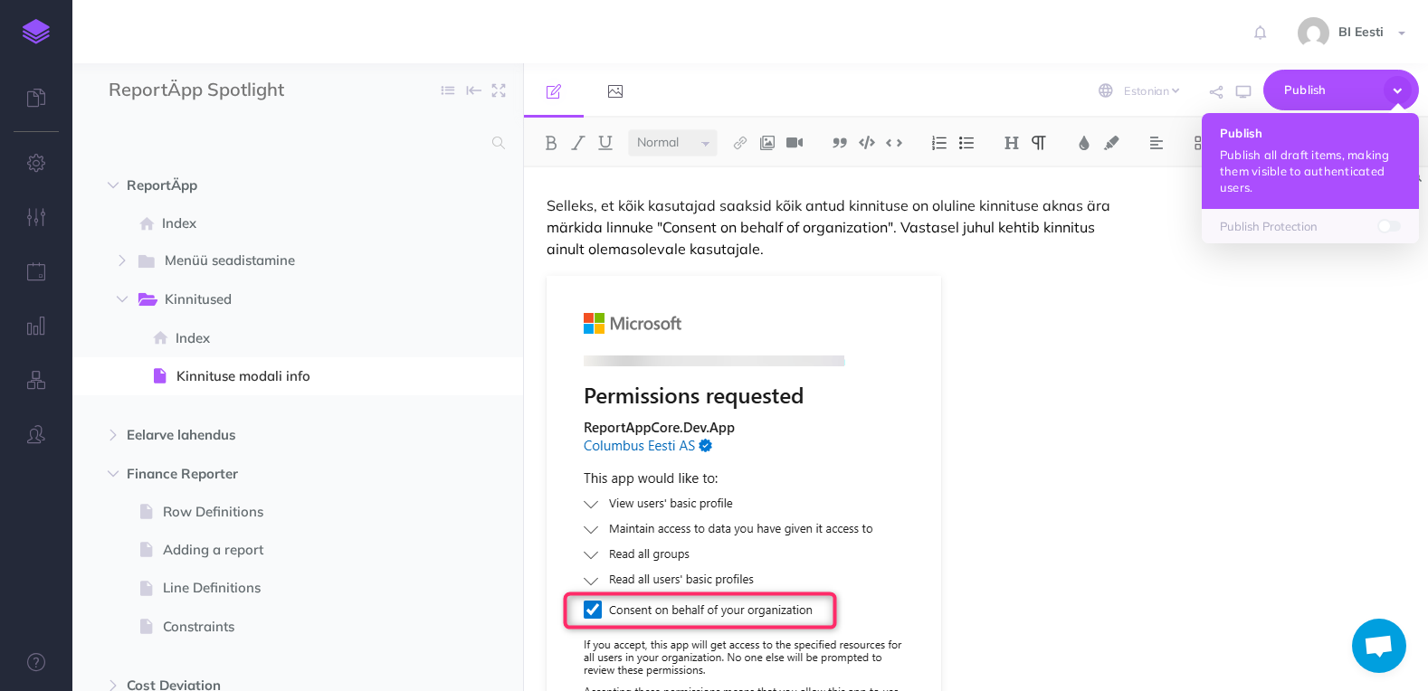
click at [1310, 144] on button "Publish Publish all draft items, making them visible to authenticated users." at bounding box center [1310, 161] width 217 height 96
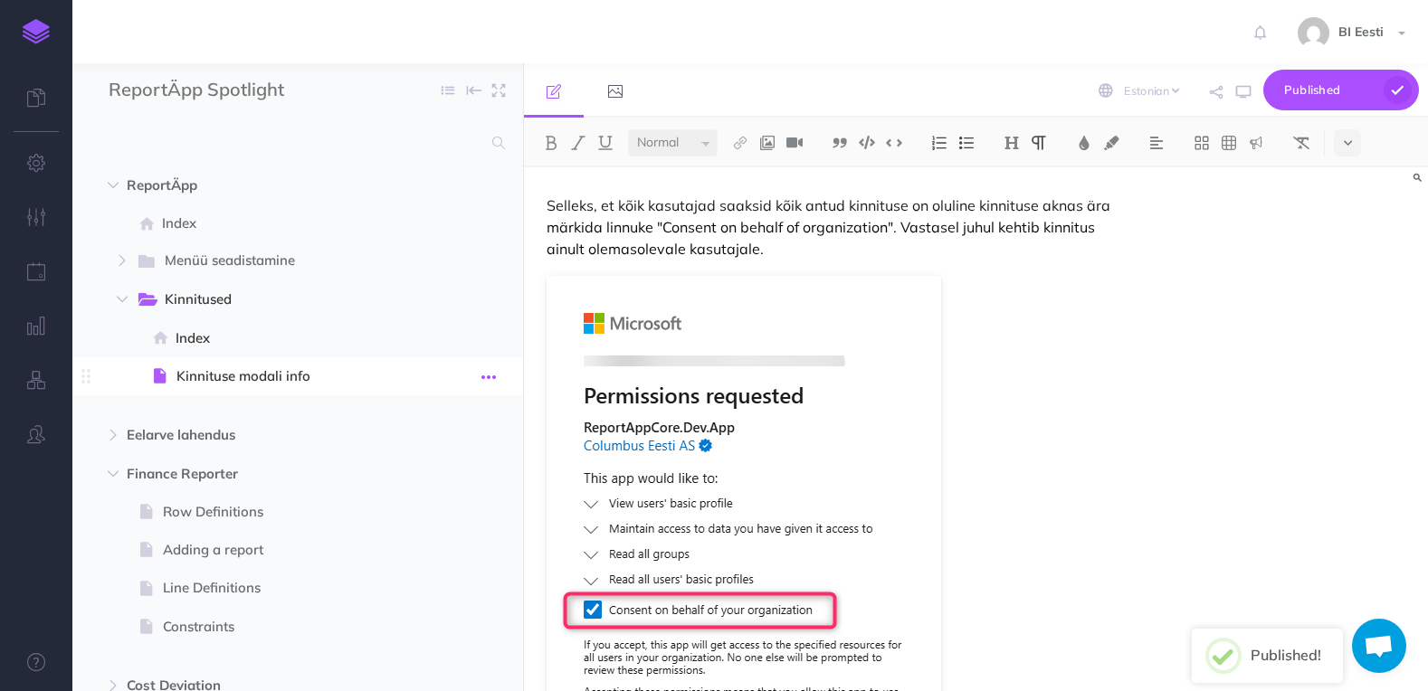
click at [490, 376] on icon "button" at bounding box center [488, 377] width 14 height 22
click at [437, 501] on link "Settings" at bounding box center [437, 499] width 136 height 30
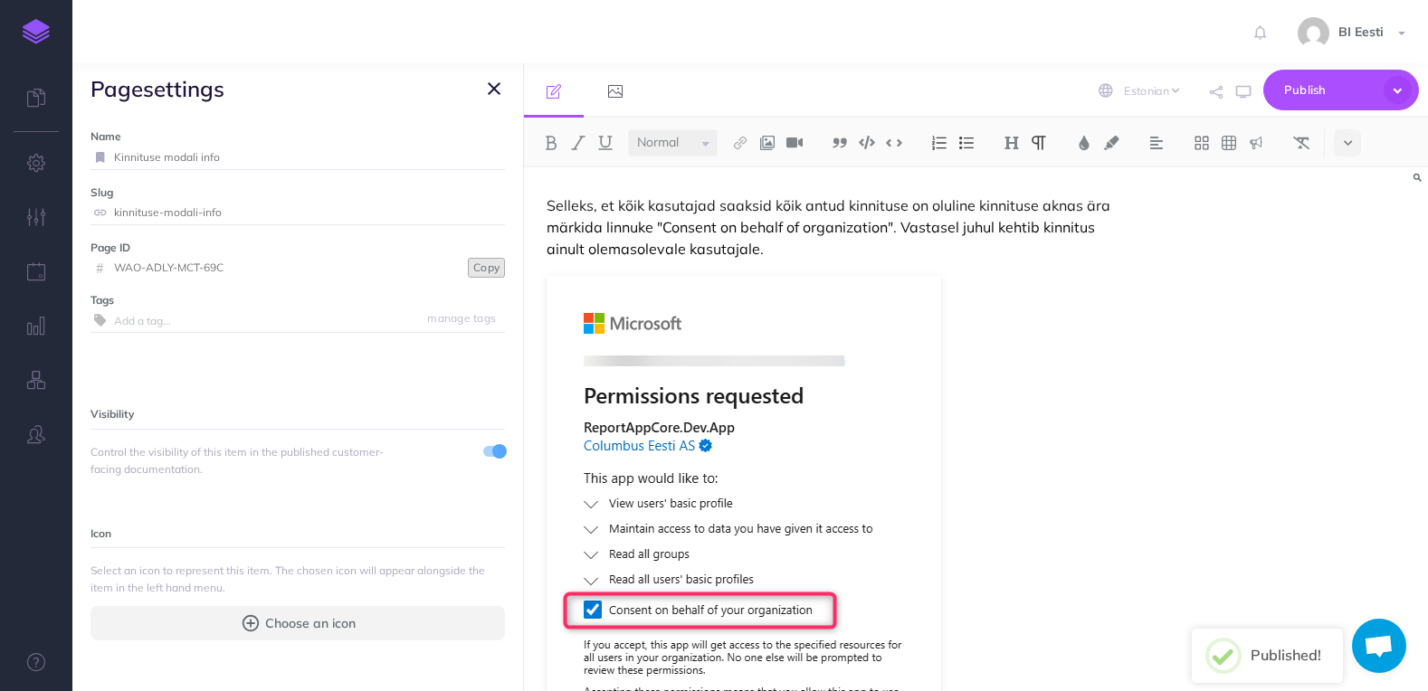
click at [468, 270] on button "Copy" at bounding box center [486, 268] width 37 height 20
drag, startPoint x: 499, startPoint y: 84, endPoint x: 484, endPoint y: 84, distance: 15.4
click at [499, 84] on icon "button" at bounding box center [494, 89] width 13 height 22
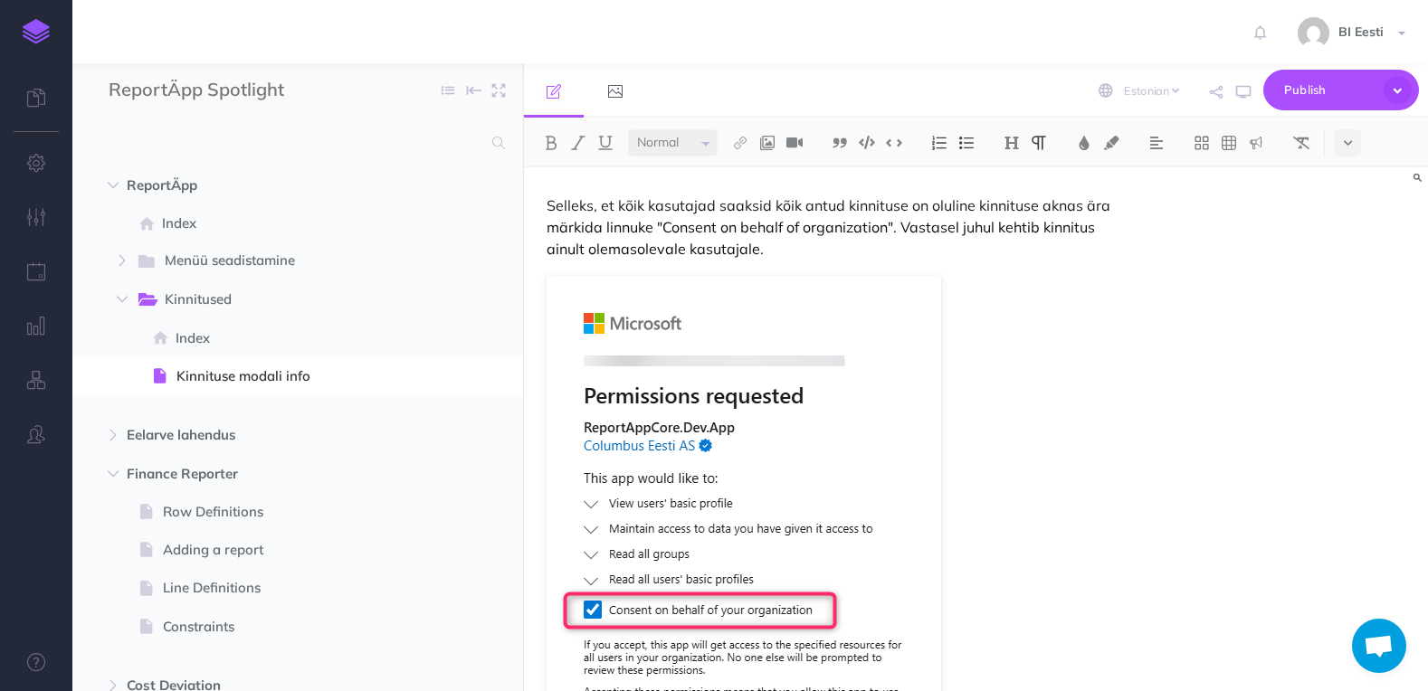
click at [40, 36] on img at bounding box center [36, 31] width 27 height 25
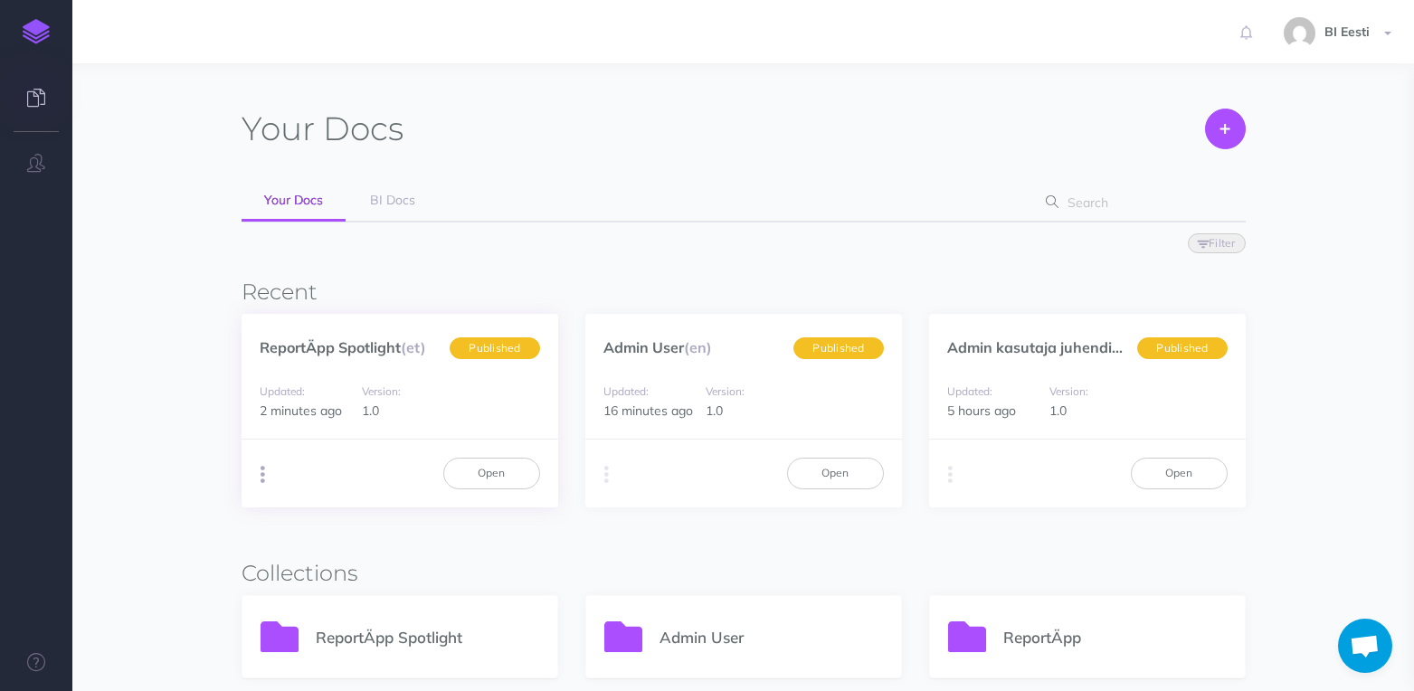
click at [255, 476] on button "button" at bounding box center [262, 474] width 17 height 27
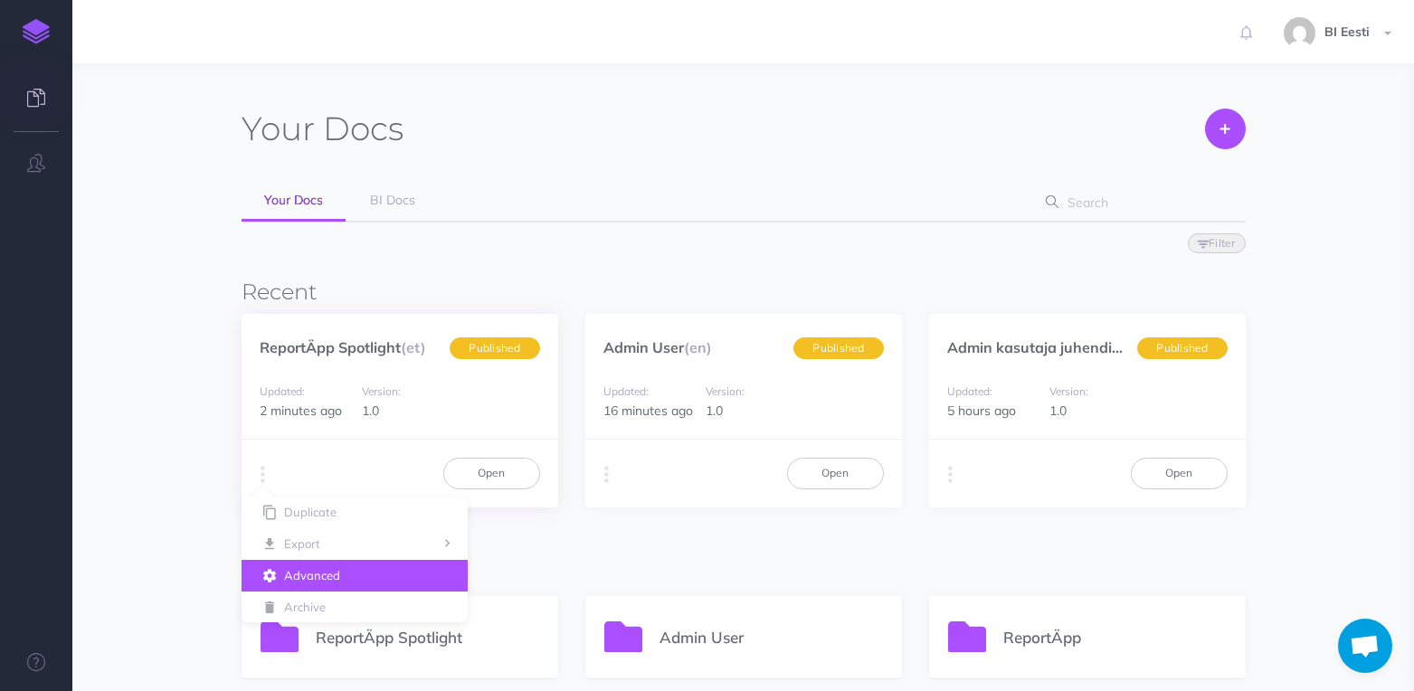
click at [341, 580] on button "Advanced" at bounding box center [355, 576] width 226 height 32
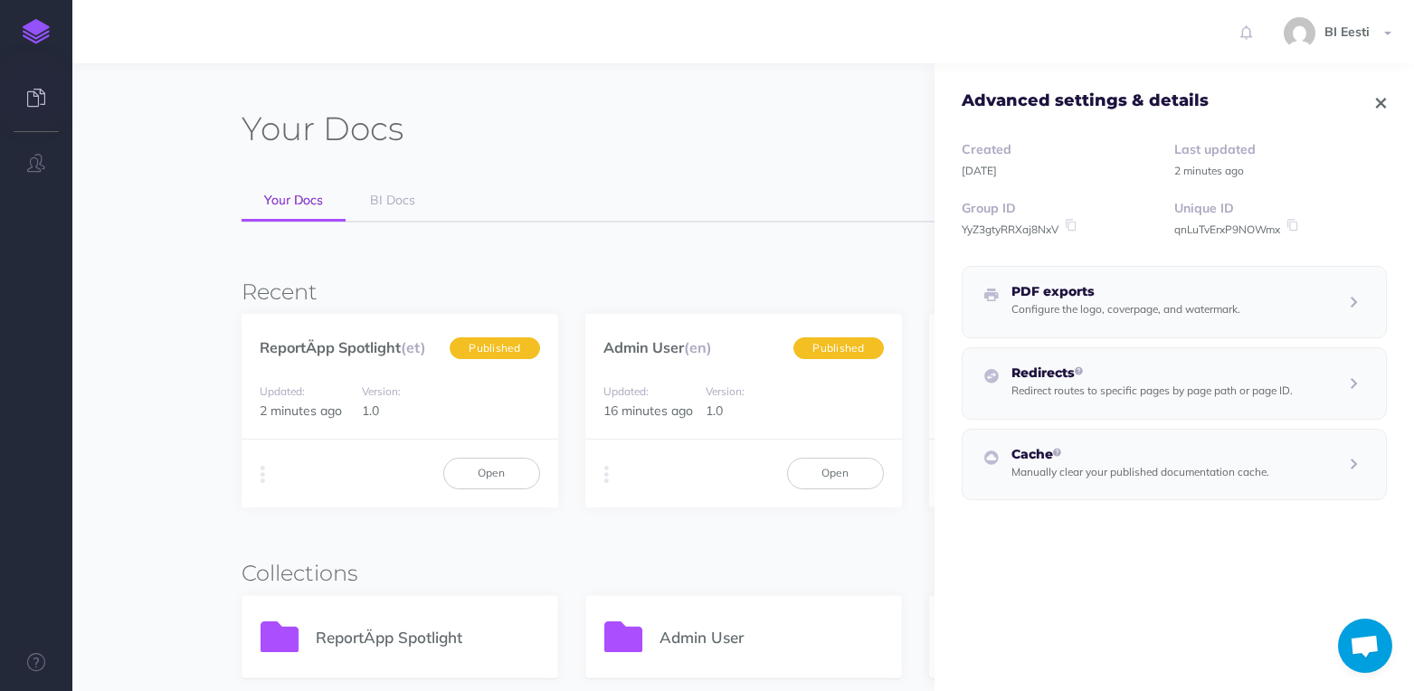
click at [1285, 223] on icon at bounding box center [1292, 225] width 16 height 13
click at [352, 342] on link "ReportÄpp Spotlight (et)" at bounding box center [343, 347] width 166 height 18
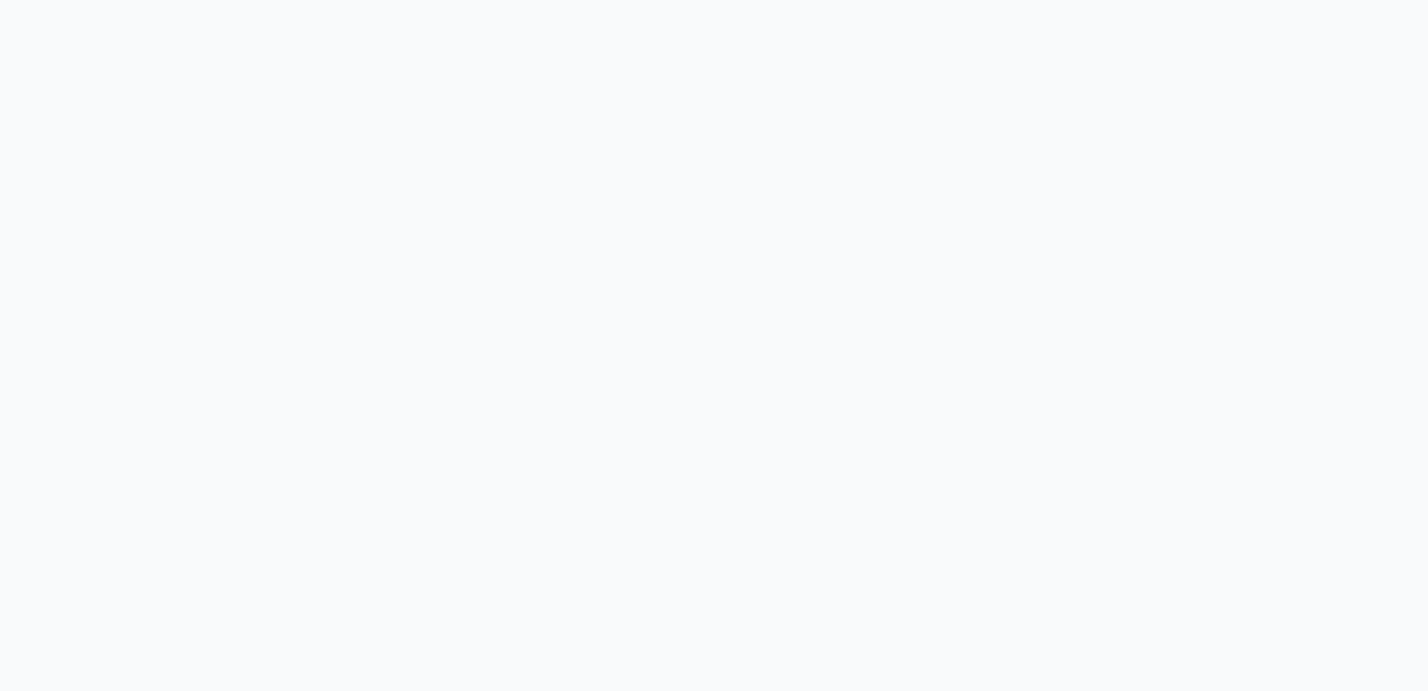
select select "et"
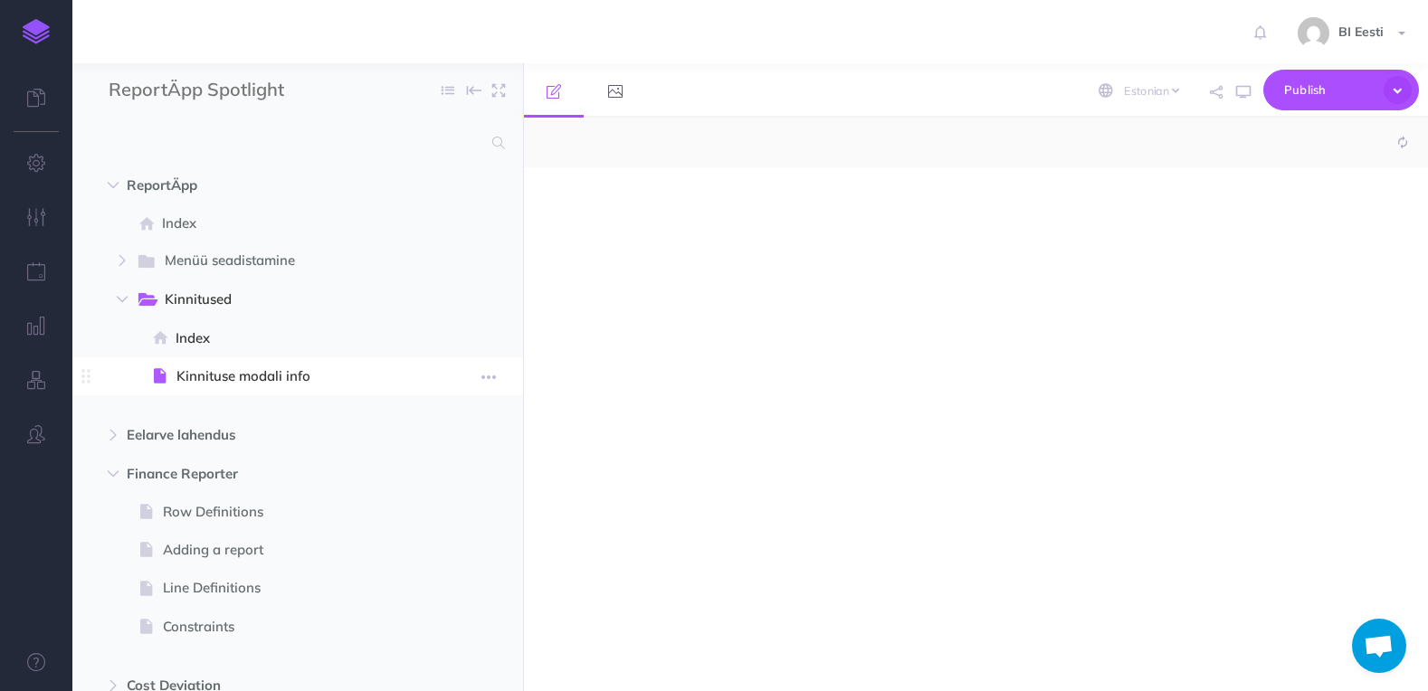
click at [207, 373] on span "Kinnituse modali info" at bounding box center [295, 377] width 238 height 22
select select "null"
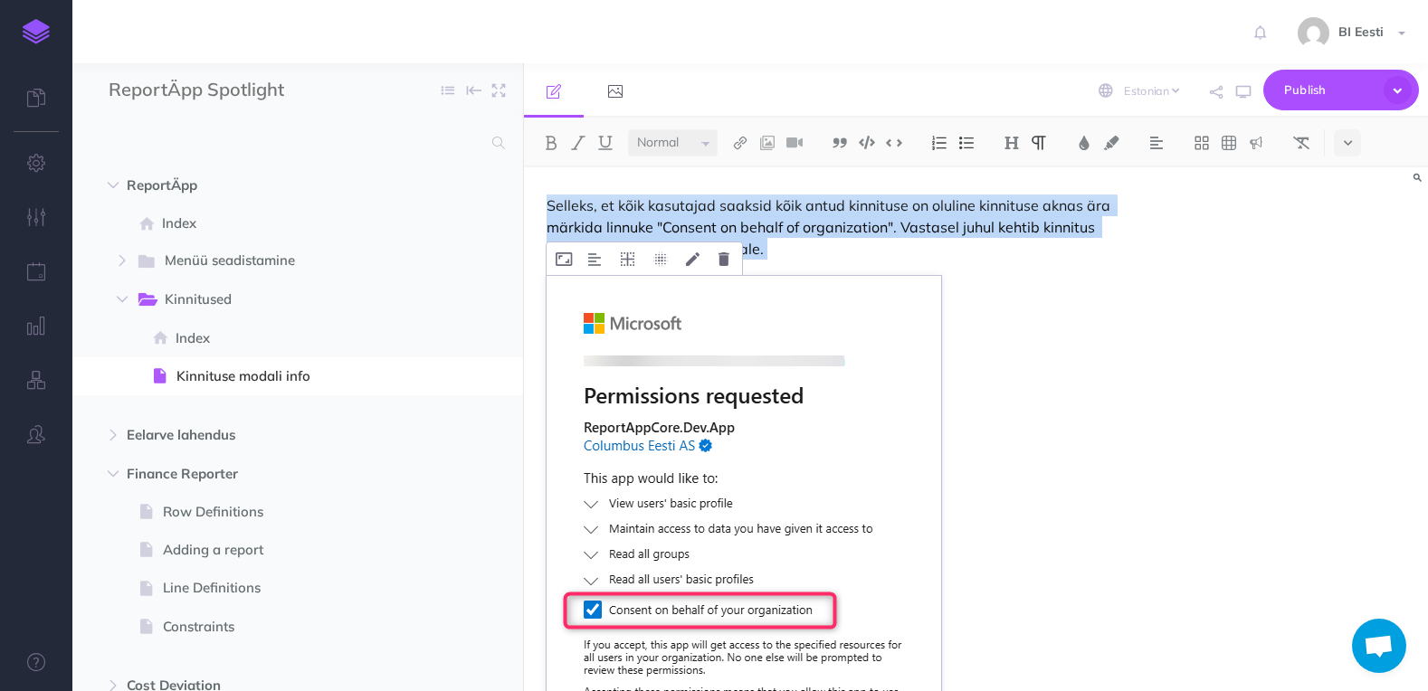
drag, startPoint x: 546, startPoint y: 204, endPoint x: 904, endPoint y: 612, distance: 541.8
click at [904, 612] on div "Selleks, et kõik kasutajad saaksid kõik antud kinnituse on oluline kinnituse ak…" at bounding box center [840, 556] width 632 height 778
click at [1163, 144] on img at bounding box center [1156, 143] width 16 height 14
click at [1155, 202] on img at bounding box center [1156, 202] width 16 height 14
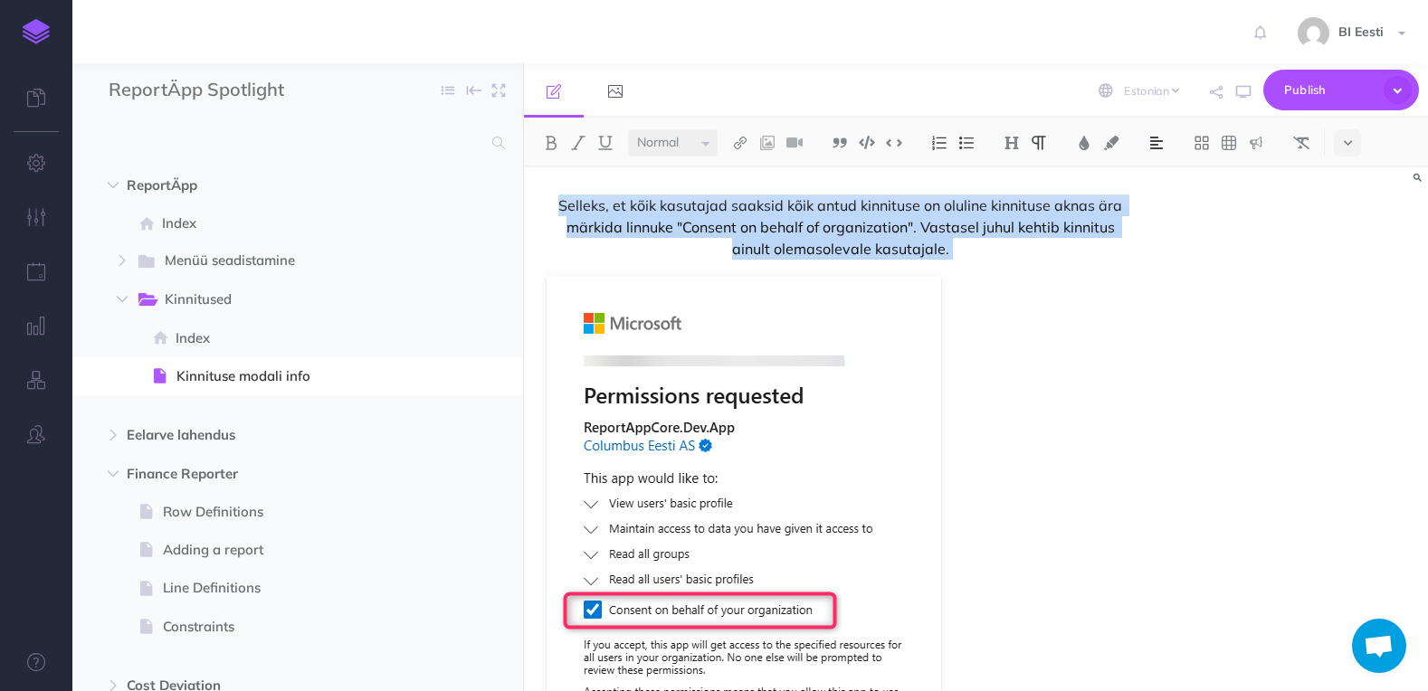
click at [1117, 320] on figure at bounding box center [839, 563] width 587 height 575
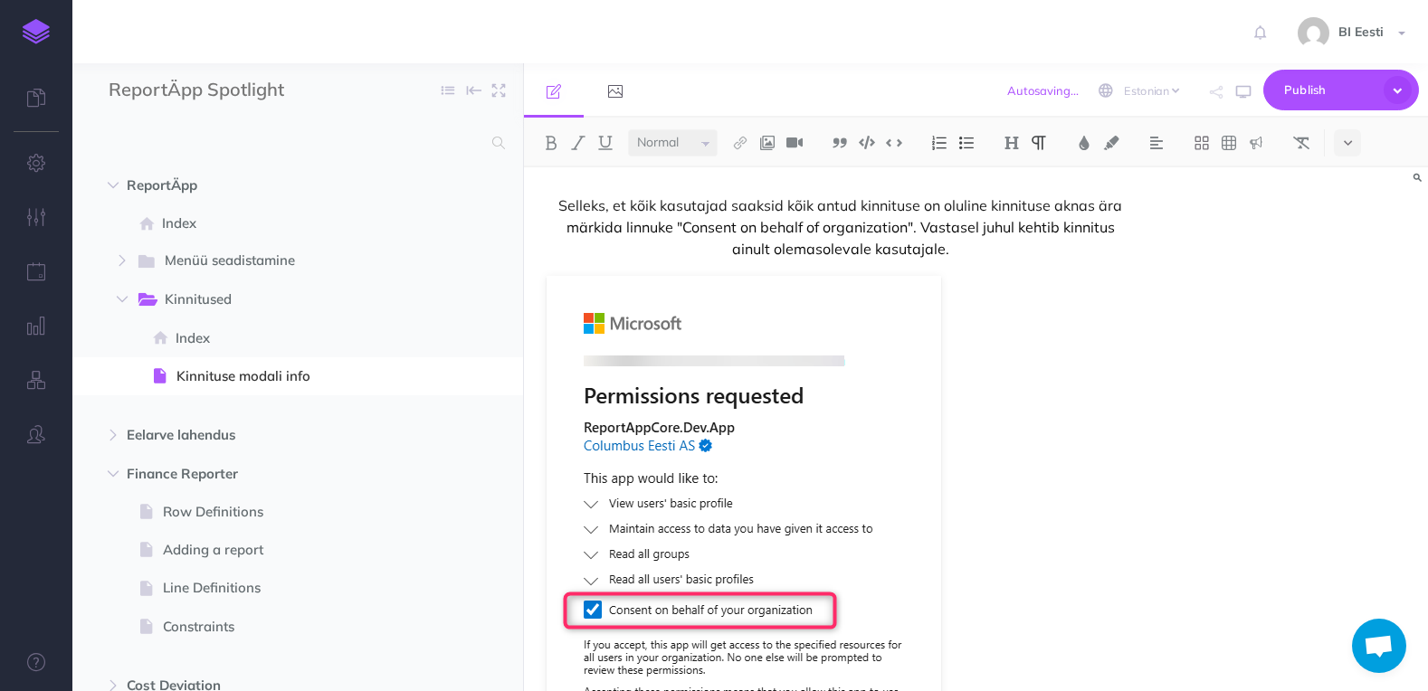
click at [545, 358] on div "Selleks, et kõik kasutajad saaksid kõik antud kinnituse on oluline kinnituse ak…" at bounding box center [840, 556] width 632 height 778
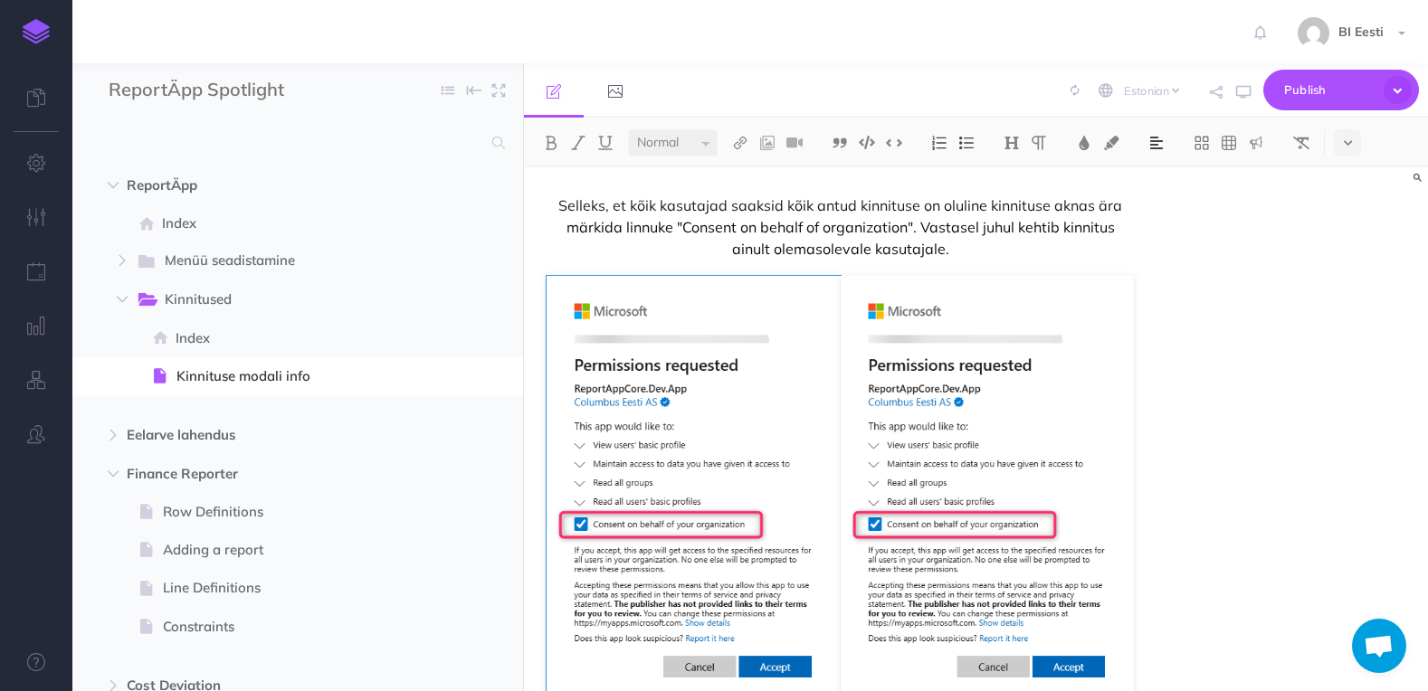
click at [1155, 139] on img at bounding box center [1156, 143] width 16 height 14
click at [1050, 465] on img at bounding box center [988, 490] width 294 height 428
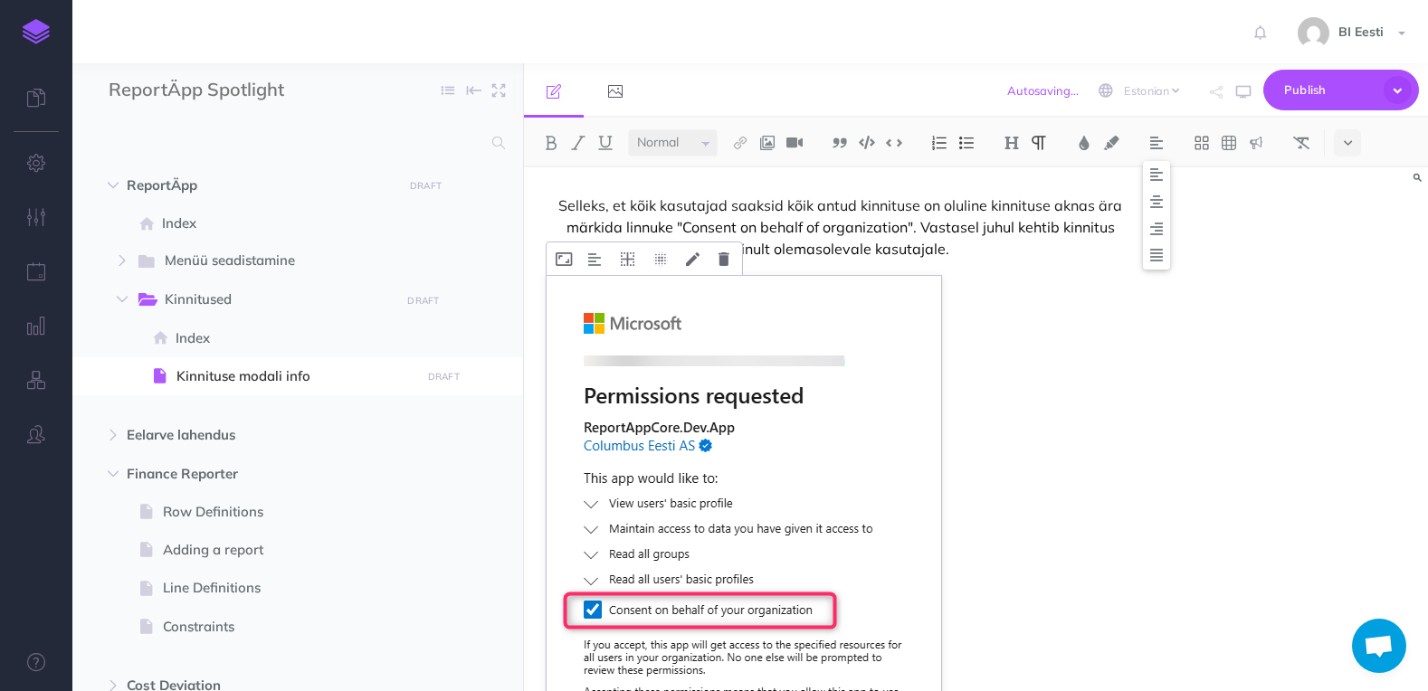
click at [775, 432] on img at bounding box center [743, 563] width 394 height 575
click at [1157, 208] on img at bounding box center [1156, 202] width 16 height 14
click at [730, 360] on img at bounding box center [743, 563] width 394 height 575
click at [565, 257] on icon at bounding box center [564, 259] width 16 height 14
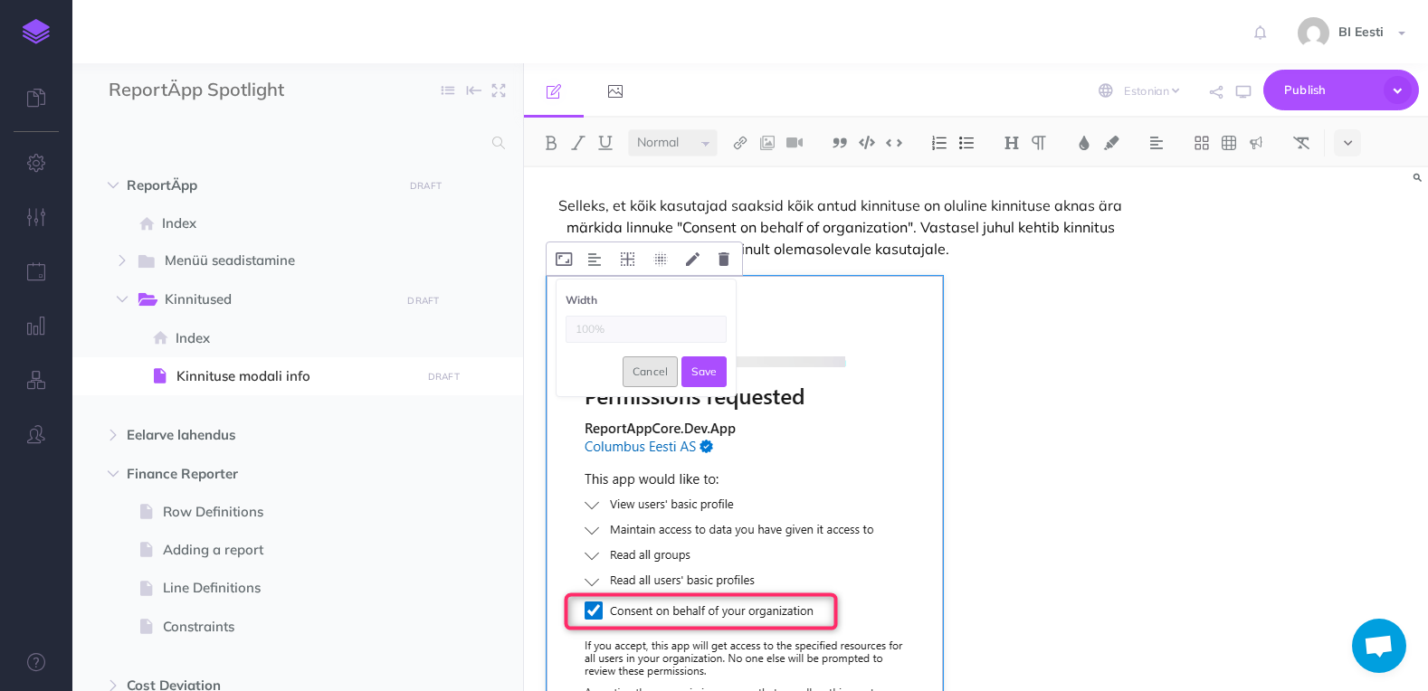
click at [641, 372] on button "Cancel" at bounding box center [650, 371] width 56 height 31
click at [601, 257] on img at bounding box center [594, 259] width 13 height 14
click at [598, 310] on img at bounding box center [595, 316] width 33 height 14
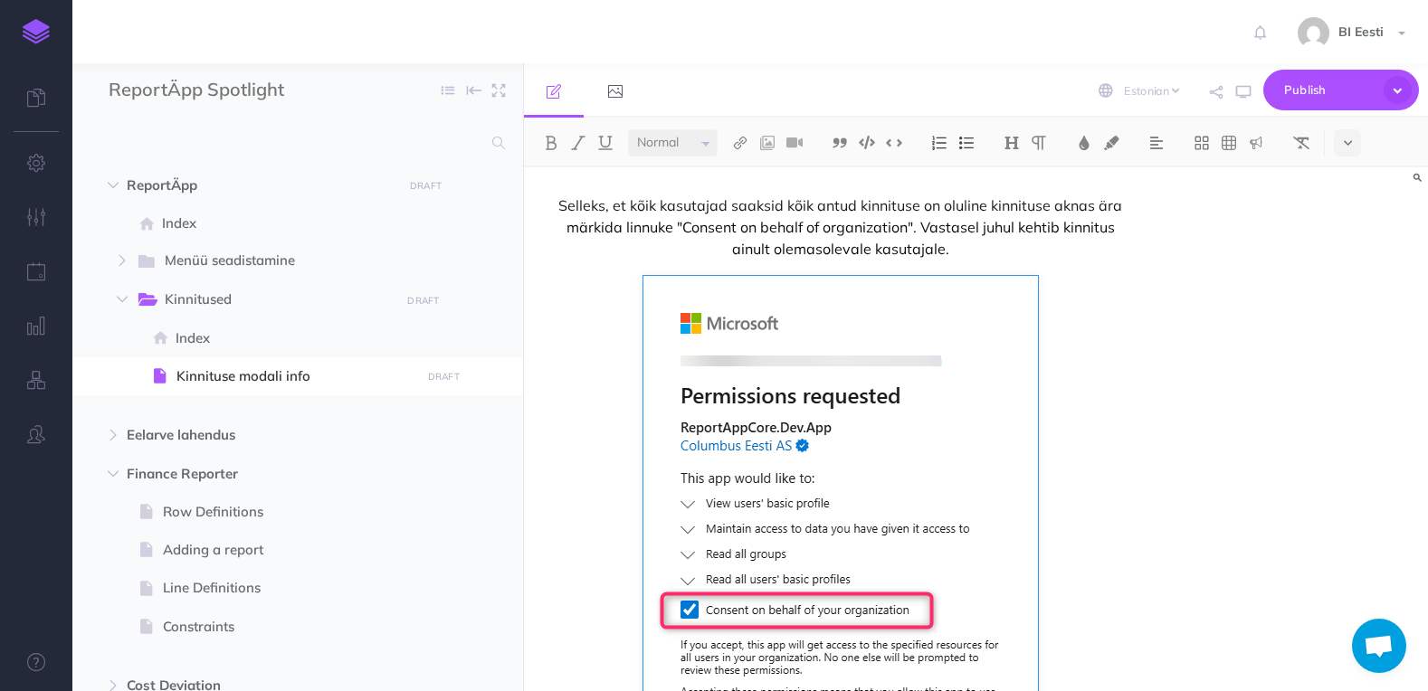
click at [1193, 334] on div "Selleks, et kõik kasutajad saaksid kõik antud kinnituse on oluline kinnituse ak…" at bounding box center [976, 429] width 904 height 524
click at [1311, 89] on span "Publish" at bounding box center [1329, 90] width 90 height 28
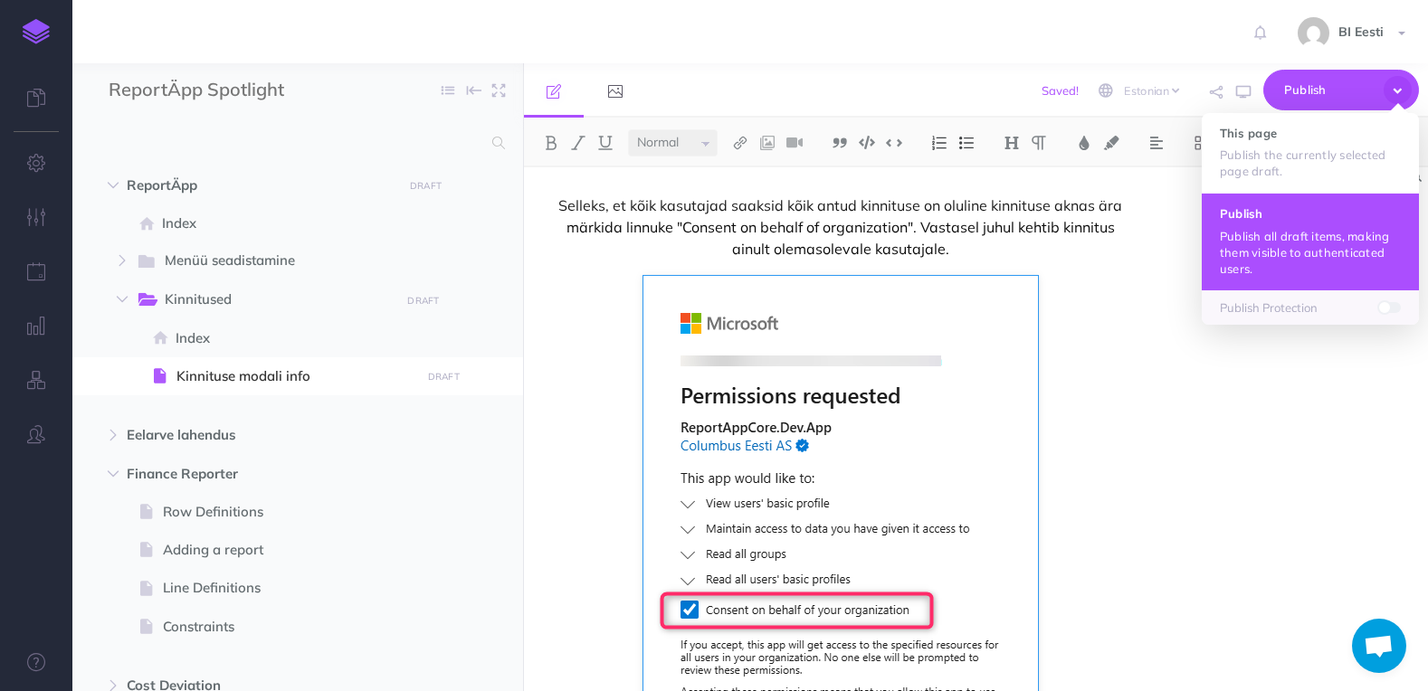
click at [1315, 221] on button "Publish Publish all draft items, making them visible to authenticated users." at bounding box center [1310, 241] width 217 height 97
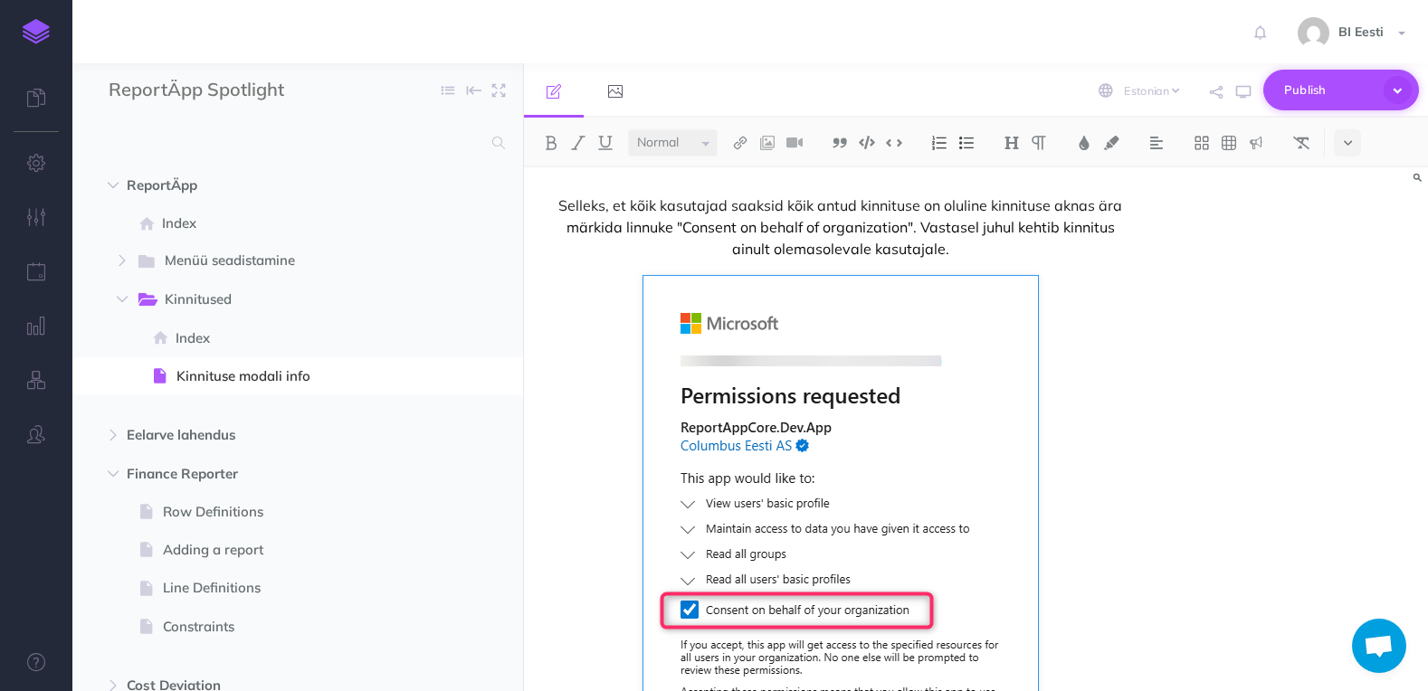
click at [1335, 87] on span "Publish" at bounding box center [1329, 90] width 90 height 28
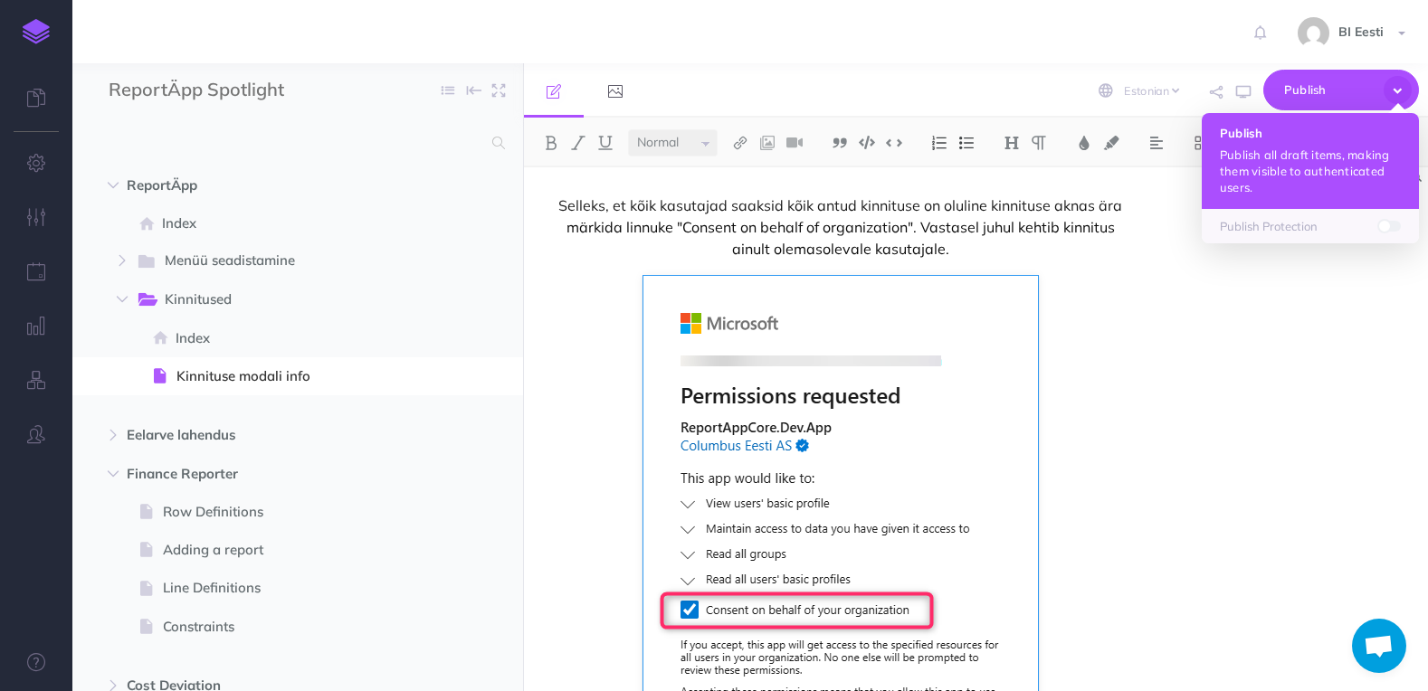
click at [1325, 147] on p "Publish all draft items, making them visible to authenticated users." at bounding box center [1310, 171] width 181 height 49
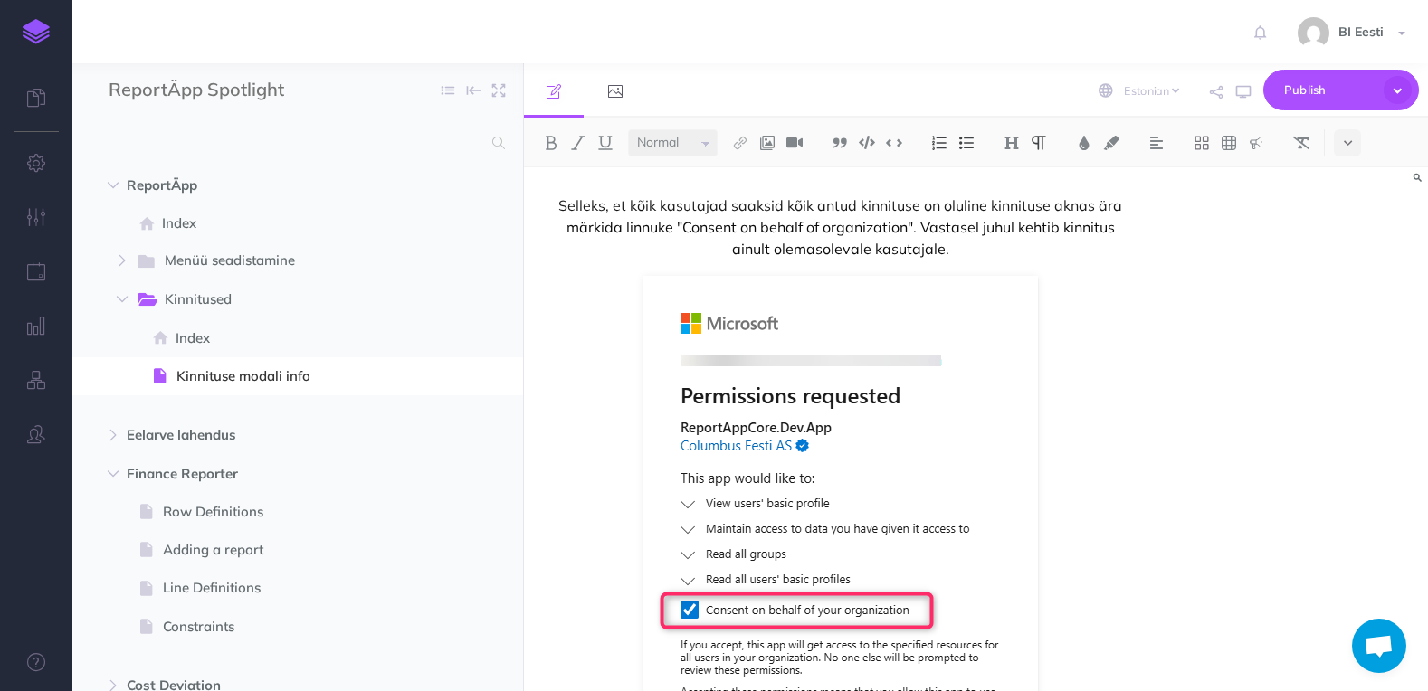
click at [1140, 338] on div "Selleks, et kõik kasutajad saaksid kõik antud kinnituse on oluline kinnituse ak…" at bounding box center [840, 556] width 632 height 778
click at [1060, 262] on div "Selleks, et kõik kasutajad saaksid kõik antud kinnituse on oluline kinnituse ak…" at bounding box center [840, 556] width 632 height 778
click at [1099, 394] on figure at bounding box center [839, 563] width 587 height 575
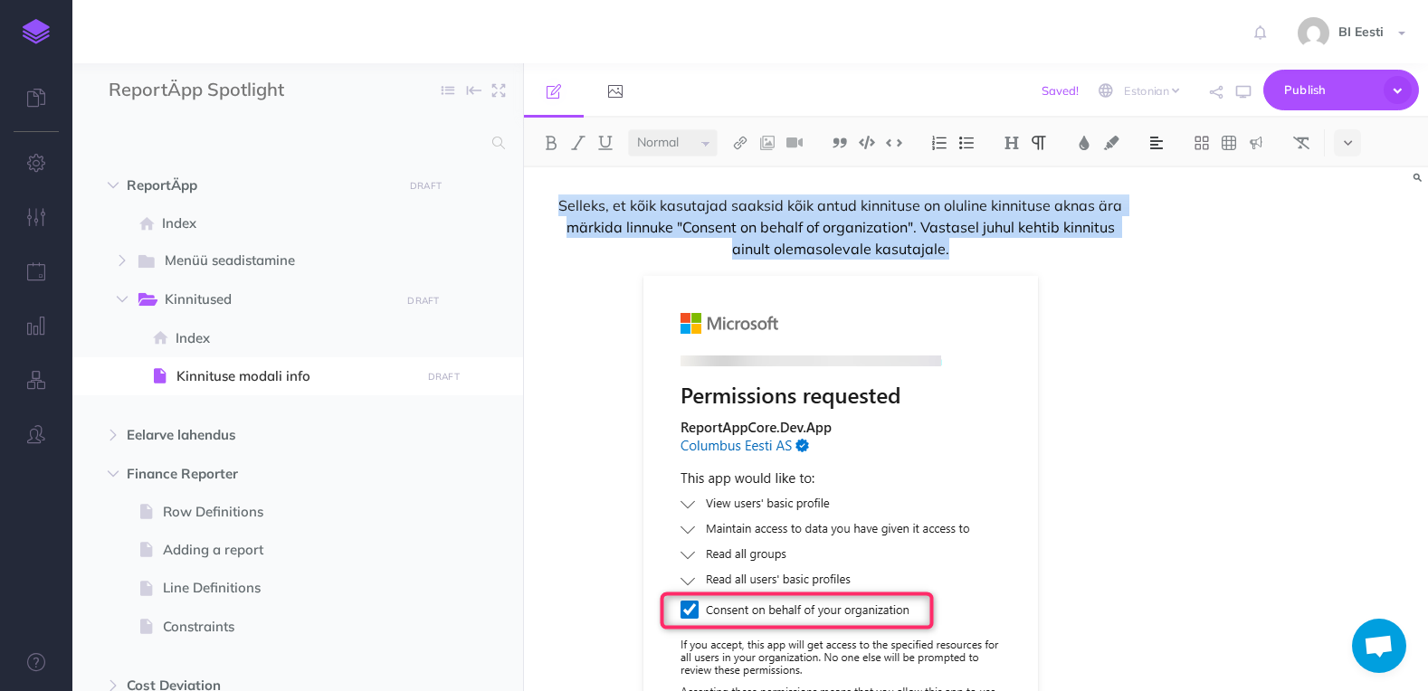
drag, startPoint x: 968, startPoint y: 257, endPoint x: 527, endPoint y: 188, distance: 446.0
click at [527, 188] on div "Selleks, et kõik kasutajad saaksid kõik antud kinnituse on oluline kinnituse ak…" at bounding box center [840, 556] width 632 height 778
click at [1351, 142] on icon at bounding box center [1348, 143] width 8 height 13
click at [1352, 366] on img at bounding box center [1347, 364] width 16 height 10
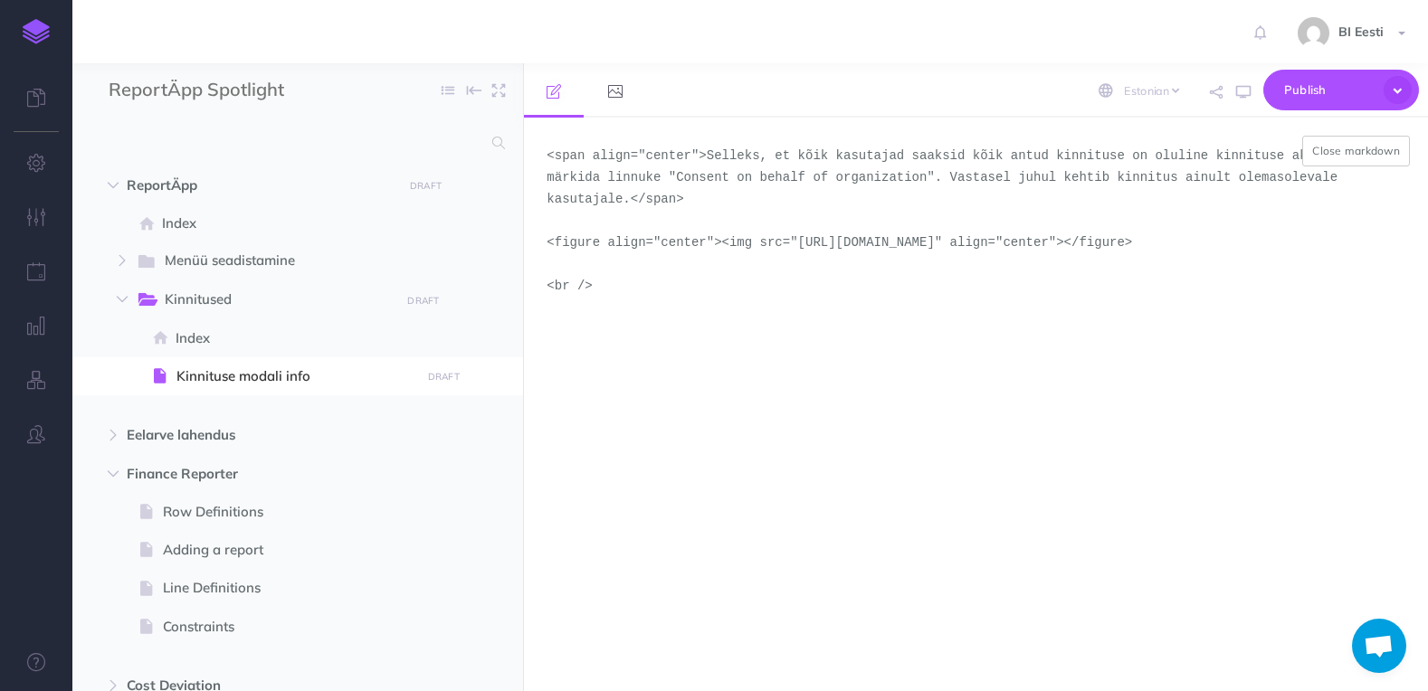
click at [685, 158] on textarea "<span align="center">Selleks, et kõik kasutajad saaksid kõik antud kinnituse on…" at bounding box center [976, 405] width 904 height 574
type textarea "<span align="center" class="text-center">Selleks, et kõik kasutajad saaksid kõi…"
click at [1338, 103] on span "Publish" at bounding box center [1329, 90] width 90 height 28
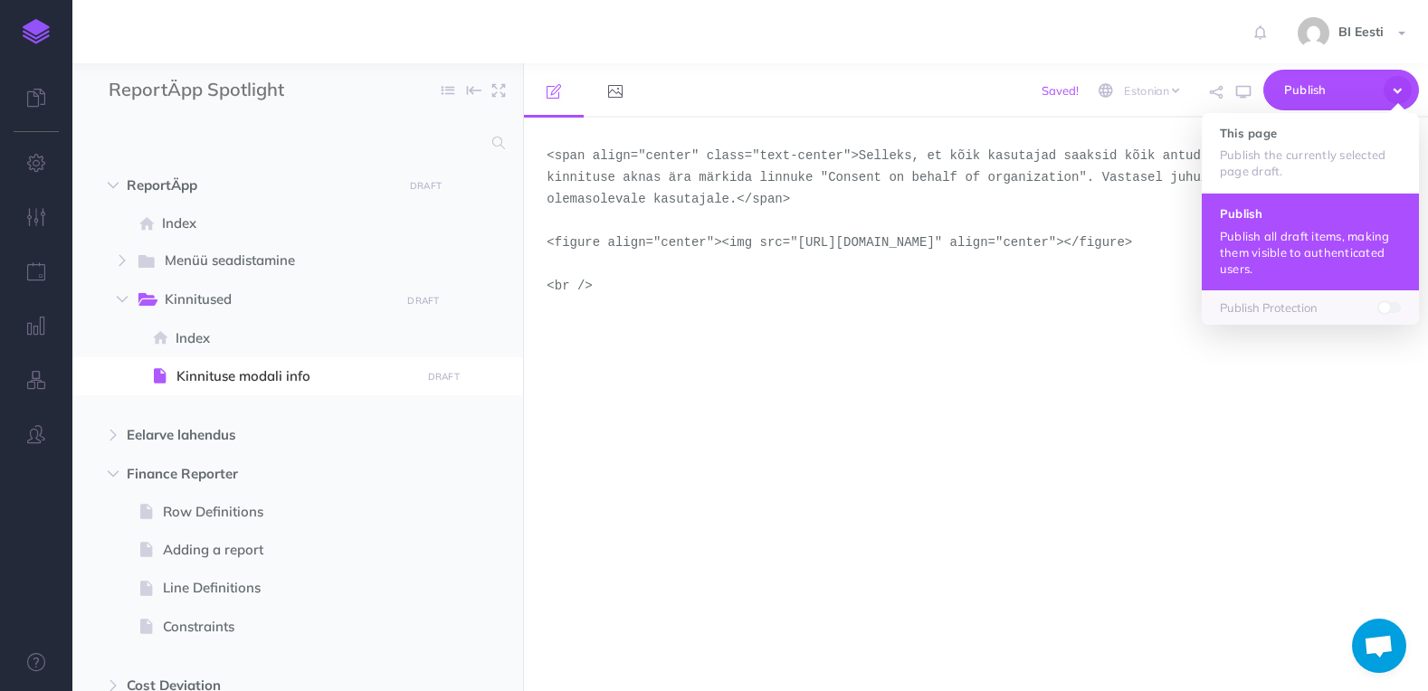
click at [1305, 232] on p "Publish all draft items, making them visible to authenticated users." at bounding box center [1310, 252] width 181 height 49
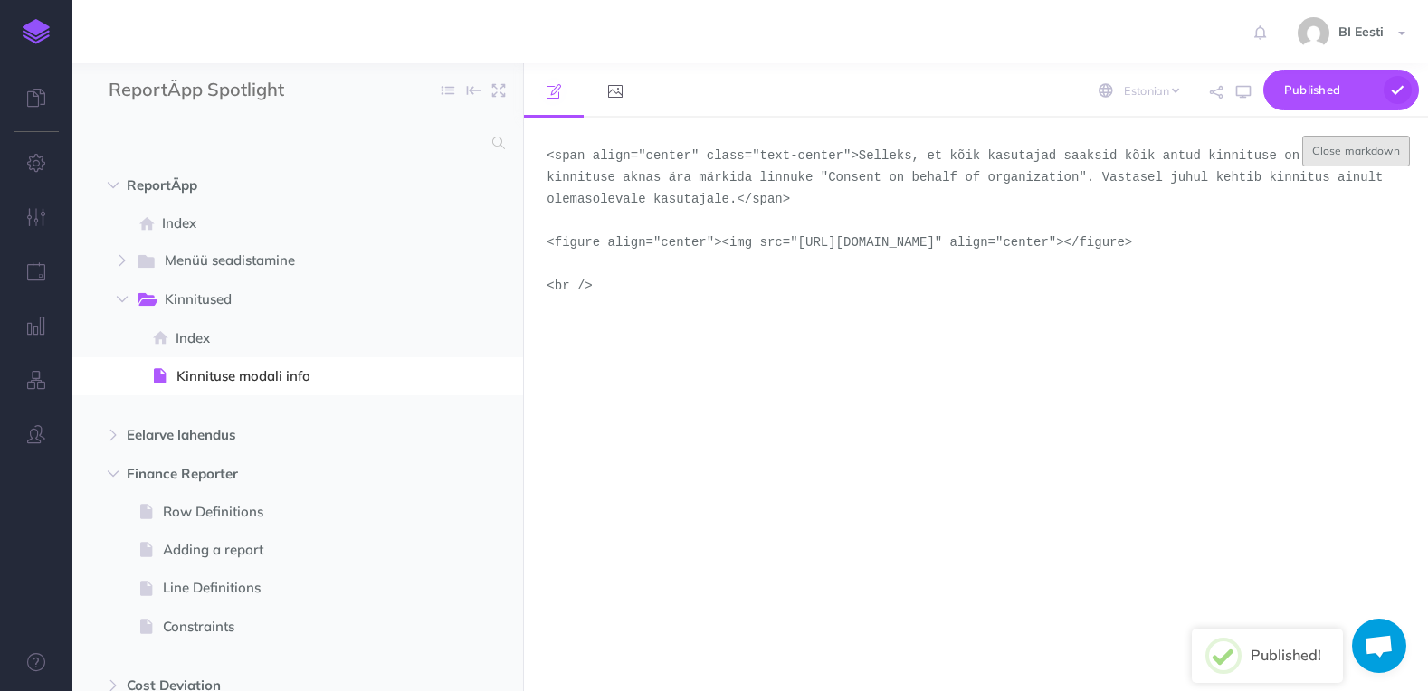
click at [1349, 144] on button "Close markdown" at bounding box center [1356, 151] width 108 height 31
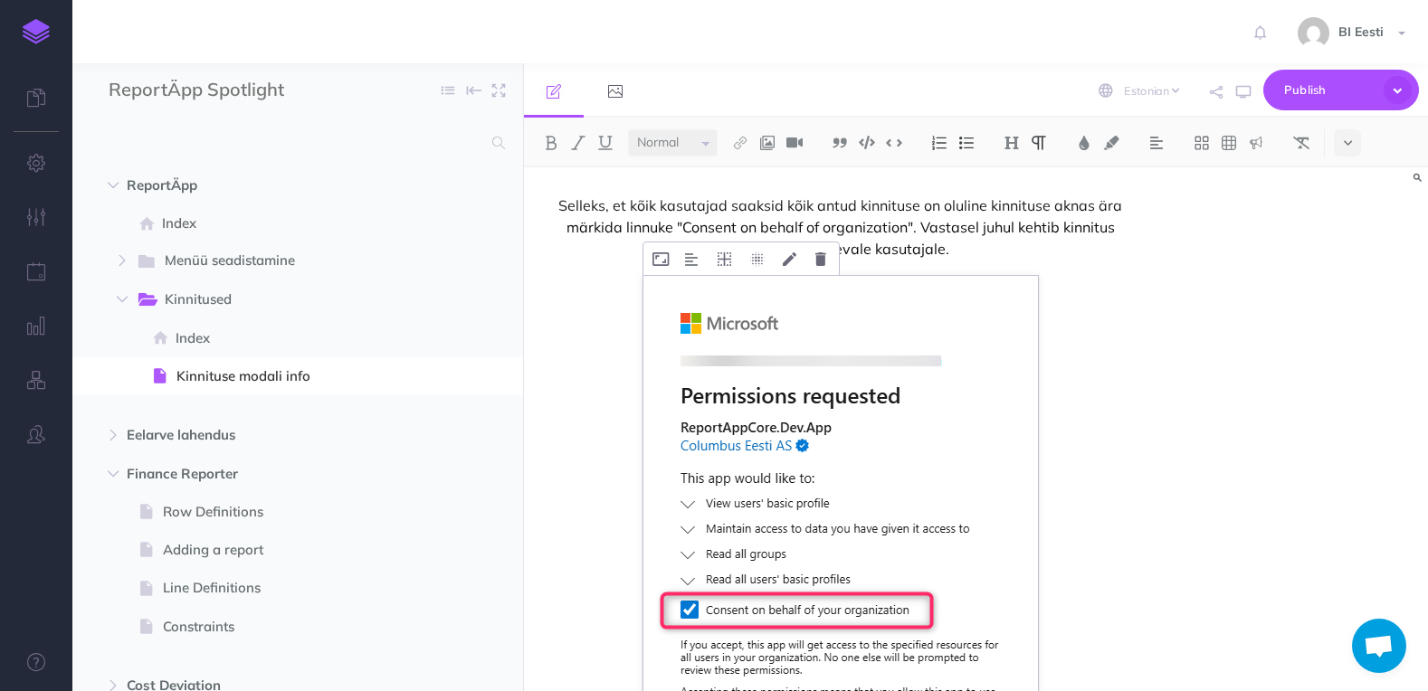
click at [892, 439] on img at bounding box center [840, 563] width 394 height 575
click at [1376, 286] on div "Selleks, et kõik kasutajad saaksid kõik antud kinnituse on oluline kinnituse ak…" at bounding box center [976, 429] width 904 height 524
click at [1339, 150] on button at bounding box center [1347, 142] width 27 height 27
click at [1355, 362] on img at bounding box center [1347, 364] width 16 height 10
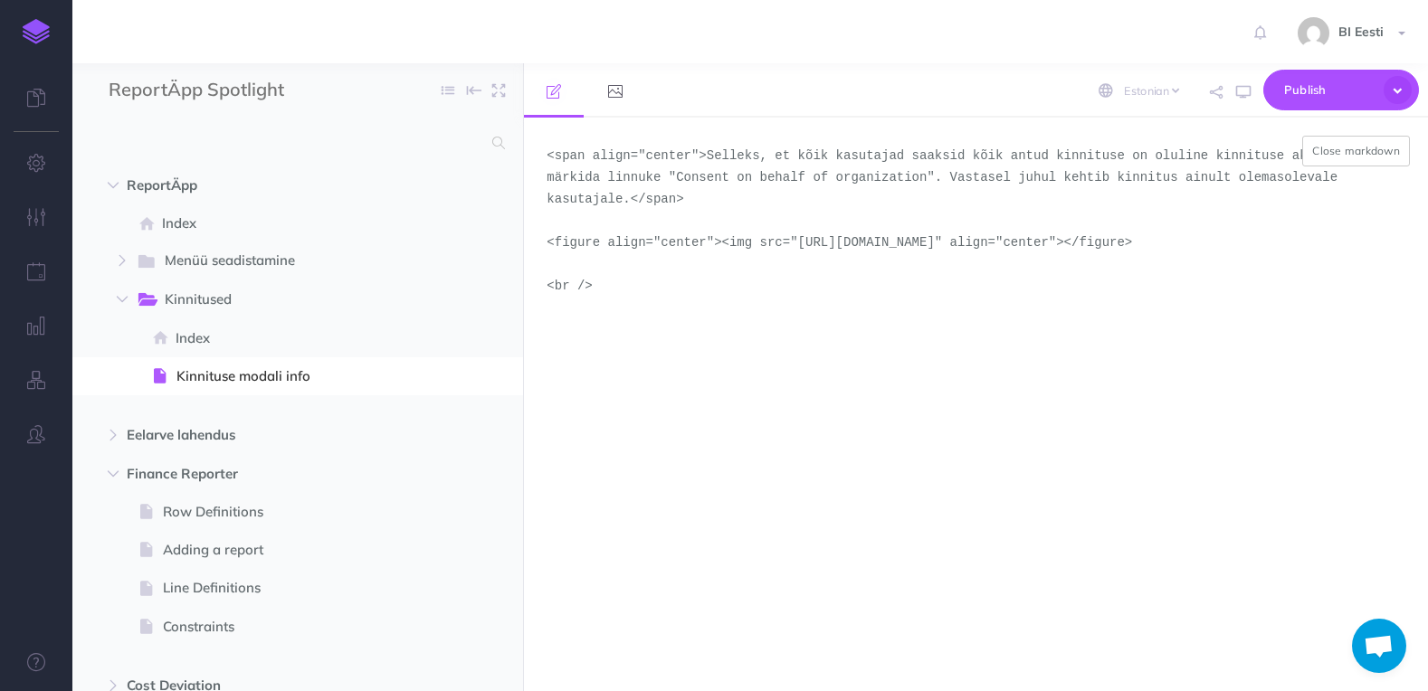
click at [681, 157] on textarea "<span align="center">Selleks, et kõik kasutajad saaksid kõik antud kinnituse on…" at bounding box center [976, 405] width 904 height 574
click at [689, 157] on textarea "<span align="center">Selleks, et kõik kasutajad saaksid kõik antud kinnituse on…" at bounding box center [976, 405] width 904 height 574
type textarea "<span align="center" class="text-center">Selleks, et kõik kasutajad saaksid kõi…"
click at [1330, 150] on button "Close markdown" at bounding box center [1356, 151] width 108 height 31
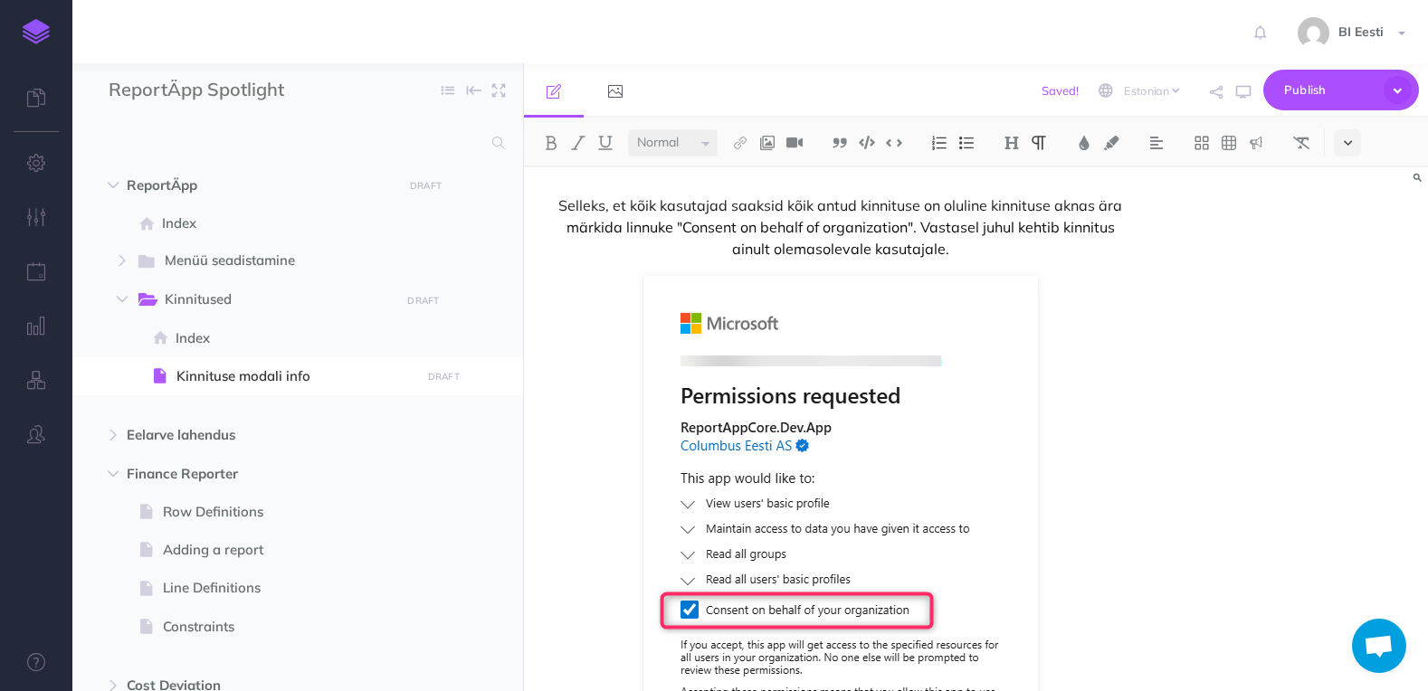
click at [1347, 144] on icon at bounding box center [1348, 143] width 8 height 13
click at [1349, 366] on img at bounding box center [1347, 364] width 16 height 10
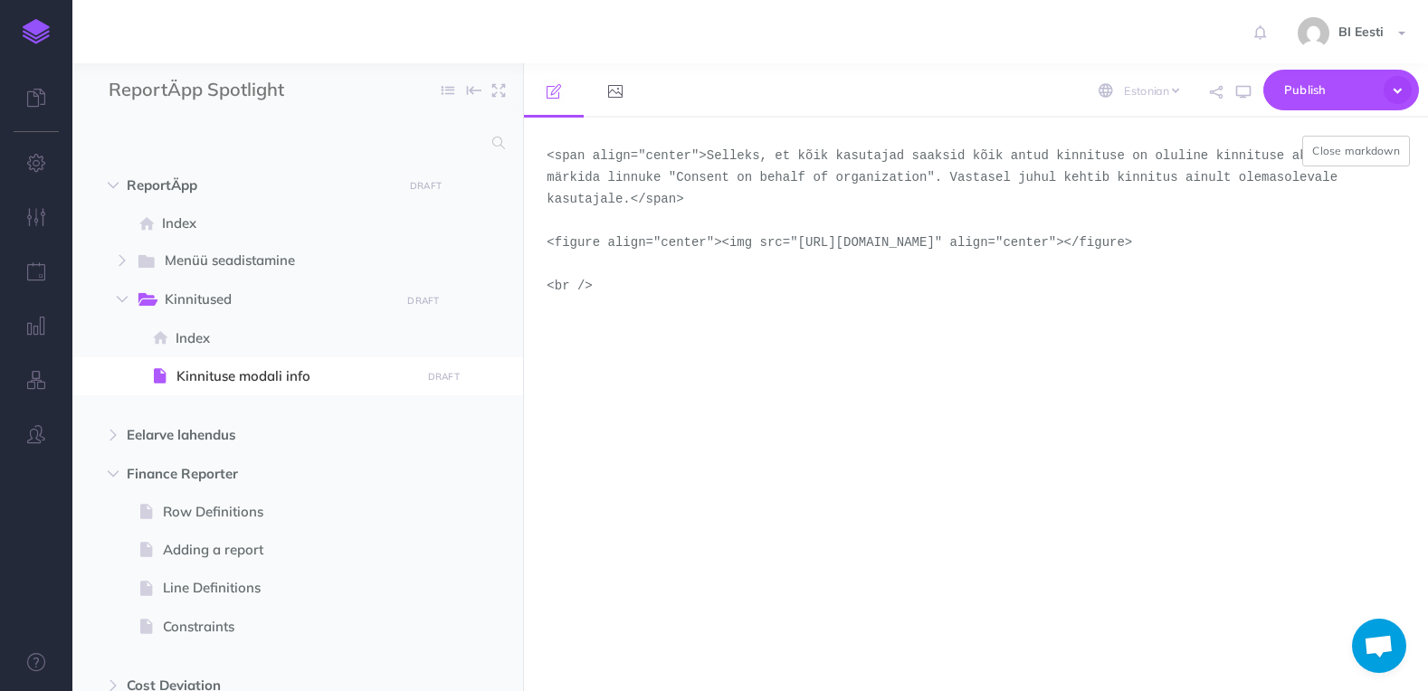
click at [661, 157] on textarea "<span align="center">Selleks, et kõik kasutajad saaksid kõik antud kinnituse on…" at bounding box center [976, 405] width 904 height 574
drag, startPoint x: 589, startPoint y: 157, endPoint x: 685, endPoint y: 154, distance: 95.9
click at [685, 154] on textarea "<span align="center">Selleks, et kõik kasutajad saaksid kõik antud kinnituse on…" at bounding box center [976, 405] width 904 height 574
drag, startPoint x: 552, startPoint y: 161, endPoint x: 696, endPoint y: 158, distance: 143.9
click at [696, 158] on textarea "<span align="center">Selleks, et kõik kasutajad saaksid kõik antud kinnituse on…" at bounding box center [976, 405] width 904 height 574
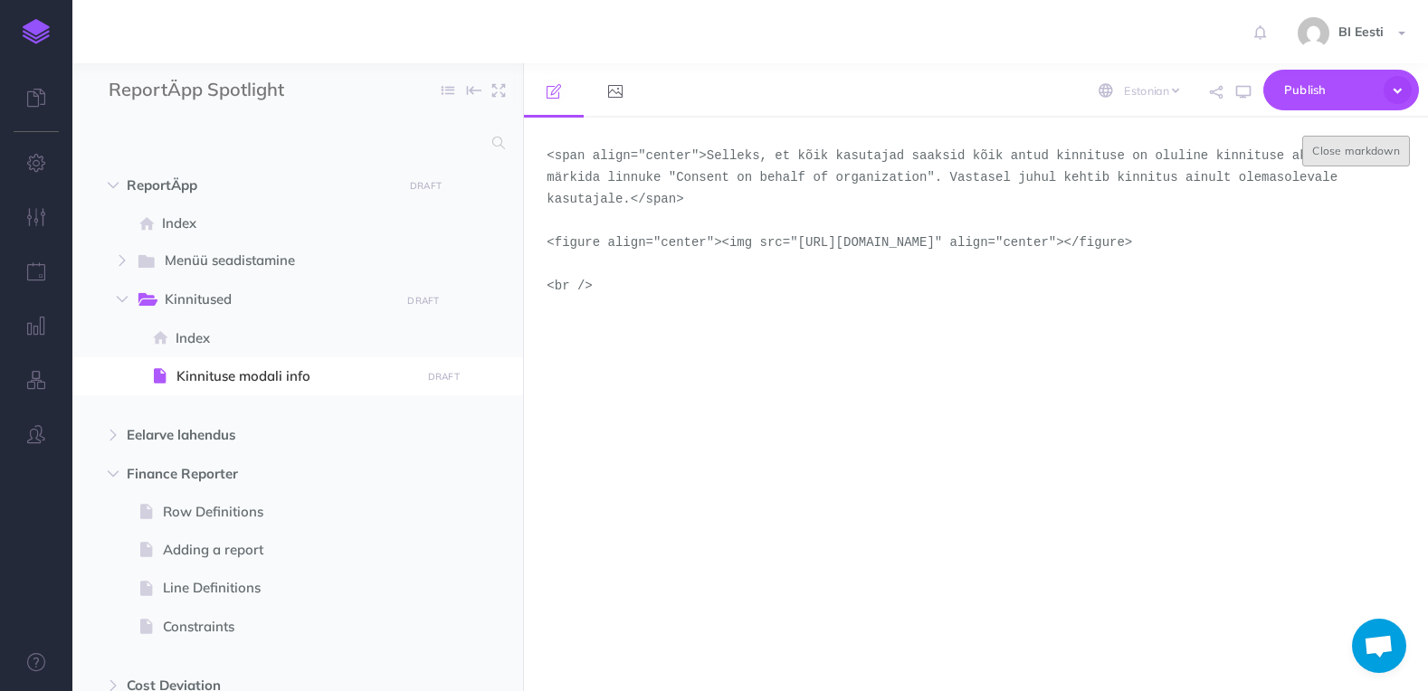
click at [1332, 148] on button "Close markdown" at bounding box center [1356, 151] width 108 height 31
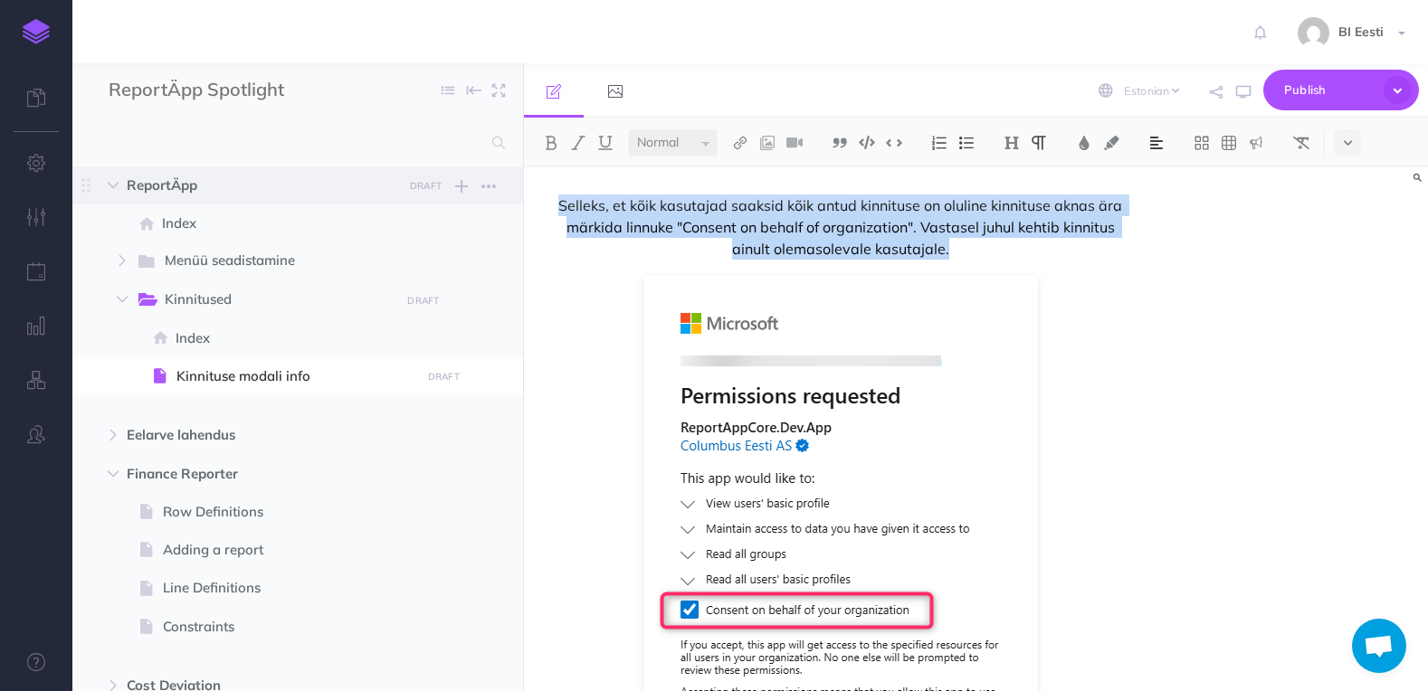
drag, startPoint x: 979, startPoint y: 255, endPoint x: 516, endPoint y: 204, distance: 466.1
click at [516, 204] on div "ReportÄpp Spotlight Collapse all Expand all Expand to root folders ReportÄpp DR…" at bounding box center [749, 377] width 1355 height 628
click at [1037, 137] on img at bounding box center [1039, 143] width 16 height 14
click at [1350, 149] on icon at bounding box center [1348, 143] width 8 height 13
click at [1352, 365] on img at bounding box center [1347, 364] width 16 height 10
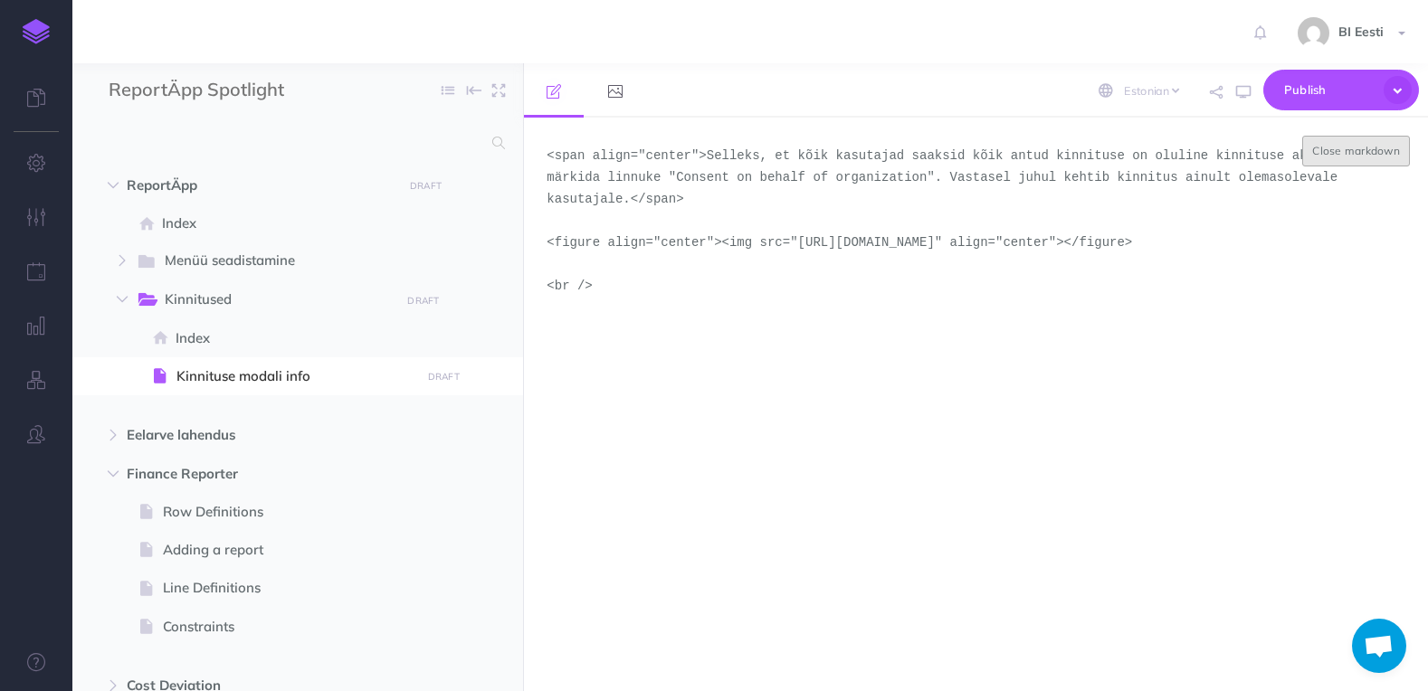
click at [1330, 144] on button "Close markdown" at bounding box center [1356, 151] width 108 height 31
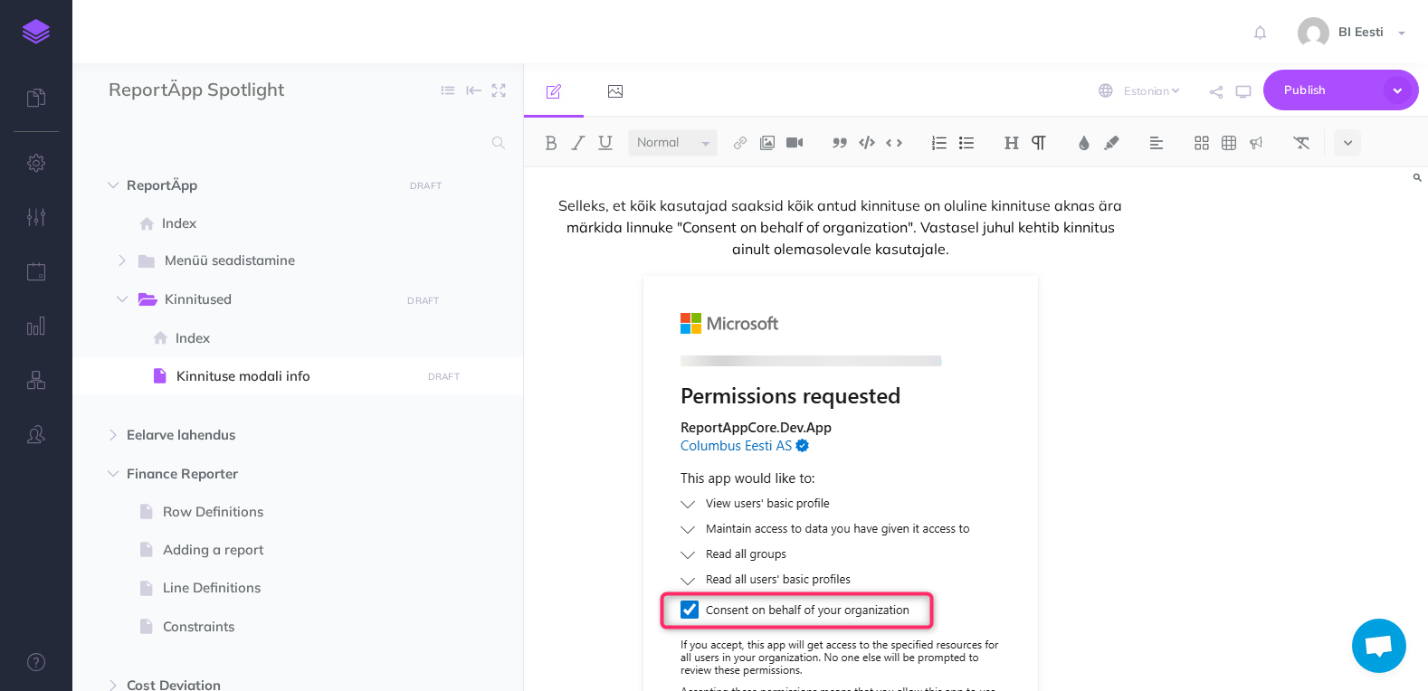
click at [1125, 265] on div "Selleks, et kõik kasutajad saaksid kõik antud kinnituse on oluline kinnituse ak…" at bounding box center [840, 567] width 632 height 800
click at [1035, 239] on span "Selleks, et kõik kasutajad saaksid kõik antud kinnituse on oluline kinnituse ak…" at bounding box center [839, 227] width 587 height 65
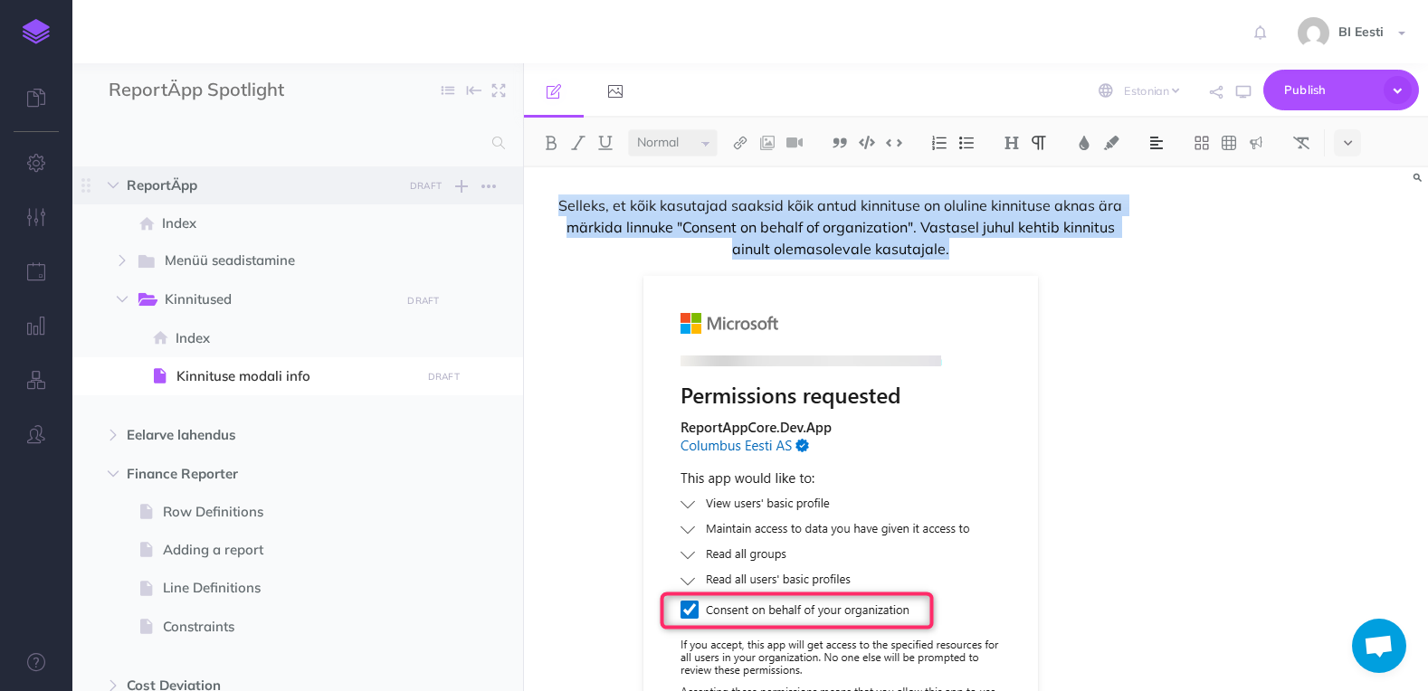
drag, startPoint x: 971, startPoint y: 254, endPoint x: 519, endPoint y: 196, distance: 455.2
click at [519, 196] on div "ReportÄpp Spotlight Collapse all Expand all Expand to root folders ReportÄpp DR…" at bounding box center [749, 377] width 1355 height 628
click at [1145, 142] on button at bounding box center [1156, 142] width 27 height 27
click at [1167, 200] on button at bounding box center [1156, 201] width 27 height 27
click at [1358, 143] on button at bounding box center [1347, 142] width 27 height 27
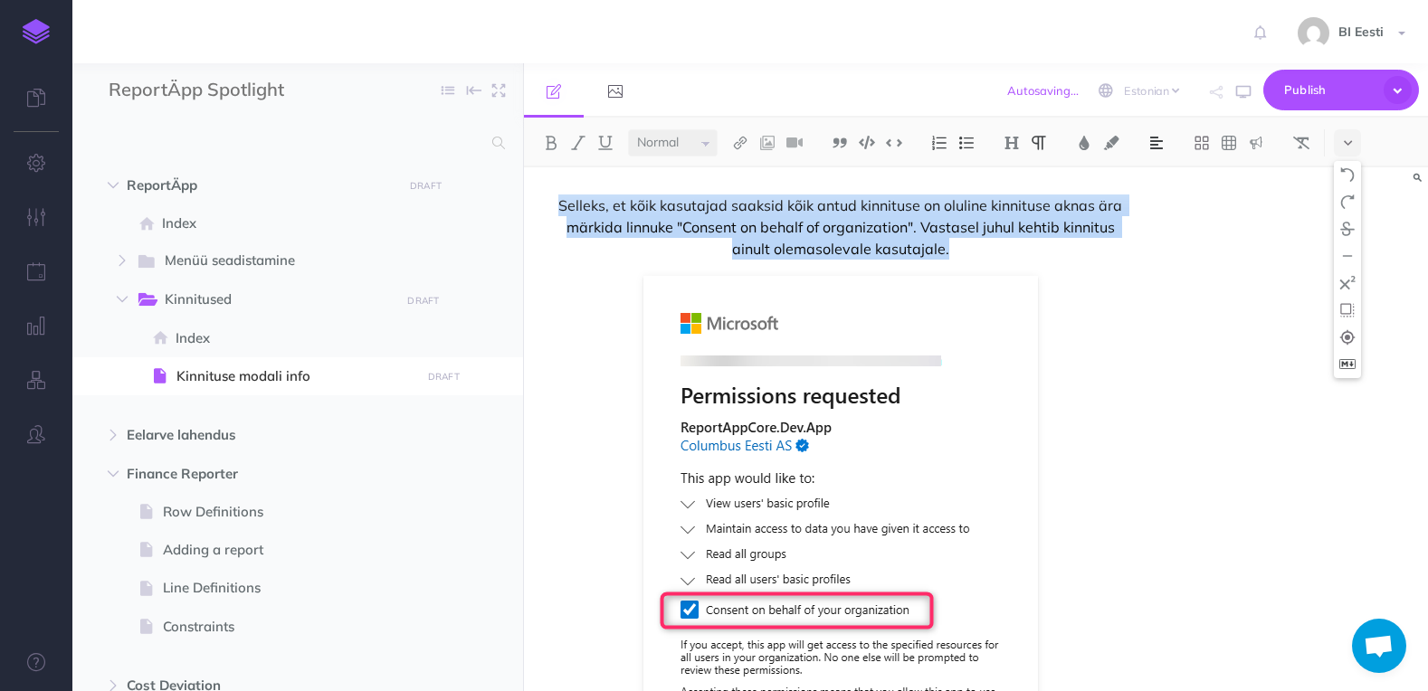
click at [1354, 365] on img at bounding box center [1347, 364] width 16 height 10
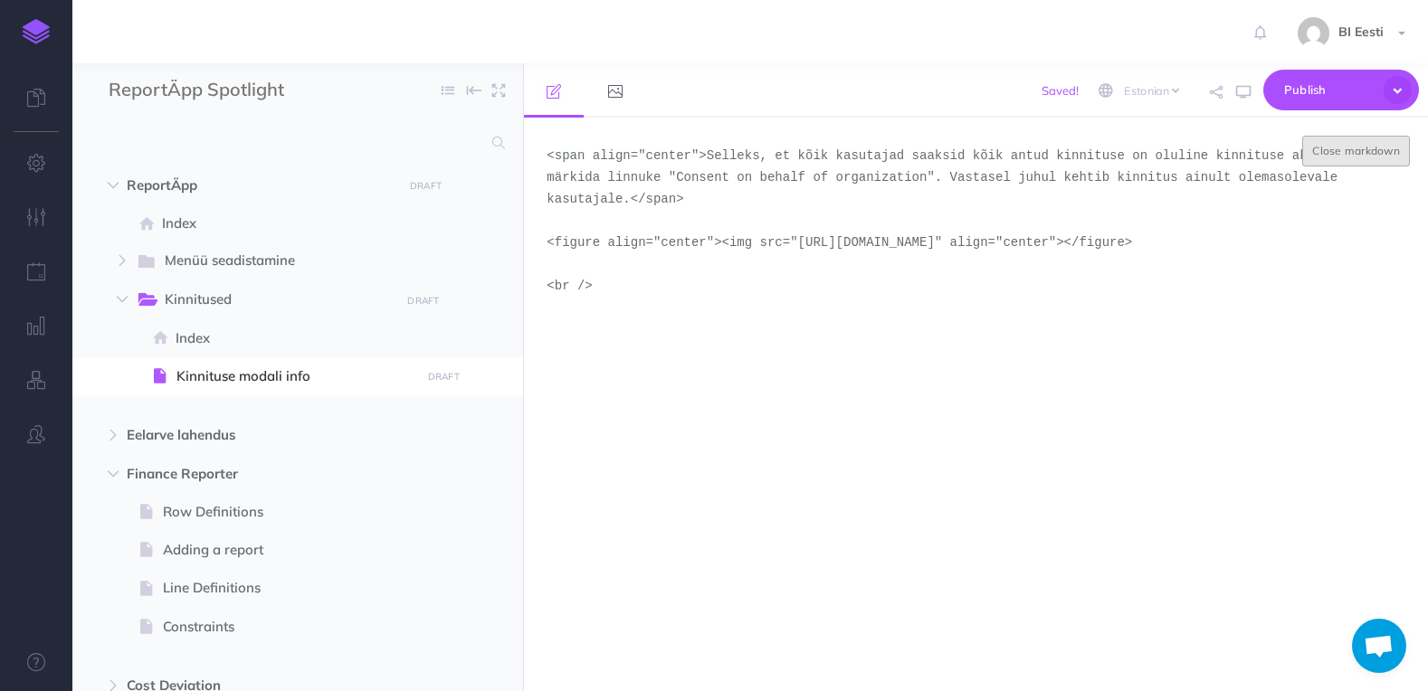
click at [1374, 150] on button "Close markdown" at bounding box center [1356, 151] width 108 height 31
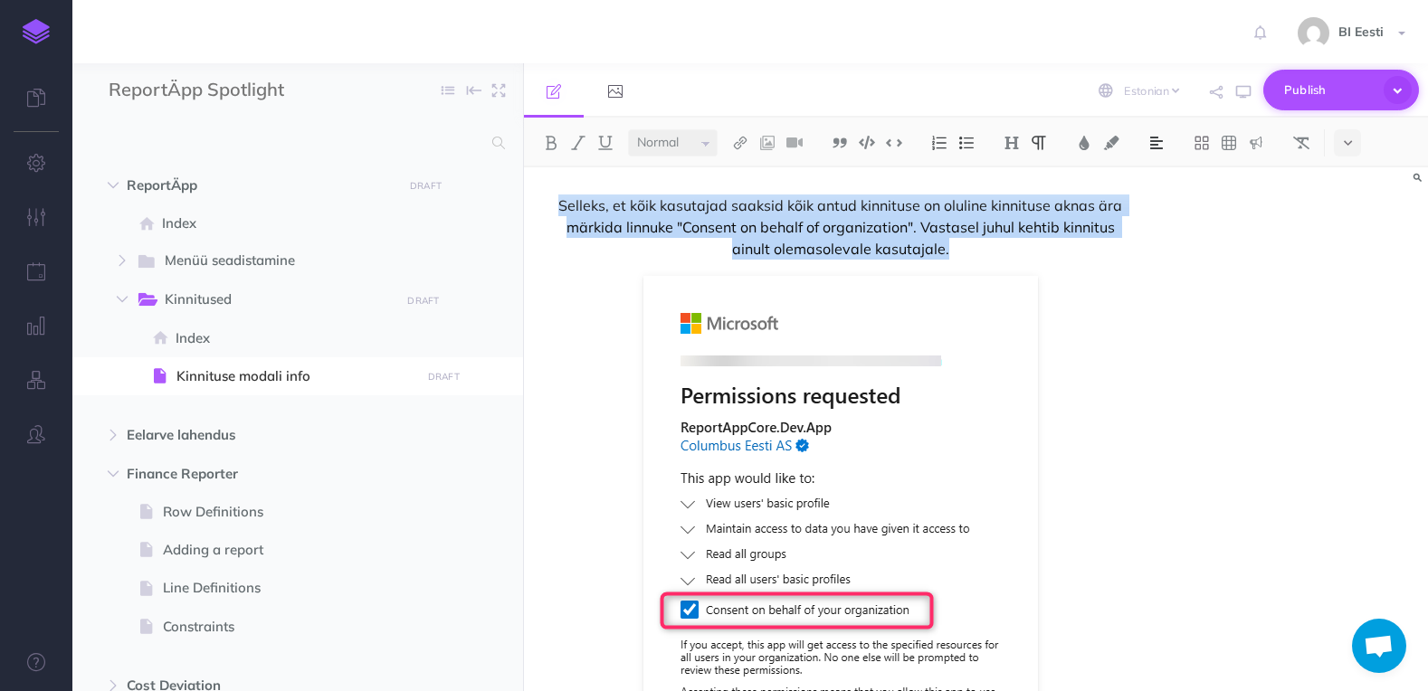
click at [1348, 77] on span "Publish" at bounding box center [1329, 90] width 90 height 28
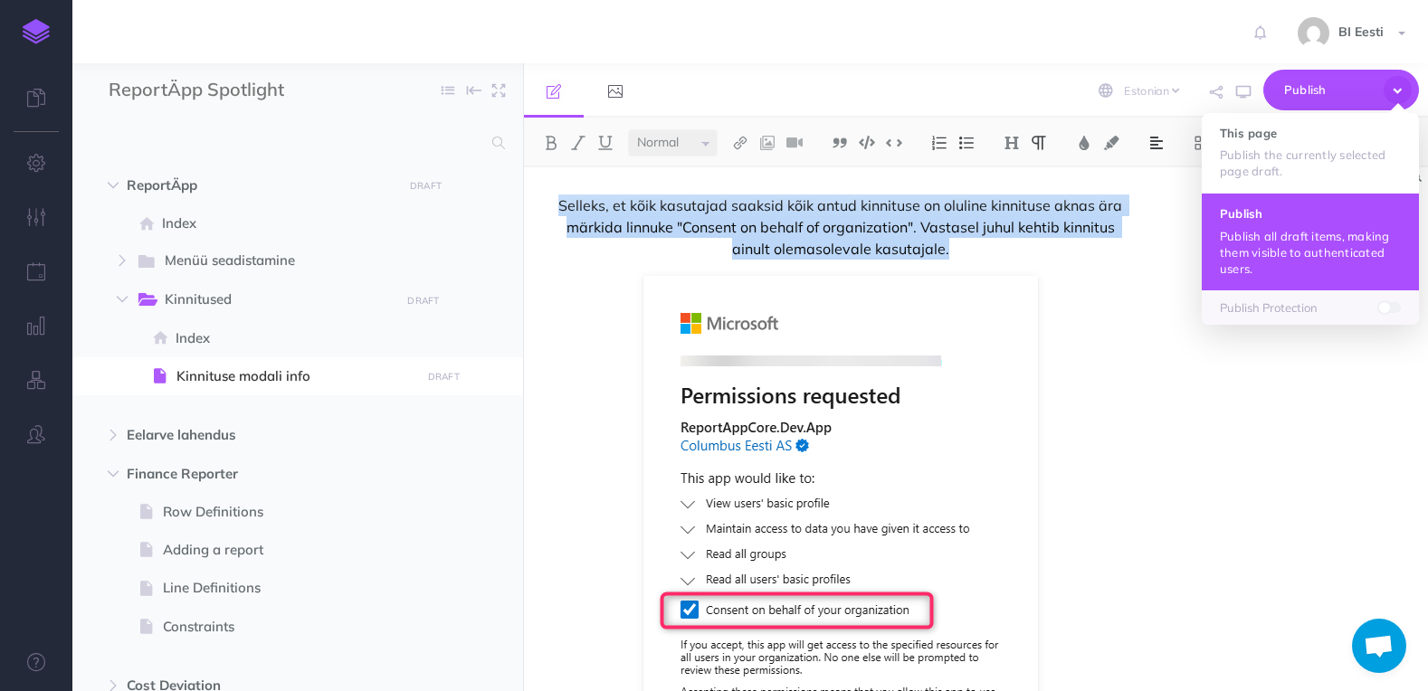
click at [1304, 242] on p "Publish all draft items, making them visible to authenticated users." at bounding box center [1310, 252] width 181 height 49
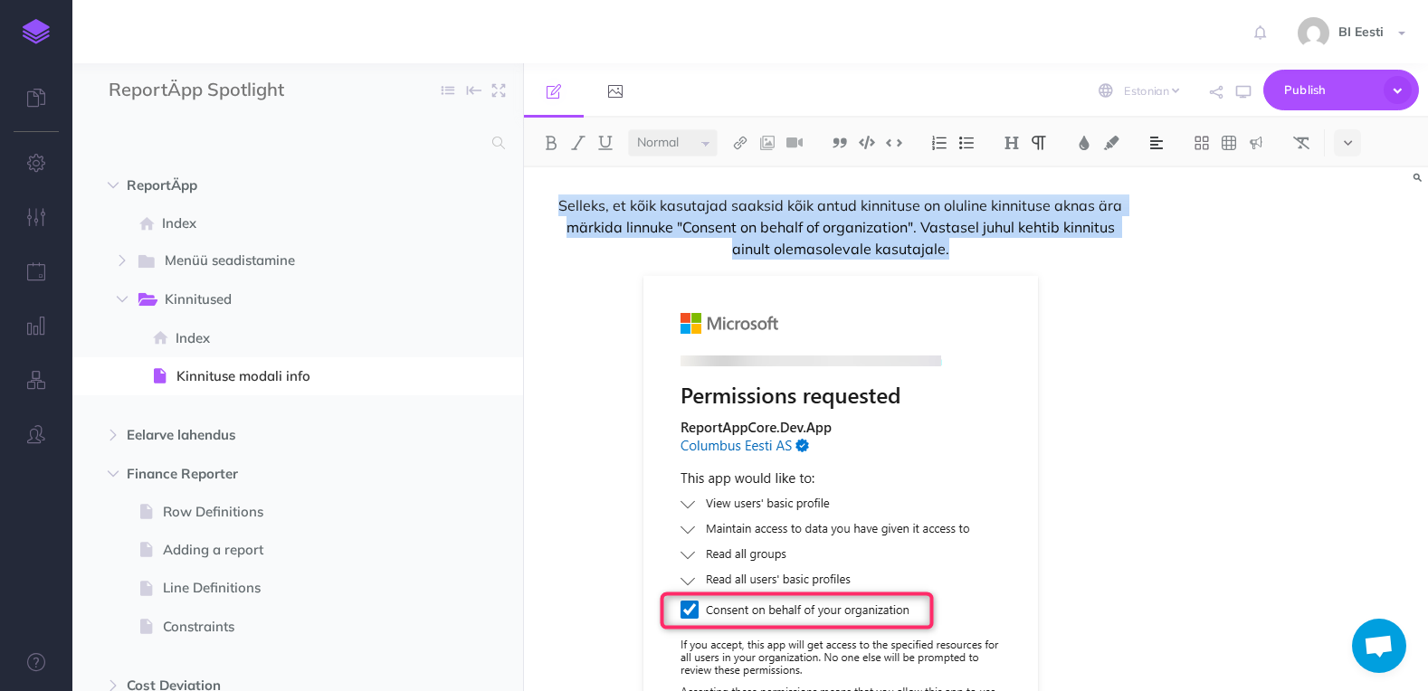
click at [651, 217] on span "Selleks, et kõik kasutajad saaksid kõik antud kinnituse on oluline kinnituse ak…" at bounding box center [839, 227] width 587 height 65
drag, startPoint x: 542, startPoint y: 202, endPoint x: 1102, endPoint y: 278, distance: 565.2
click at [1102, 278] on div "Selleks, et kõik kasutajad saaksid kõik antud kinnituse on oluline kinnituse ak…" at bounding box center [840, 567] width 632 height 800
click at [1103, 278] on figure at bounding box center [839, 563] width 587 height 575
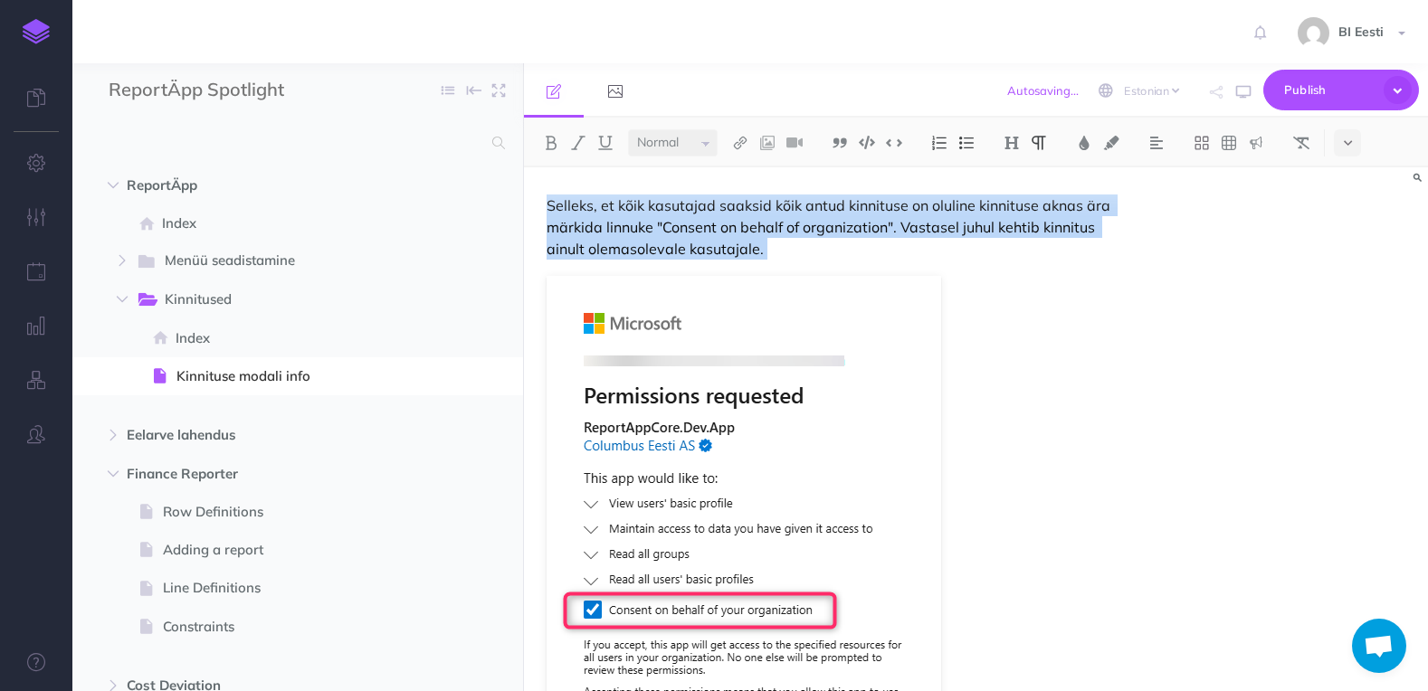
click at [966, 249] on p "Selleks, et kõik kasutajad saaksid kõik antud kinnituse on oluline kinnituse ak…" at bounding box center [839, 227] width 587 height 65
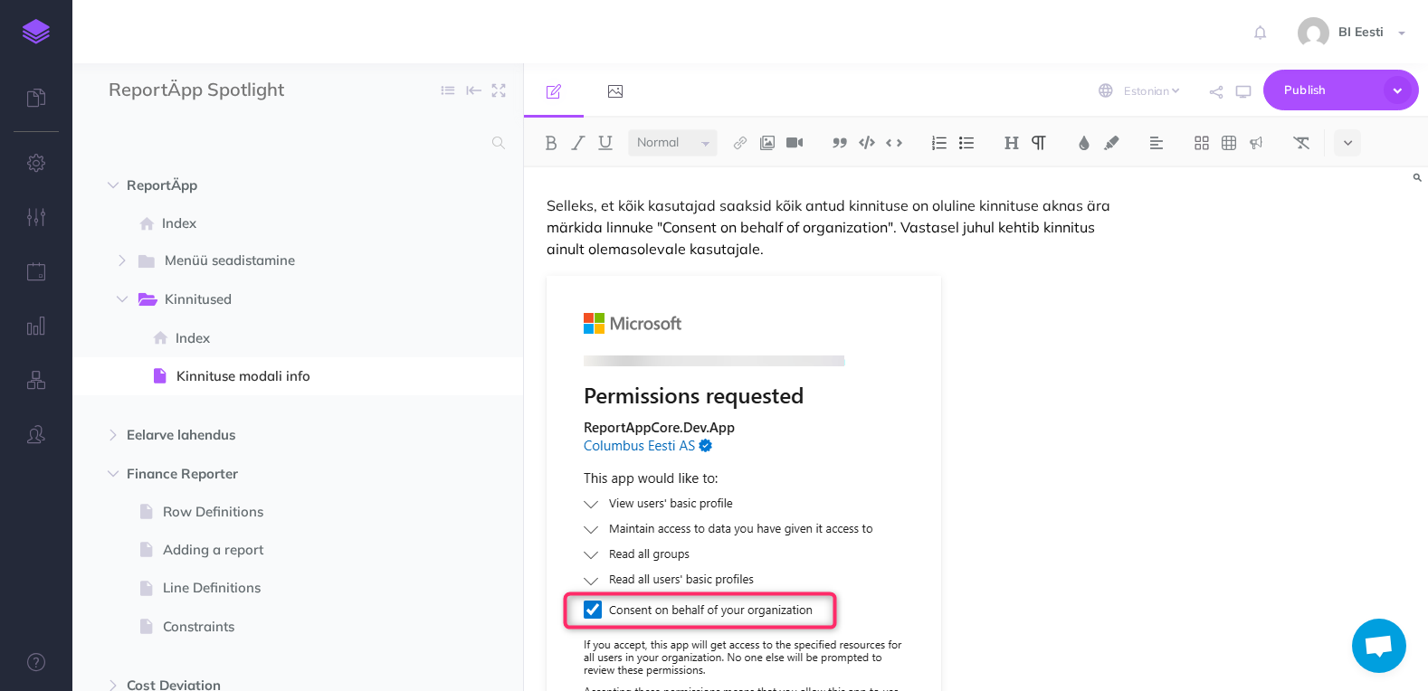
click at [544, 201] on div "Selleks, et kõik kasutajad saaksid kõik antud kinnituse on oluline kinnituse ak…" at bounding box center [840, 556] width 632 height 778
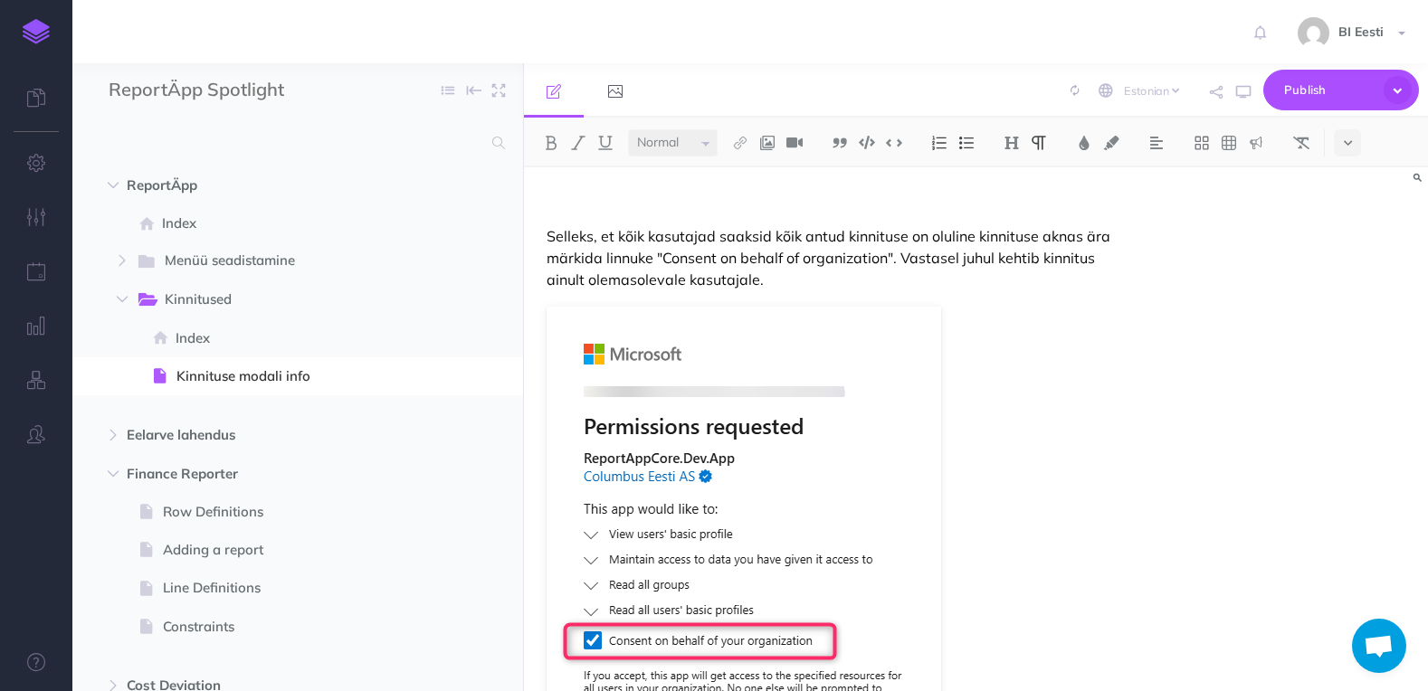
click at [544, 201] on div "Selleks, et kõik kasutajad saaksid kõik antud kinnituse on oluline kinnituse ak…" at bounding box center [840, 571] width 632 height 809
click at [1347, 137] on icon at bounding box center [1348, 143] width 8 height 13
click at [1348, 306] on icon at bounding box center [1347, 310] width 16 height 18
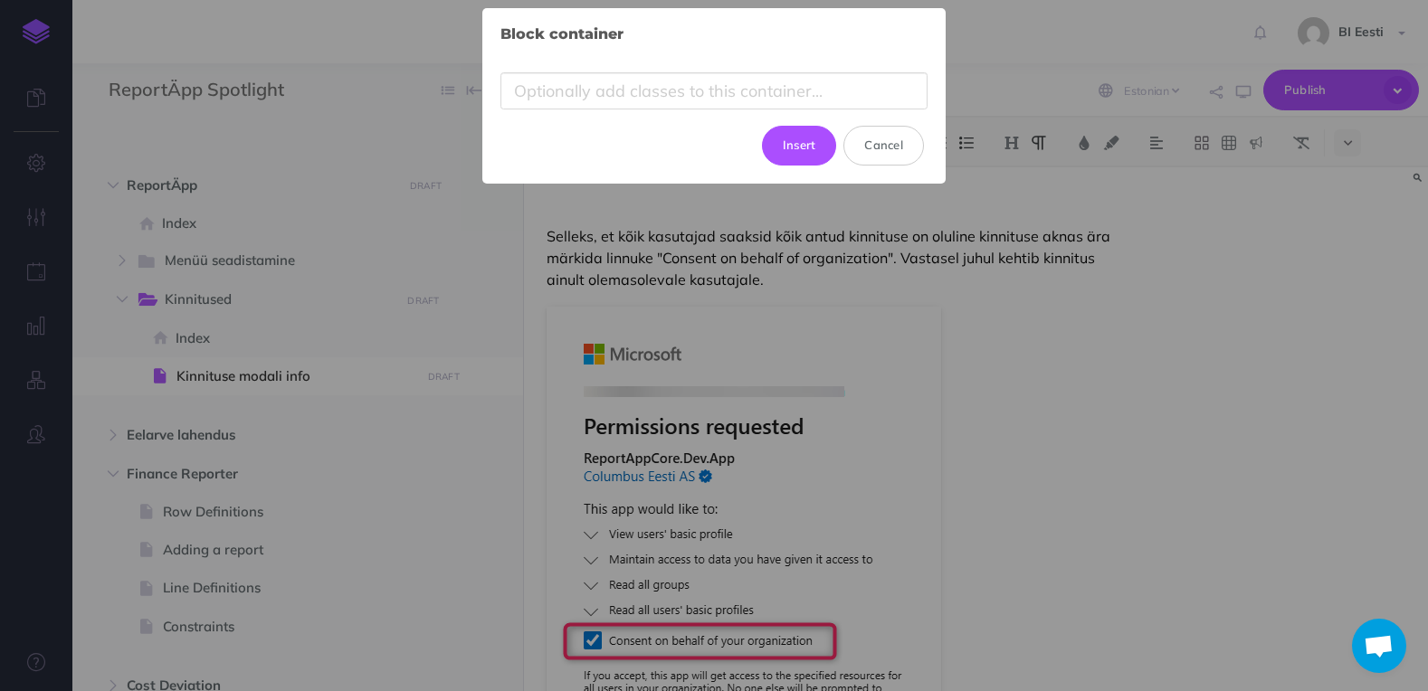
click at [614, 91] on input "text" at bounding box center [713, 90] width 427 height 37
type input "text-center"
click at [792, 147] on button "Insert" at bounding box center [799, 146] width 75 height 40
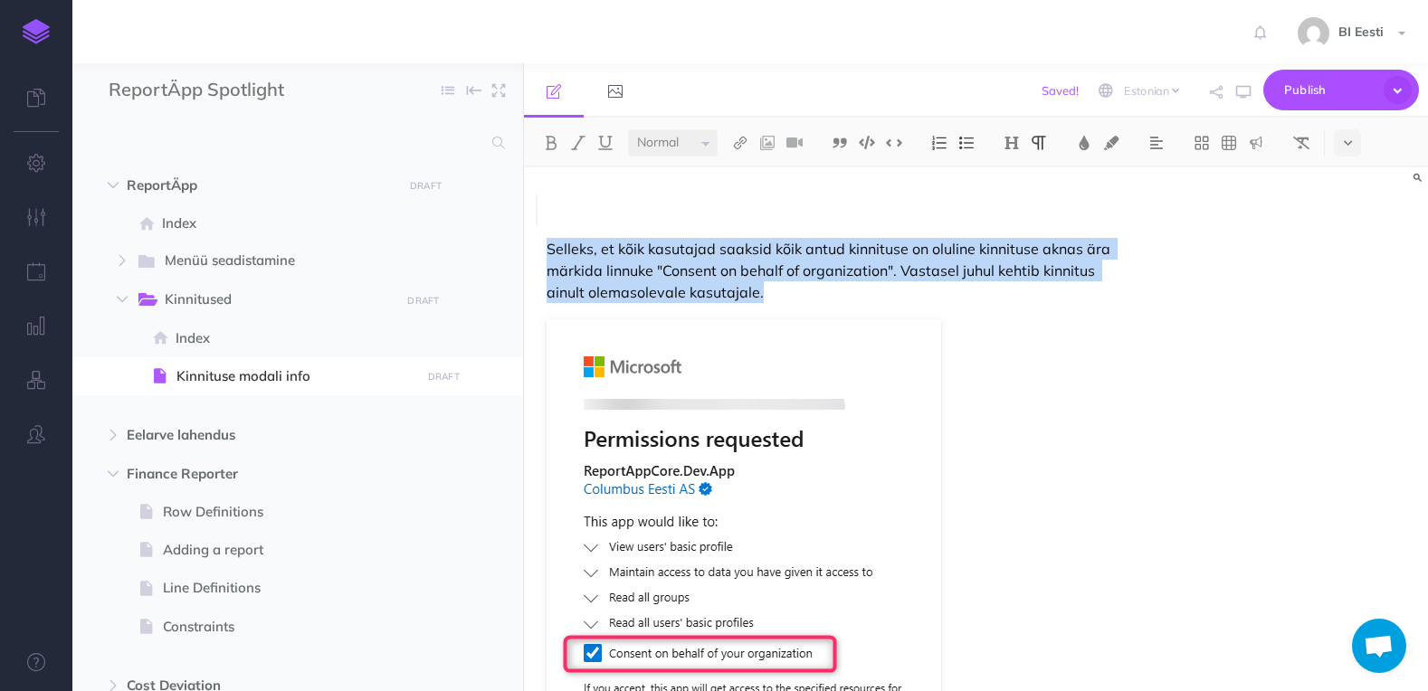
drag, startPoint x: 761, startPoint y: 294, endPoint x: 546, endPoint y: 257, distance: 217.6
click at [546, 257] on p "Selleks, et kõik kasutajad saaksid kõik antud kinnituse on oluline kinnituse ak…" at bounding box center [839, 270] width 587 height 65
click at [793, 295] on p "Selleks, et kõik kasutajad saaksid kõik antud kinnituse on oluline kinnituse ak…" at bounding box center [839, 270] width 587 height 65
drag, startPoint x: 773, startPoint y: 295, endPoint x: 546, endPoint y: 254, distance: 230.7
click at [546, 254] on div "Selleks, et kõik kasutajad saaksid kõik antud kinnituse on oluline kinnituse ak…" at bounding box center [840, 578] width 632 height 822
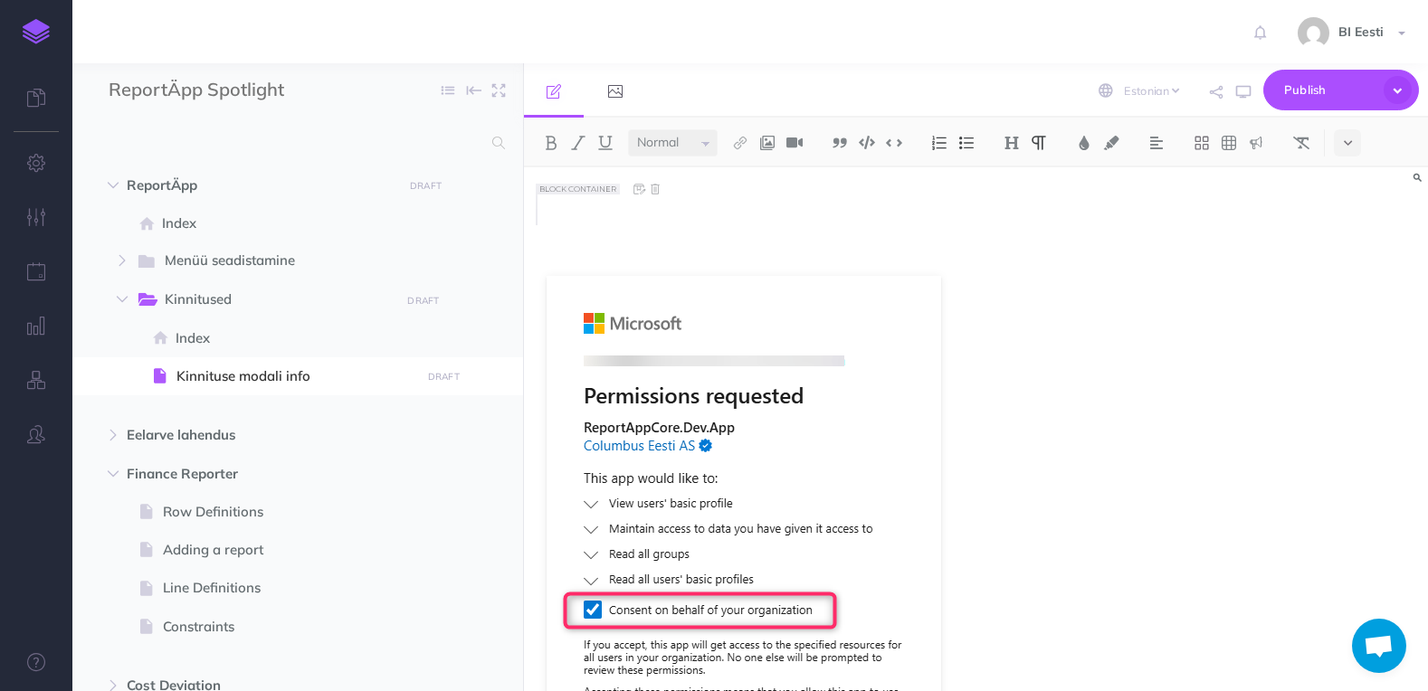
click at [561, 206] on p at bounding box center [839, 210] width 587 height 22
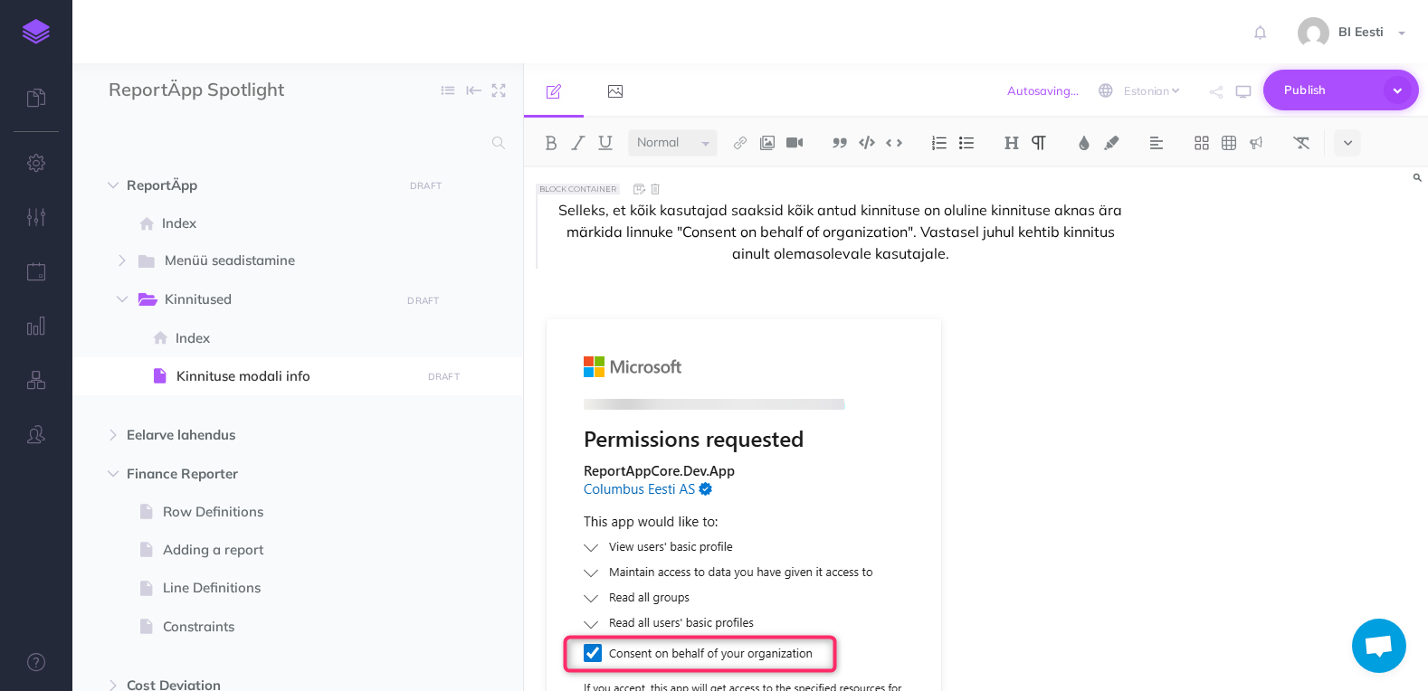
click at [1315, 86] on span "Publish" at bounding box center [1329, 90] width 90 height 28
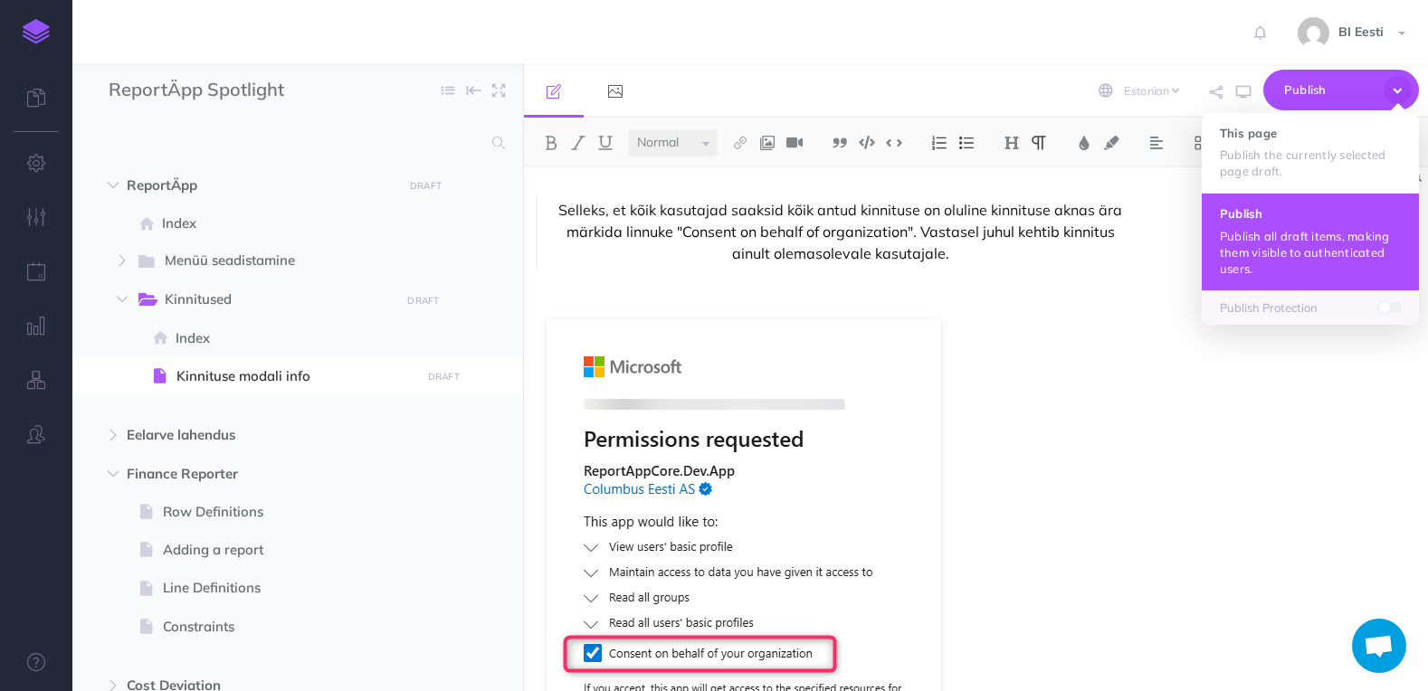
click at [1285, 225] on button "Publish Publish all draft items, making them visible to authenticated users." at bounding box center [1310, 241] width 217 height 97
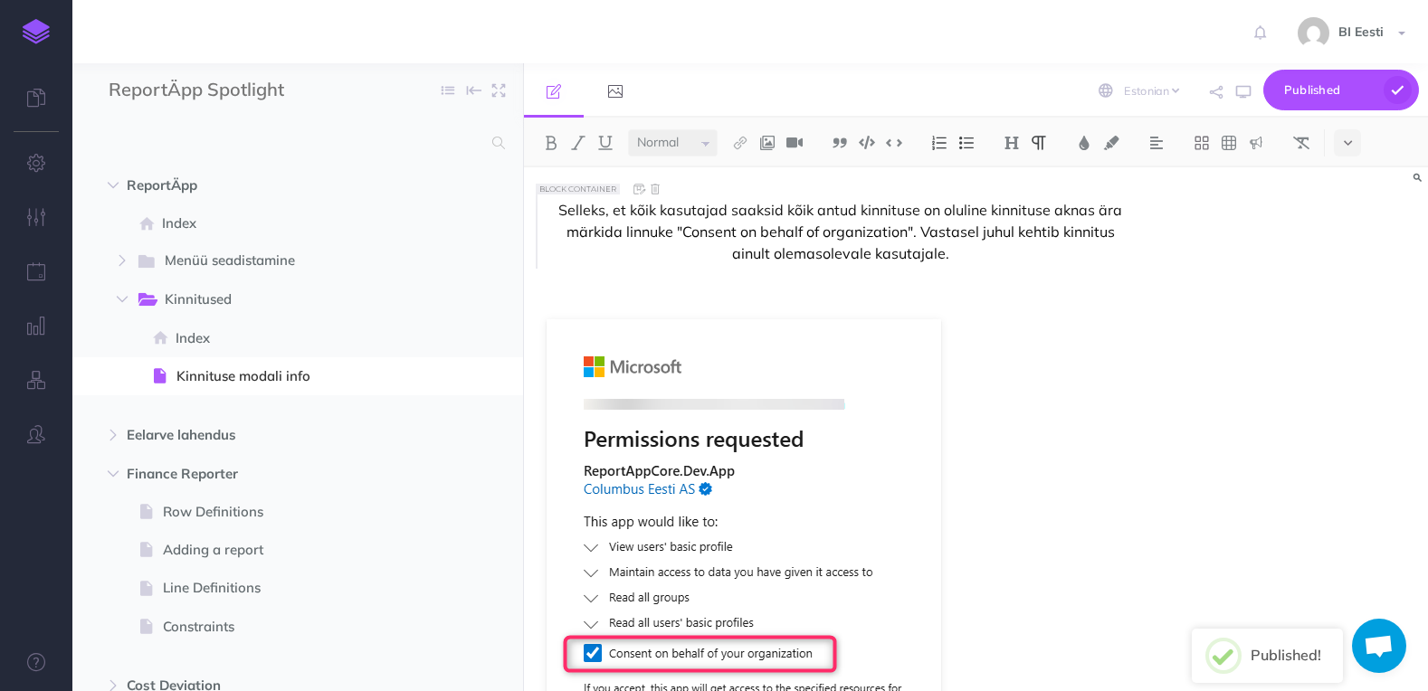
click at [584, 256] on p "Selleks, et kõik kasutajad saaksid kõik antud kinnituse on oluline kinnituse ak…" at bounding box center [839, 231] width 587 height 65
click at [824, 287] on p at bounding box center [839, 292] width 587 height 22
click at [705, 380] on img at bounding box center [743, 606] width 394 height 575
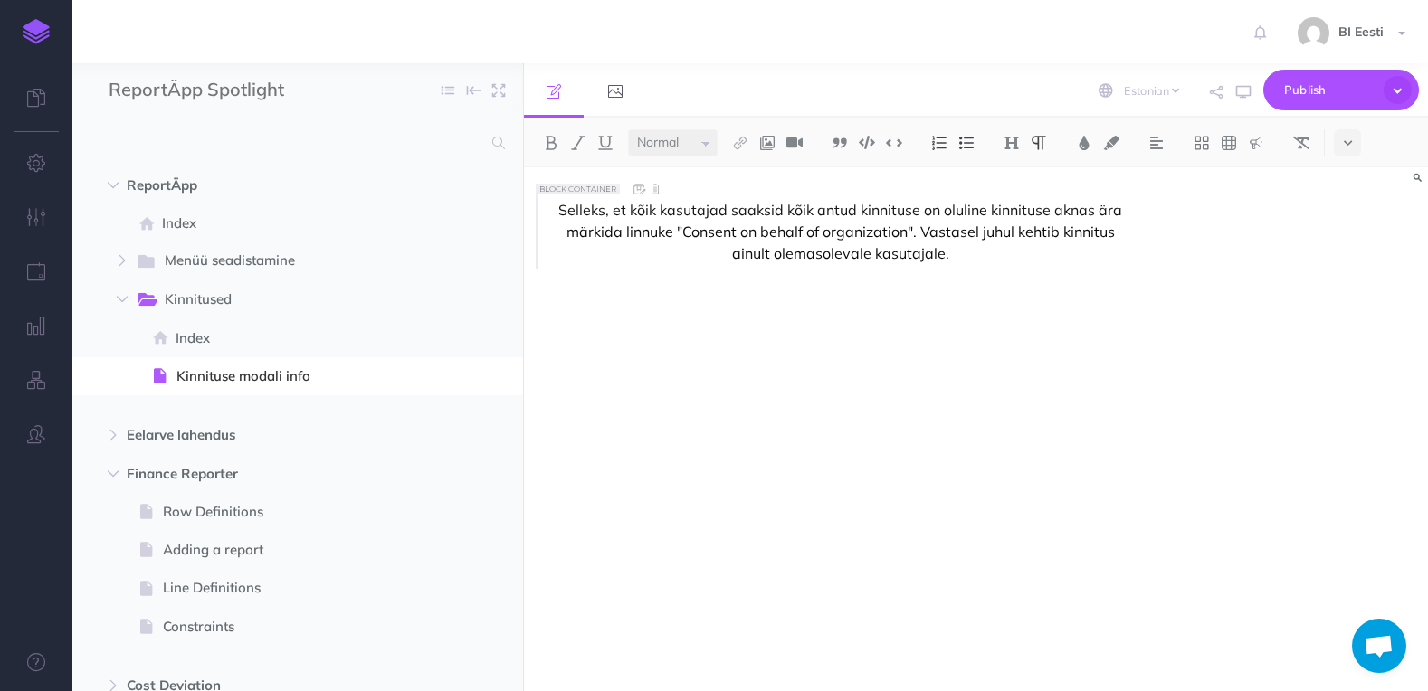
click at [999, 257] on p "Selleks, et kõik kasutajad saaksid kõik antud kinnituse on oluline kinnituse ak…" at bounding box center [839, 231] width 587 height 65
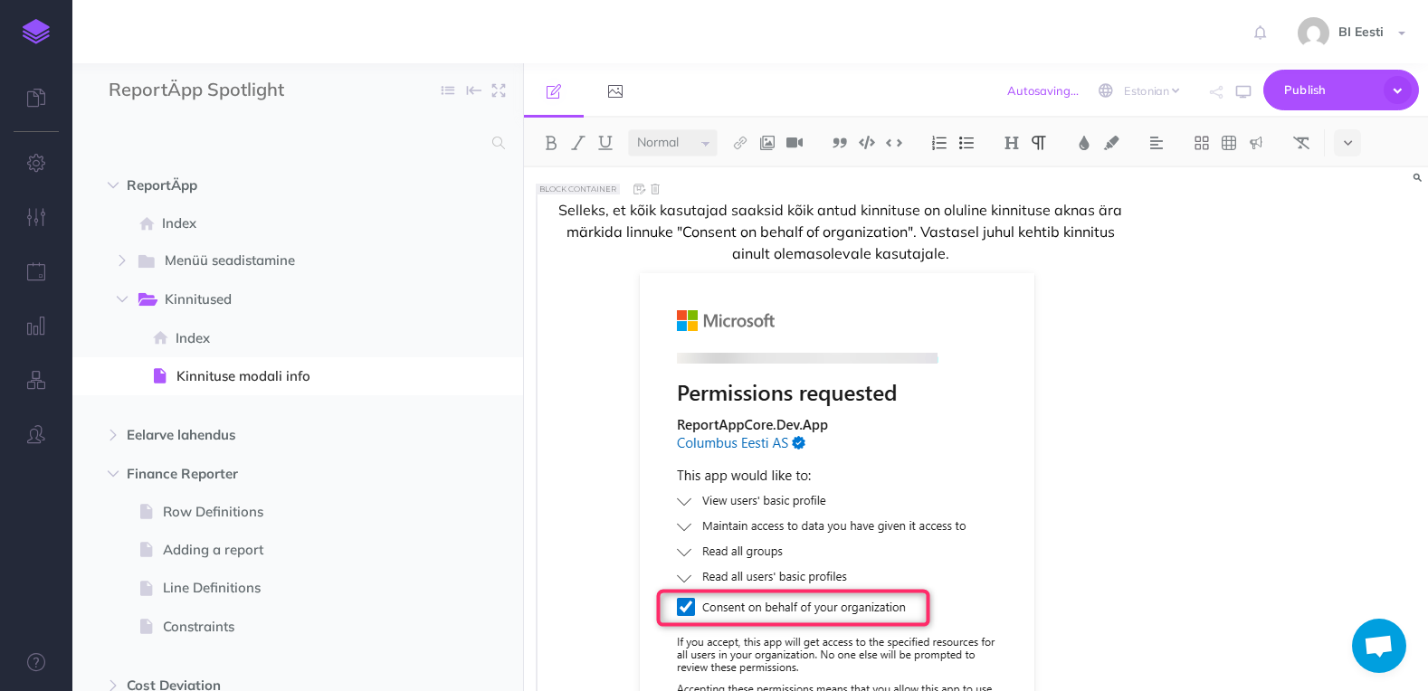
click at [999, 257] on p "Selleks, et kõik kasutajad saaksid kõik antud kinnituse on oluline kinnituse ak…" at bounding box center [839, 231] width 587 height 65
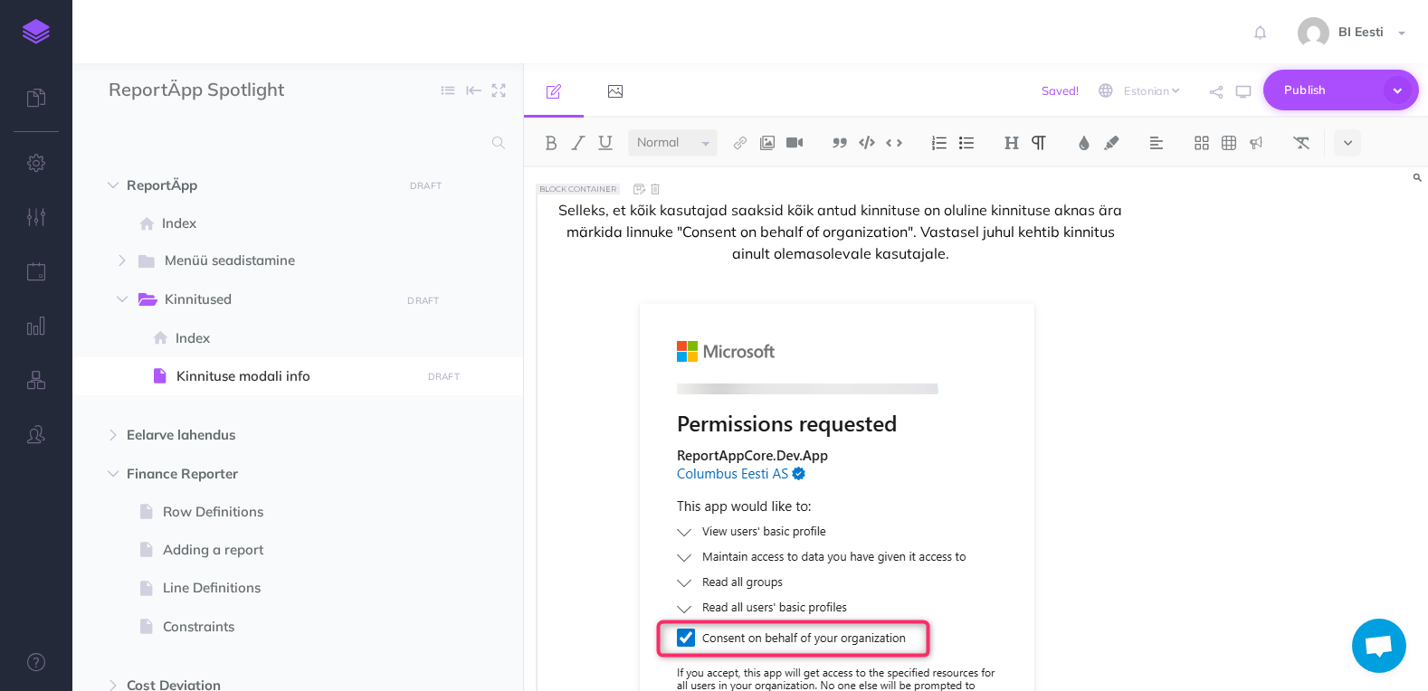
click at [1308, 80] on span "Publish" at bounding box center [1329, 90] width 90 height 28
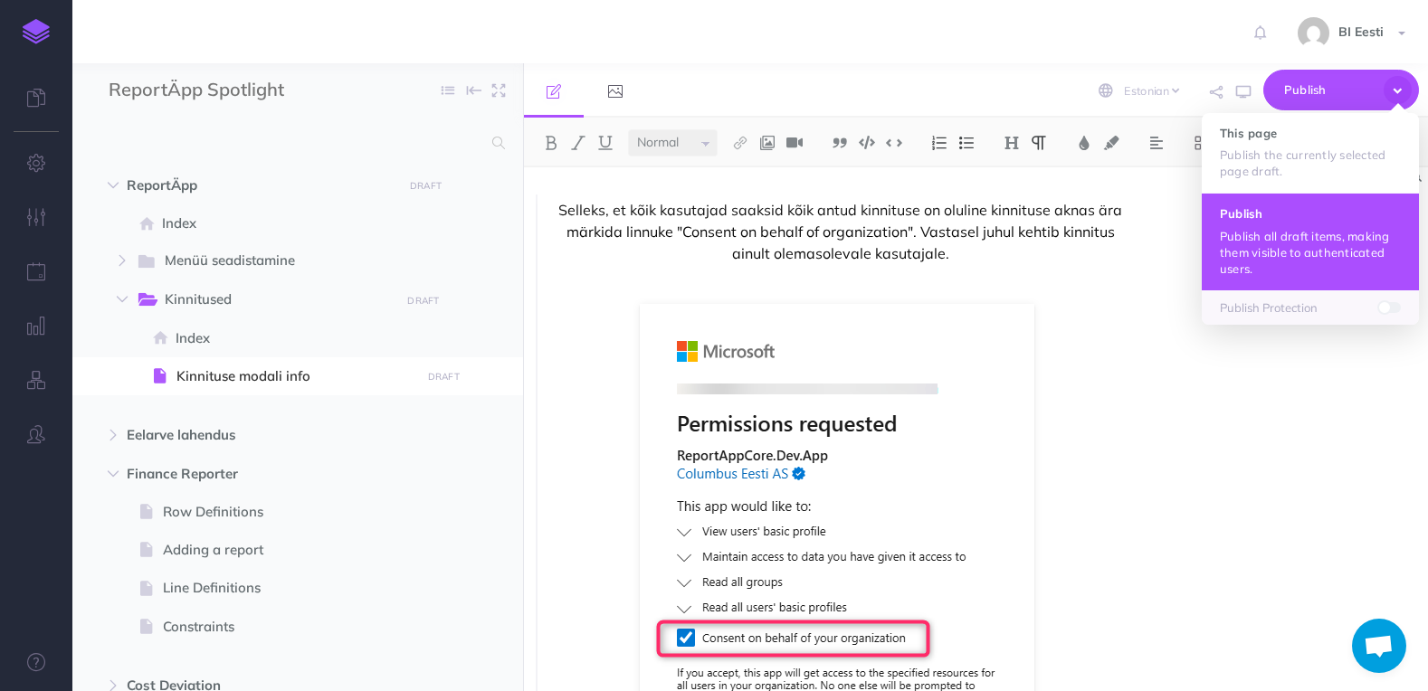
click at [1289, 242] on p "Publish all draft items, making them visible to authenticated users." at bounding box center [1310, 252] width 181 height 49
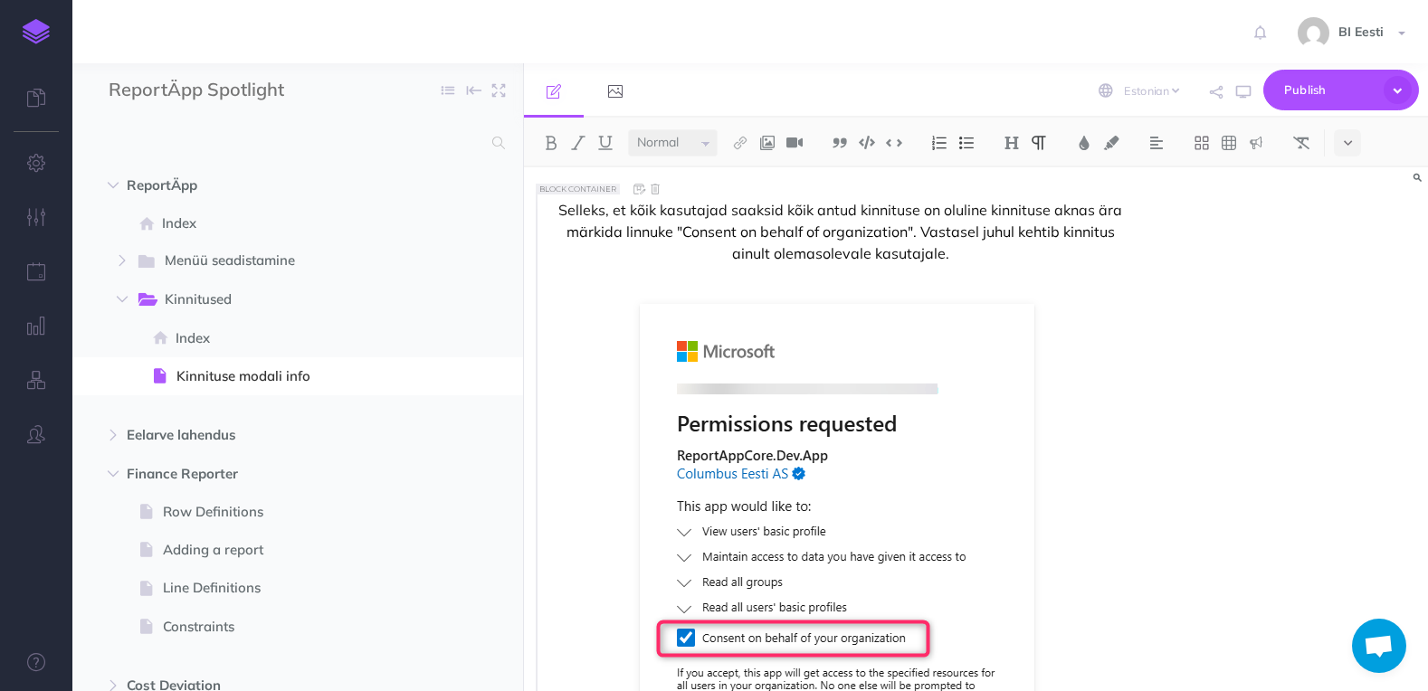
click at [1138, 343] on div "Selleks, et kõik kasutajad saaksid kõik antud kinnituse on oluline kinnituse ak…" at bounding box center [840, 576] width 632 height 818
click at [1188, 347] on div "Selleks, et kõik kasutajad saaksid kõik antud kinnituse on oluline kinnituse ak…" at bounding box center [976, 429] width 904 height 524
click at [806, 330] on img at bounding box center [837, 591] width 394 height 575
click at [725, 288] on icon at bounding box center [721, 288] width 14 height 14
click at [1171, 348] on div "Selleks, et kõik kasutajad saaksid kõik antud kinnituse on oluline kinnituse ak…" at bounding box center [976, 429] width 904 height 524
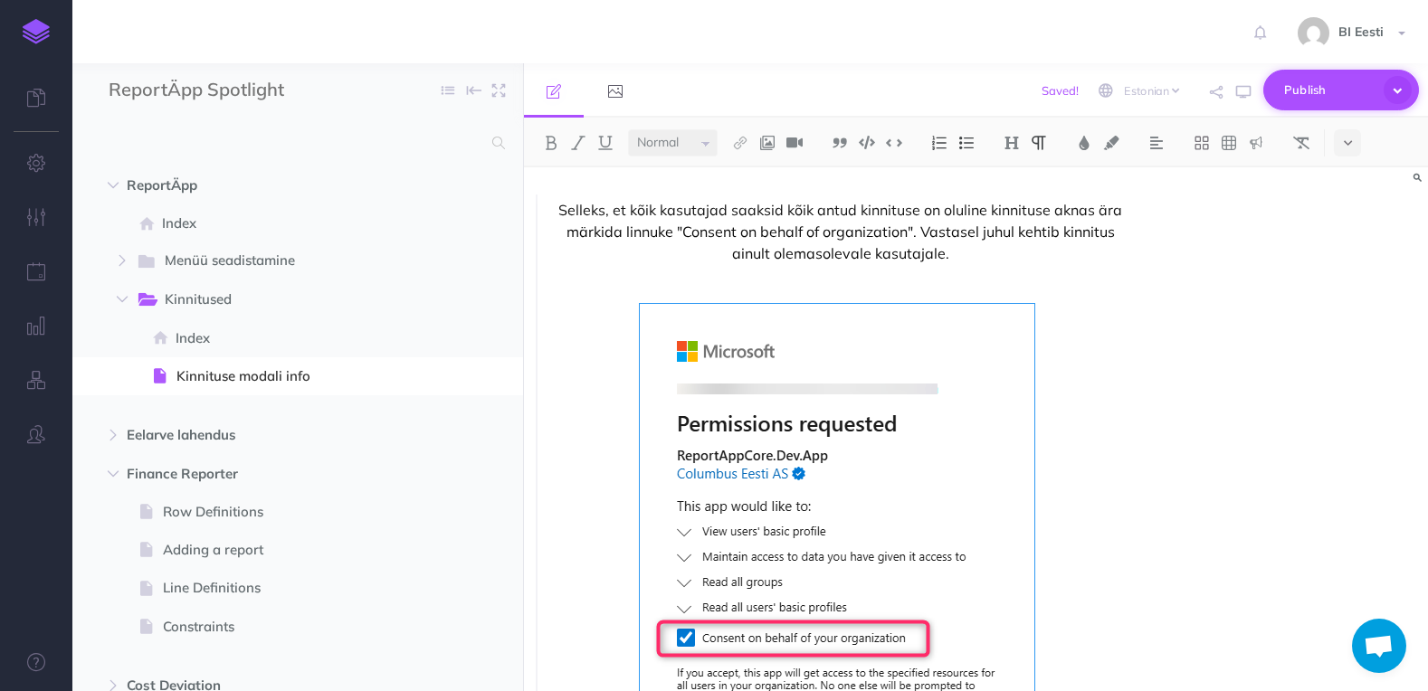
click at [1343, 86] on span "Publish" at bounding box center [1329, 90] width 90 height 28
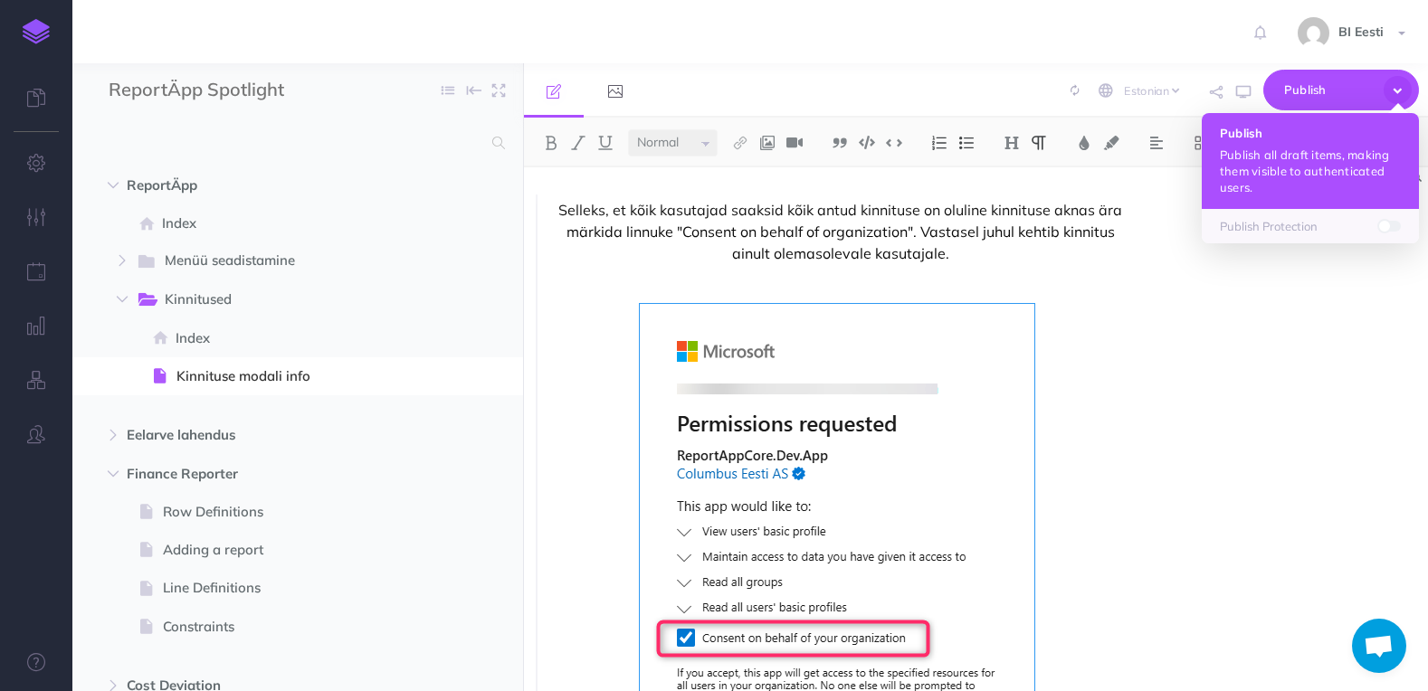
click at [1323, 157] on p "Publish all draft items, making them visible to authenticated users." at bounding box center [1310, 171] width 181 height 49
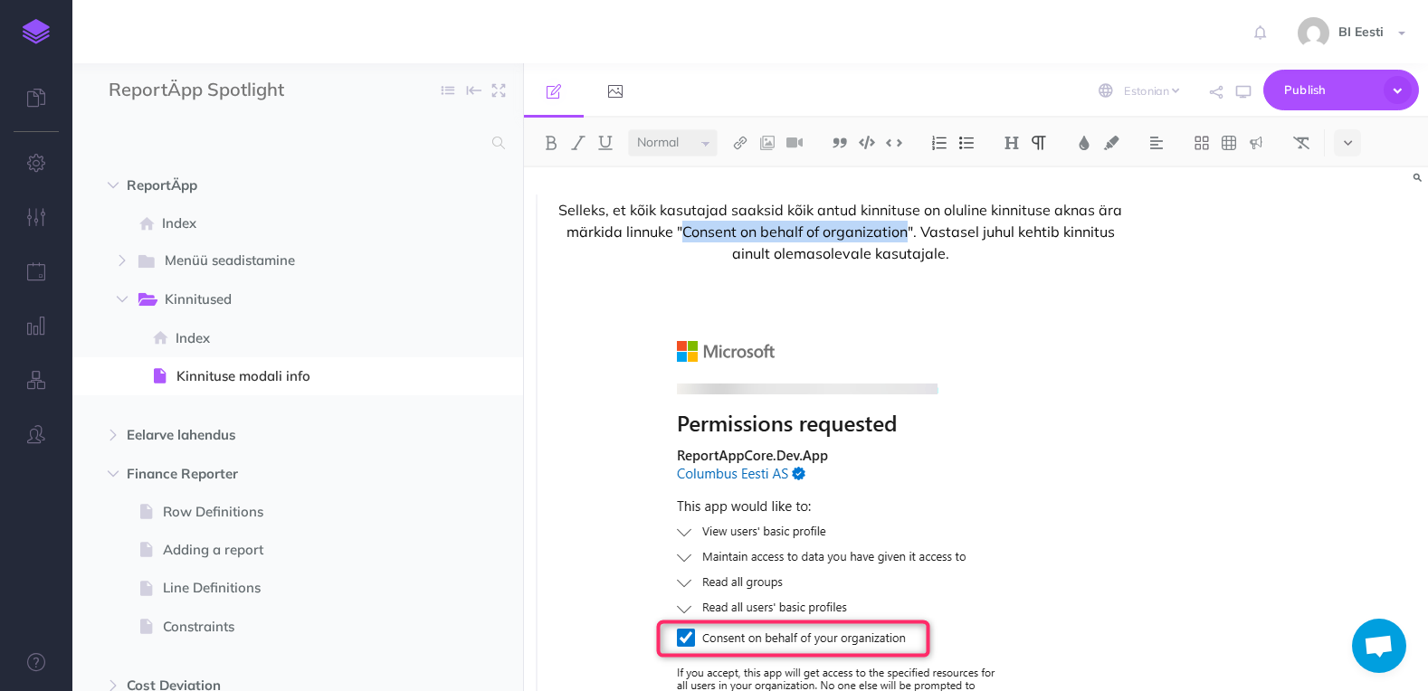
drag, startPoint x: 686, startPoint y: 231, endPoint x: 910, endPoint y: 224, distance: 224.5
click at [910, 224] on p "Selleks, et kõik kasutajad saaksid kõik antud kinnituse on oluline kinnituse ak…" at bounding box center [839, 231] width 587 height 65
click at [565, 140] on button at bounding box center [578, 142] width 27 height 27
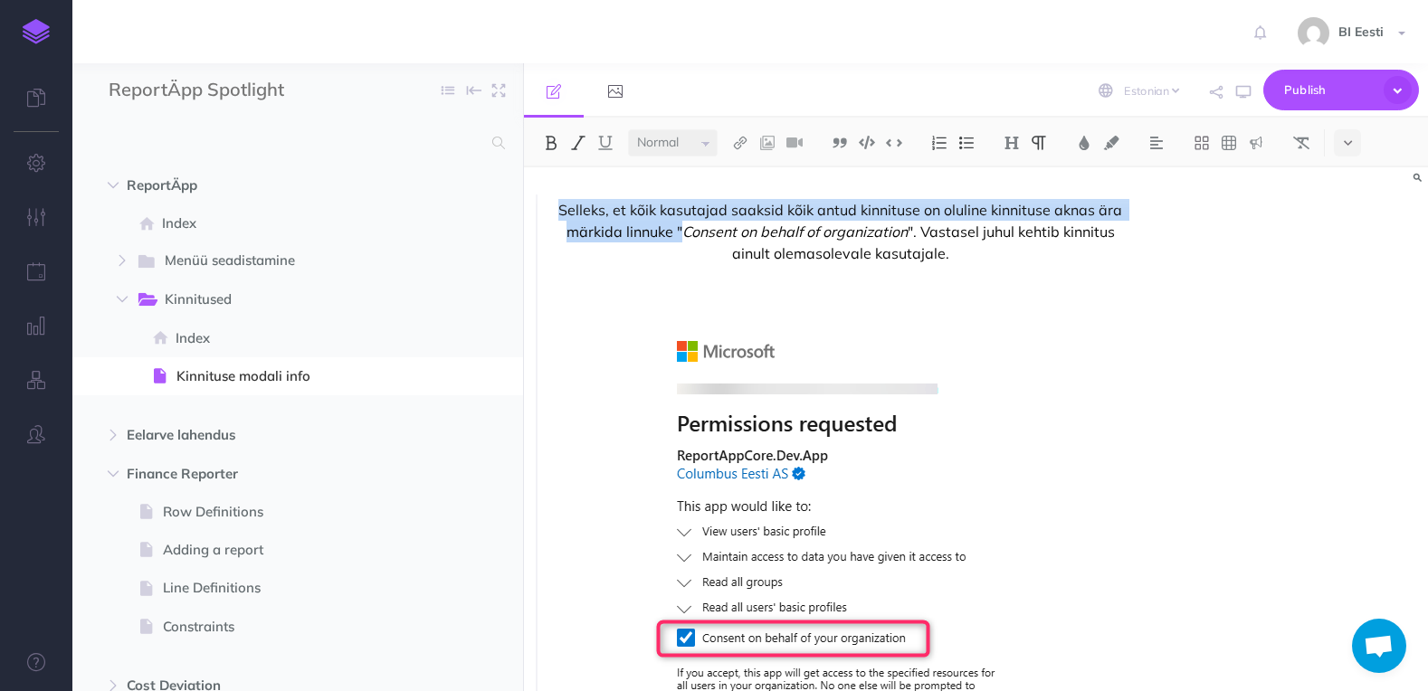
click at [549, 143] on img at bounding box center [551, 143] width 16 height 14
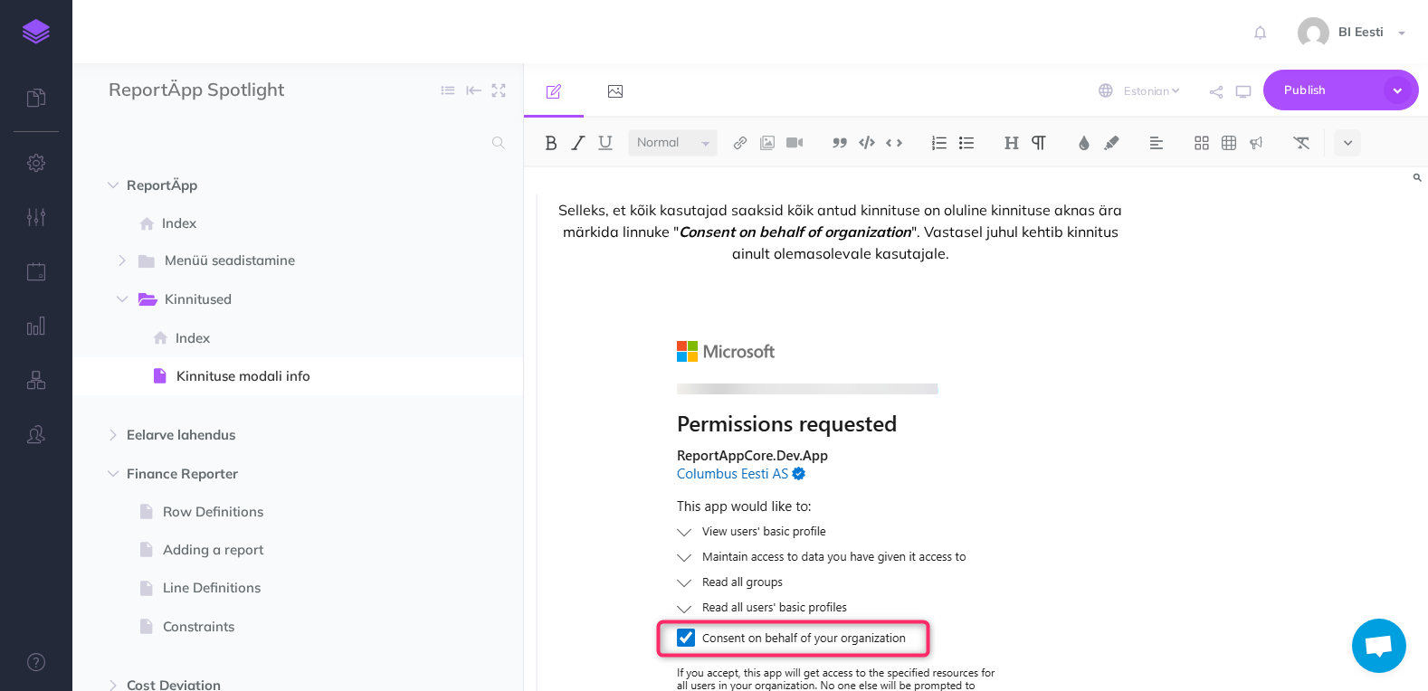
click at [1164, 256] on div "Selleks, et kõik kasutajad saaksid kõik antud kinnituse on oluline kinnituse ak…" at bounding box center [976, 429] width 904 height 524
click at [1328, 74] on button "Publish" at bounding box center [1341, 90] width 156 height 41
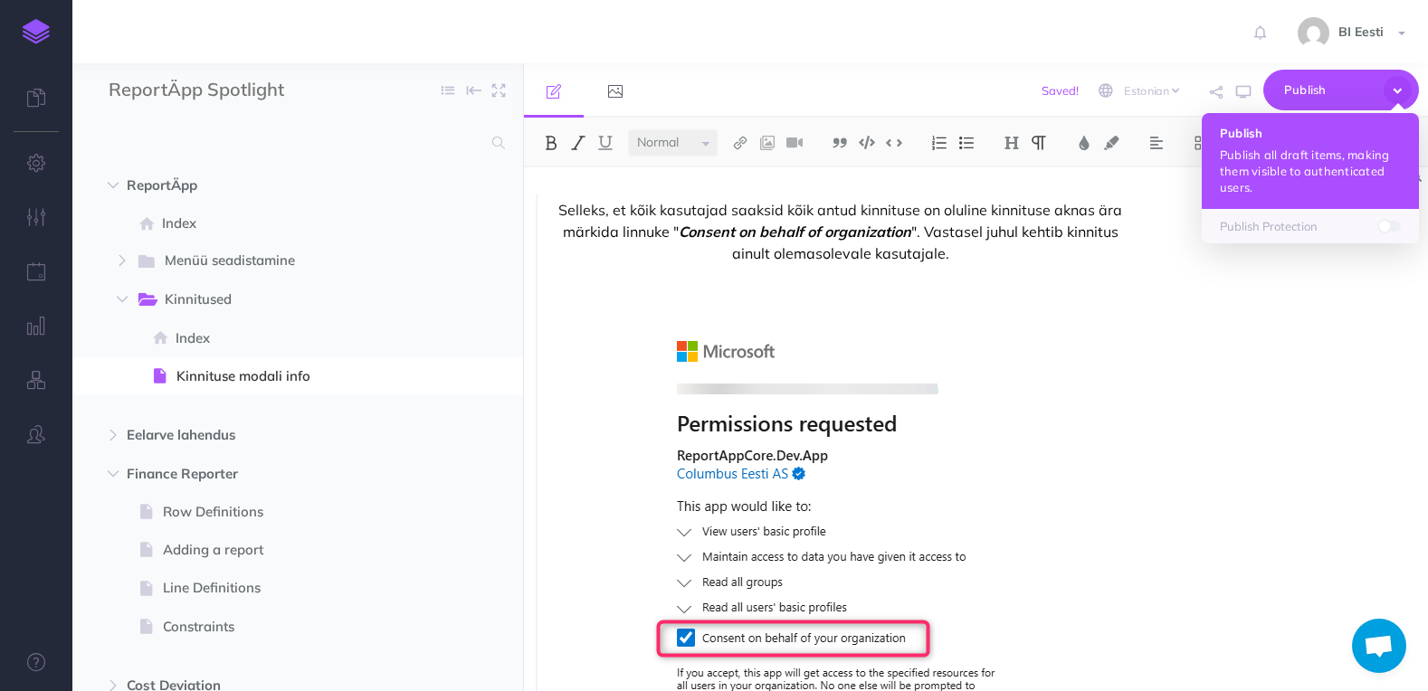
click at [1329, 149] on p "Publish all draft items, making them visible to authenticated users." at bounding box center [1310, 171] width 181 height 49
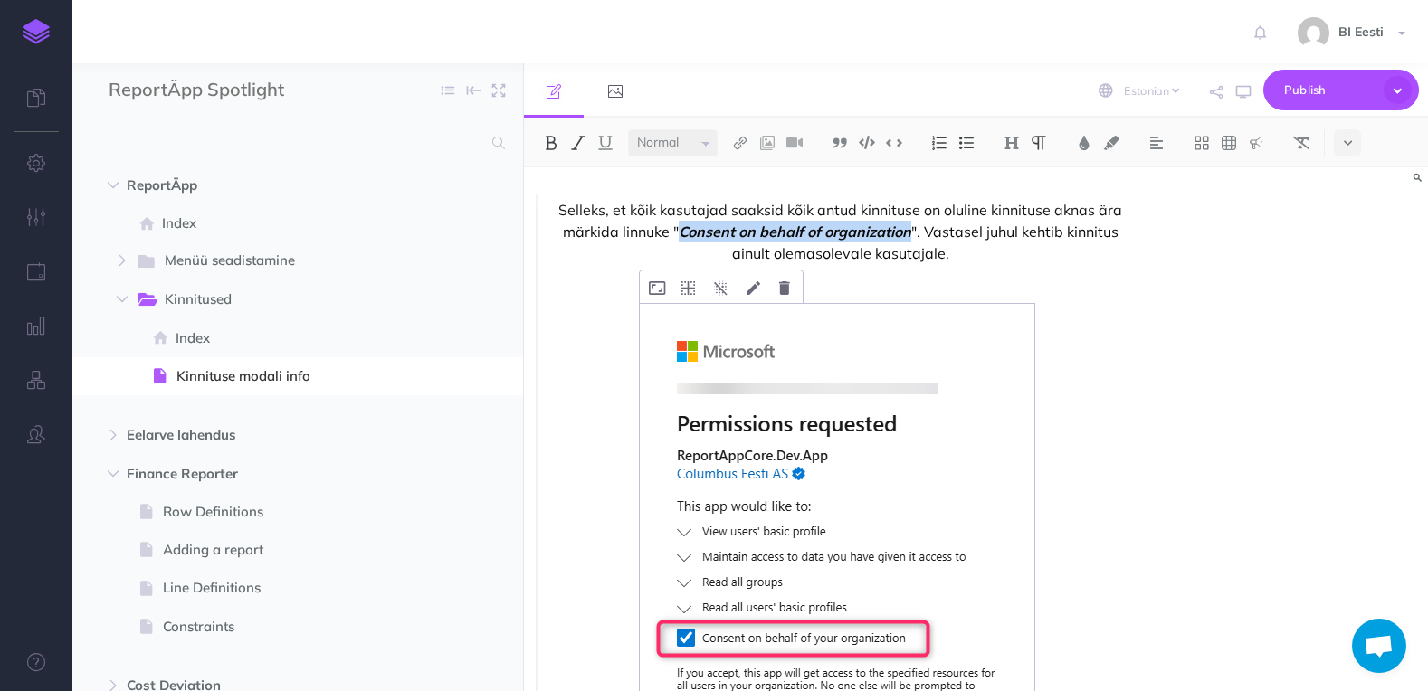
click at [814, 406] on img at bounding box center [837, 591] width 394 height 575
click at [784, 470] on img at bounding box center [837, 591] width 394 height 575
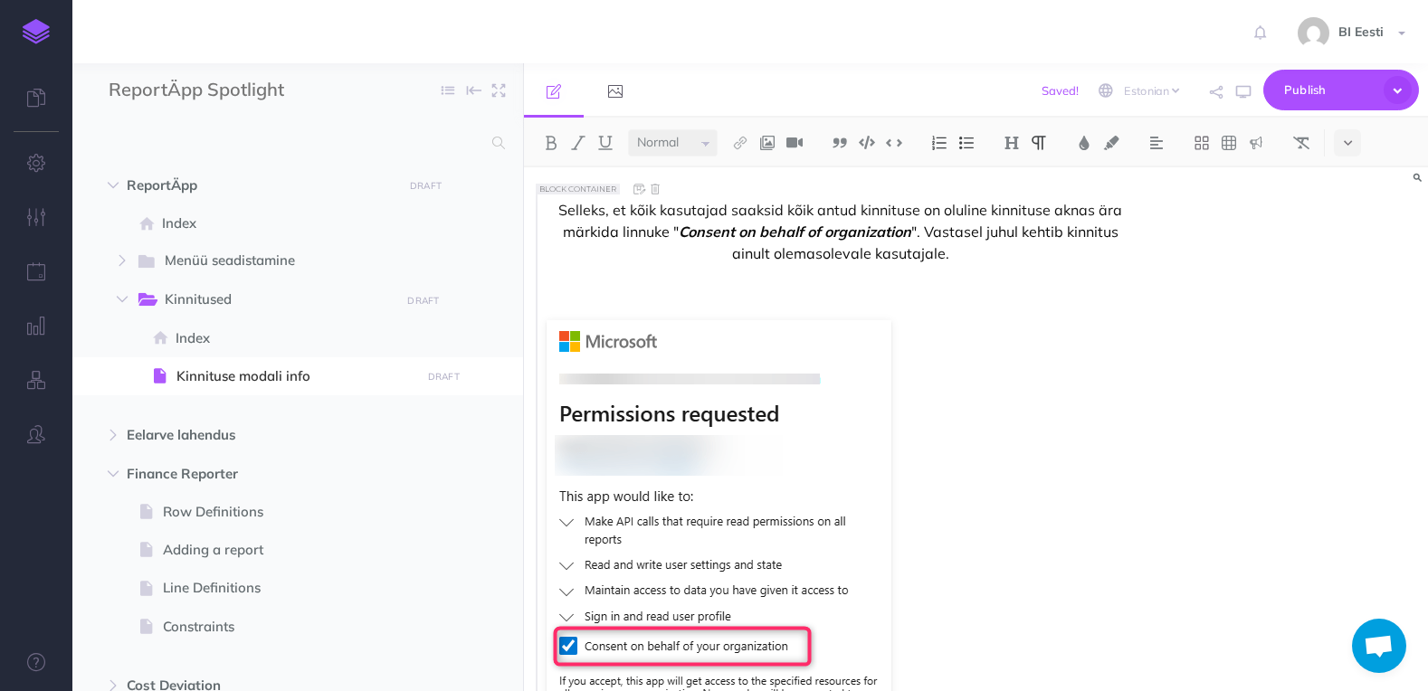
click at [789, 287] on p at bounding box center [839, 284] width 587 height 22
click at [681, 410] on img at bounding box center [718, 591] width 345 height 542
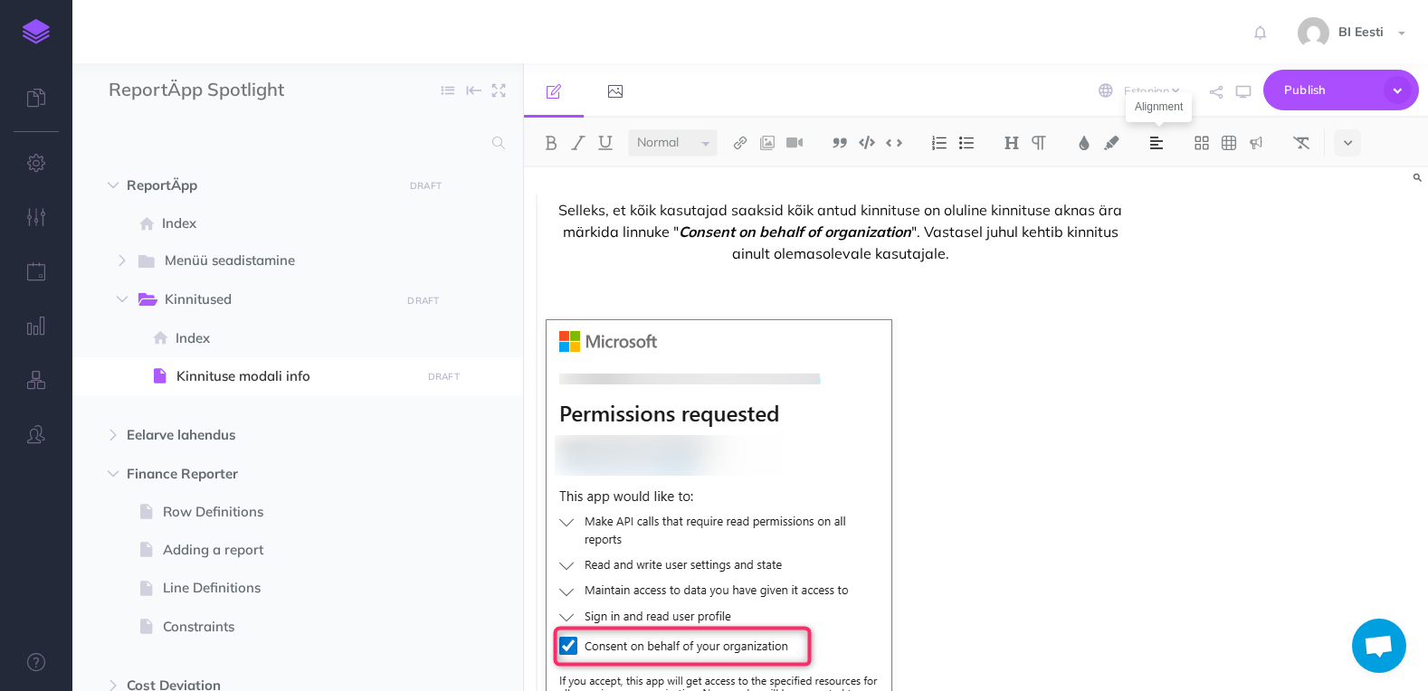
click at [1160, 146] on img at bounding box center [1156, 143] width 16 height 14
click at [1161, 206] on img at bounding box center [1156, 202] width 16 height 14
click at [594, 310] on img at bounding box center [594, 304] width 13 height 14
click at [598, 357] on img at bounding box center [595, 361] width 33 height 14
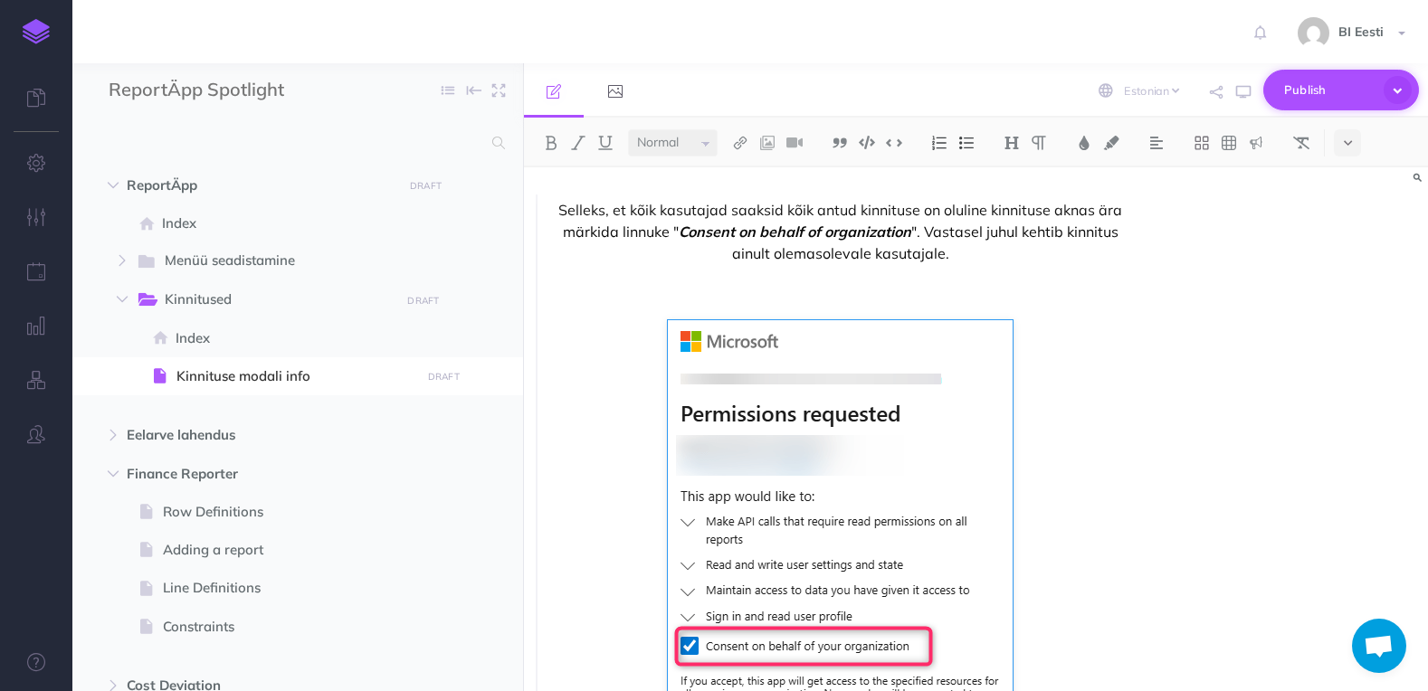
click at [1311, 94] on span "Publish" at bounding box center [1329, 90] width 90 height 28
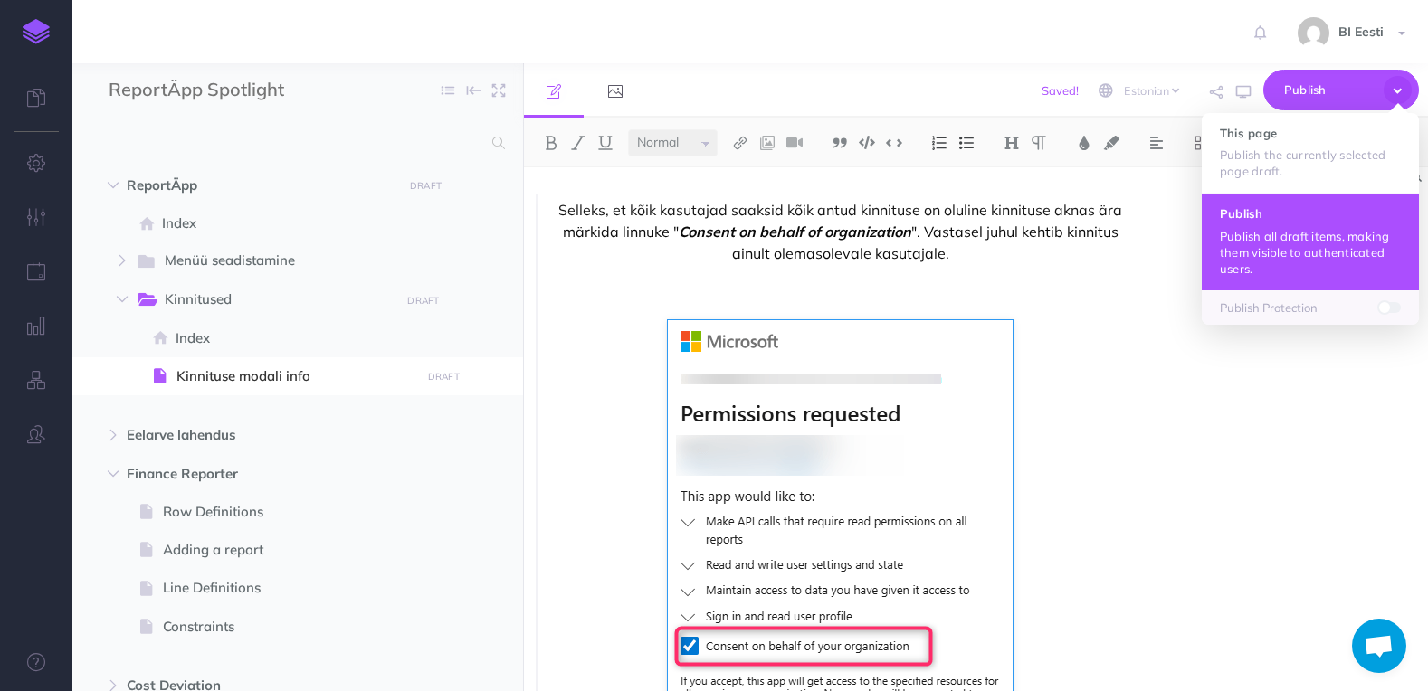
click at [1280, 241] on p "Publish all draft items, making them visible to authenticated users." at bounding box center [1310, 252] width 181 height 49
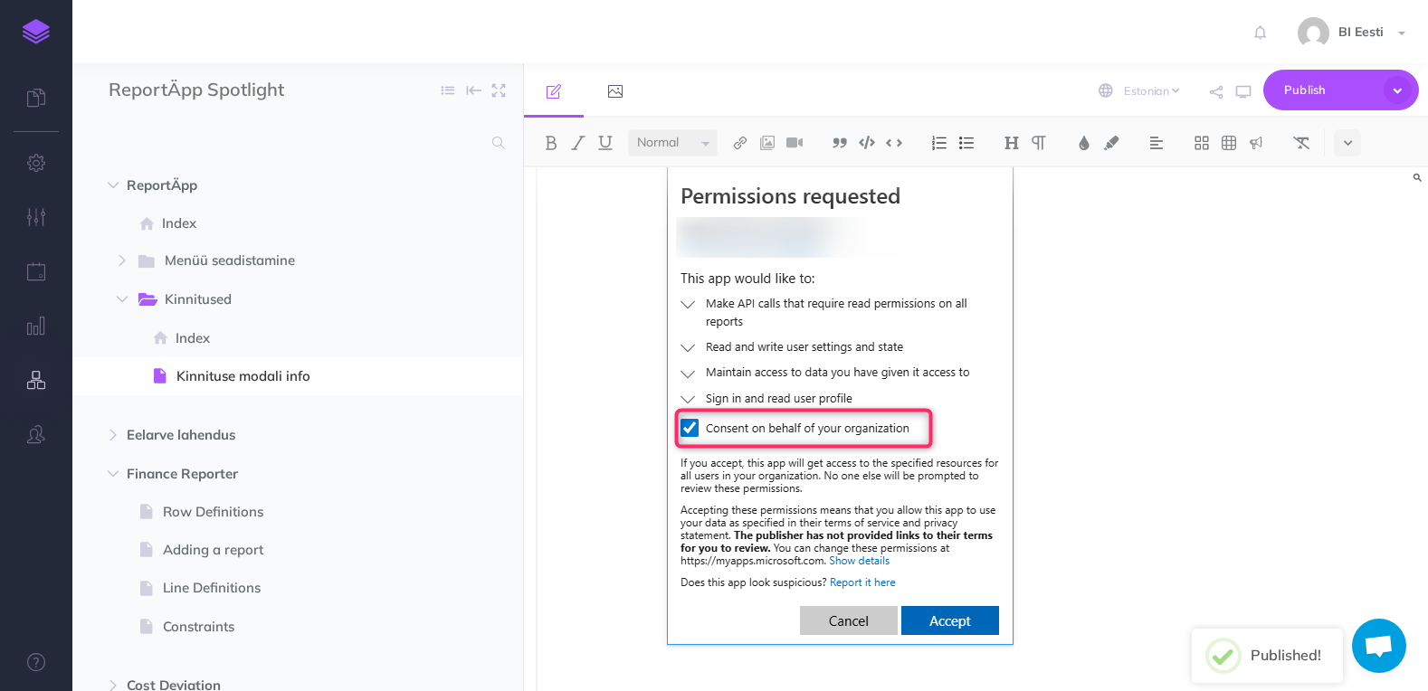
scroll to position [63, 0]
